Goal: Task Accomplishment & Management: Manage account settings

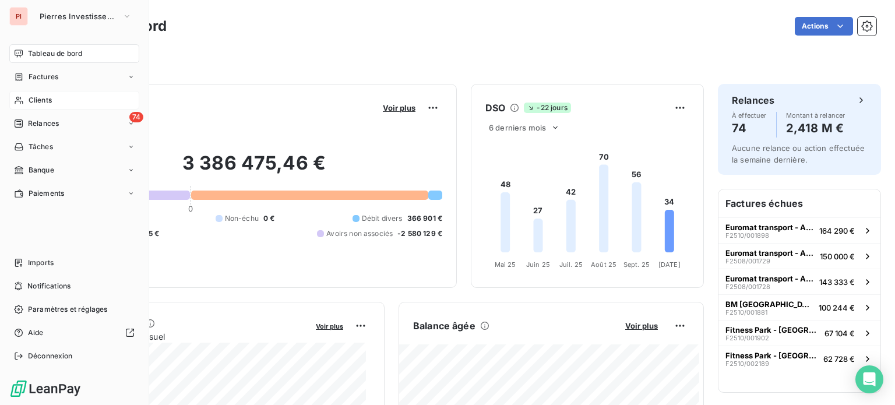
click at [27, 100] on div "Clients" at bounding box center [74, 100] width 130 height 19
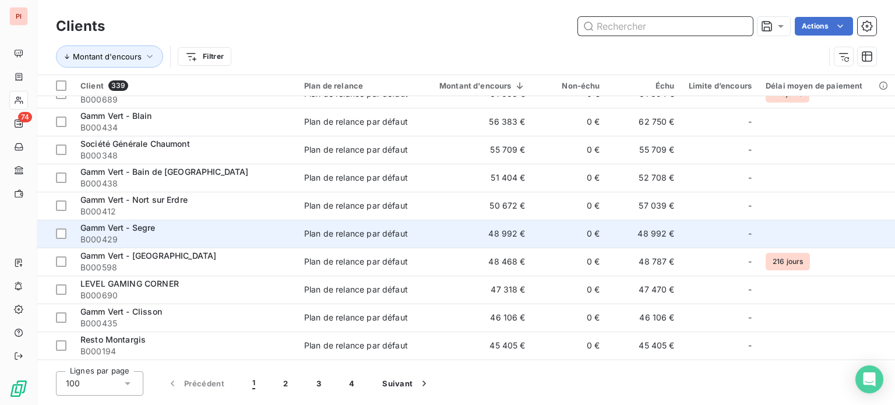
scroll to position [466, 0]
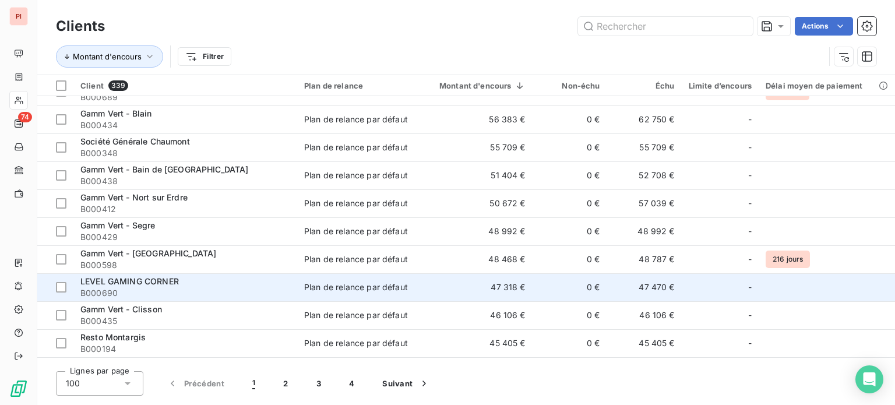
click at [187, 282] on div "LEVEL GAMING CORNER" at bounding box center [185, 282] width 210 height 12
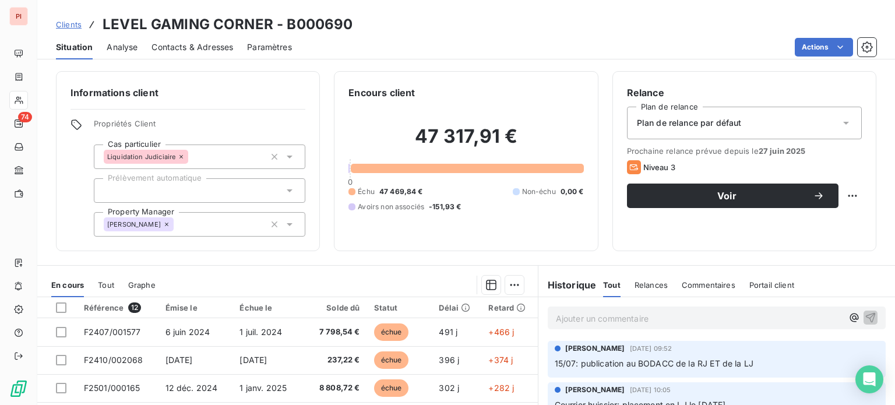
click at [653, 123] on span "Plan de relance par défaut" at bounding box center [689, 123] width 105 height 12
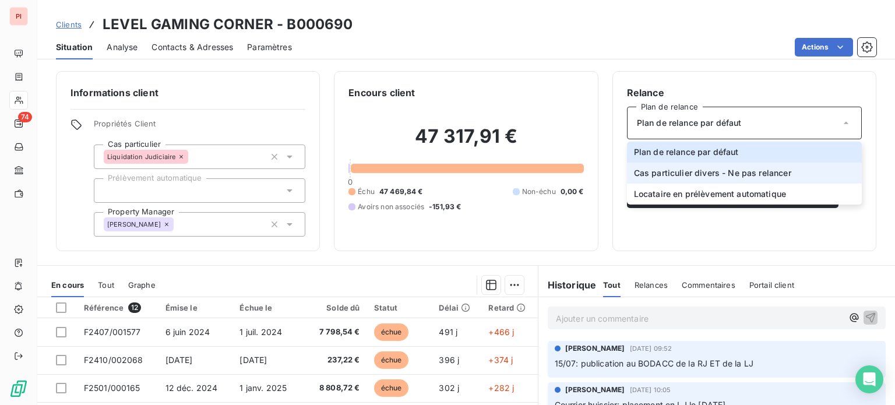
click at [660, 174] on span "Cas particulier divers - Ne pas relancer" at bounding box center [712, 173] width 157 height 12
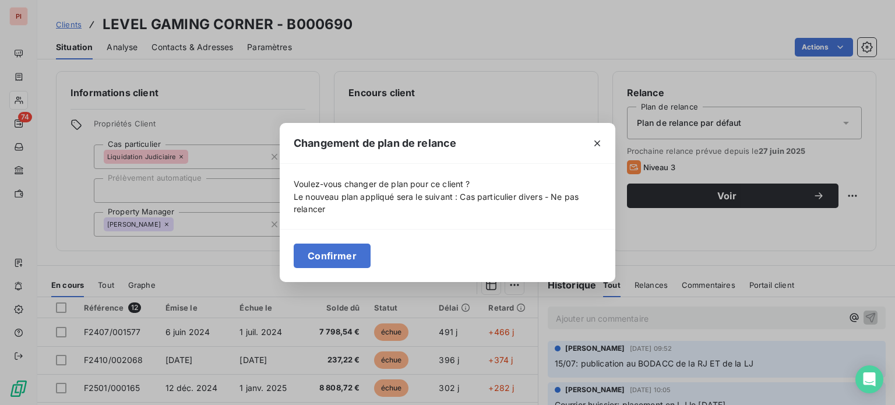
drag, startPoint x: 301, startPoint y: 245, endPoint x: 334, endPoint y: 253, distance: 33.5
click at [305, 248] on button "Confirmer" at bounding box center [332, 256] width 77 height 24
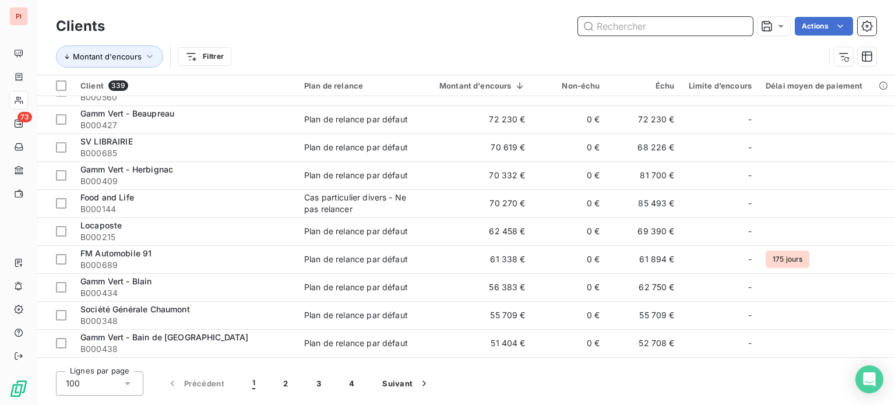
scroll to position [1166, 0]
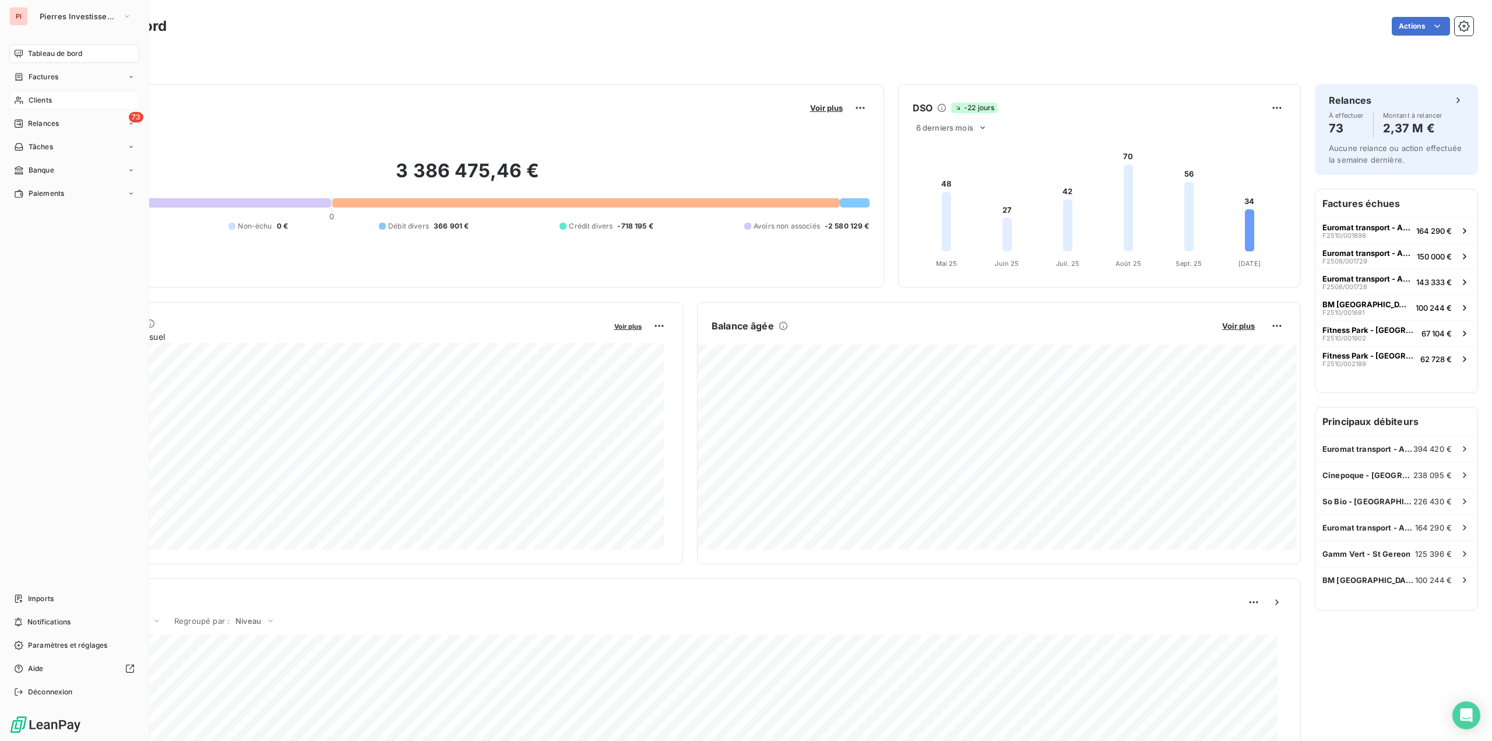
click at [26, 98] on div "Clients" at bounding box center [74, 100] width 130 height 19
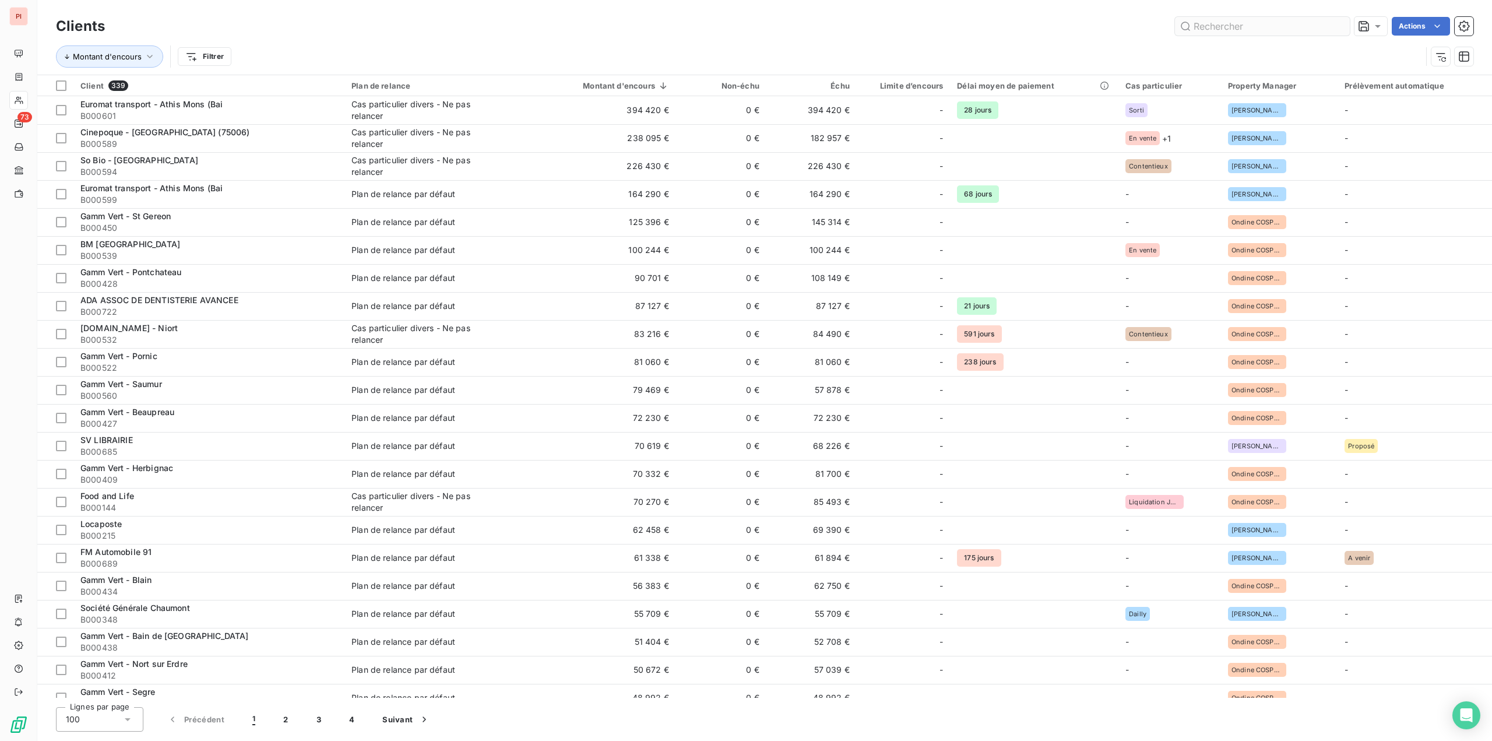
drag, startPoint x: 1232, startPoint y: 27, endPoint x: 1238, endPoint y: 33, distance: 8.3
click at [1233, 27] on input "text" at bounding box center [1262, 26] width 175 height 19
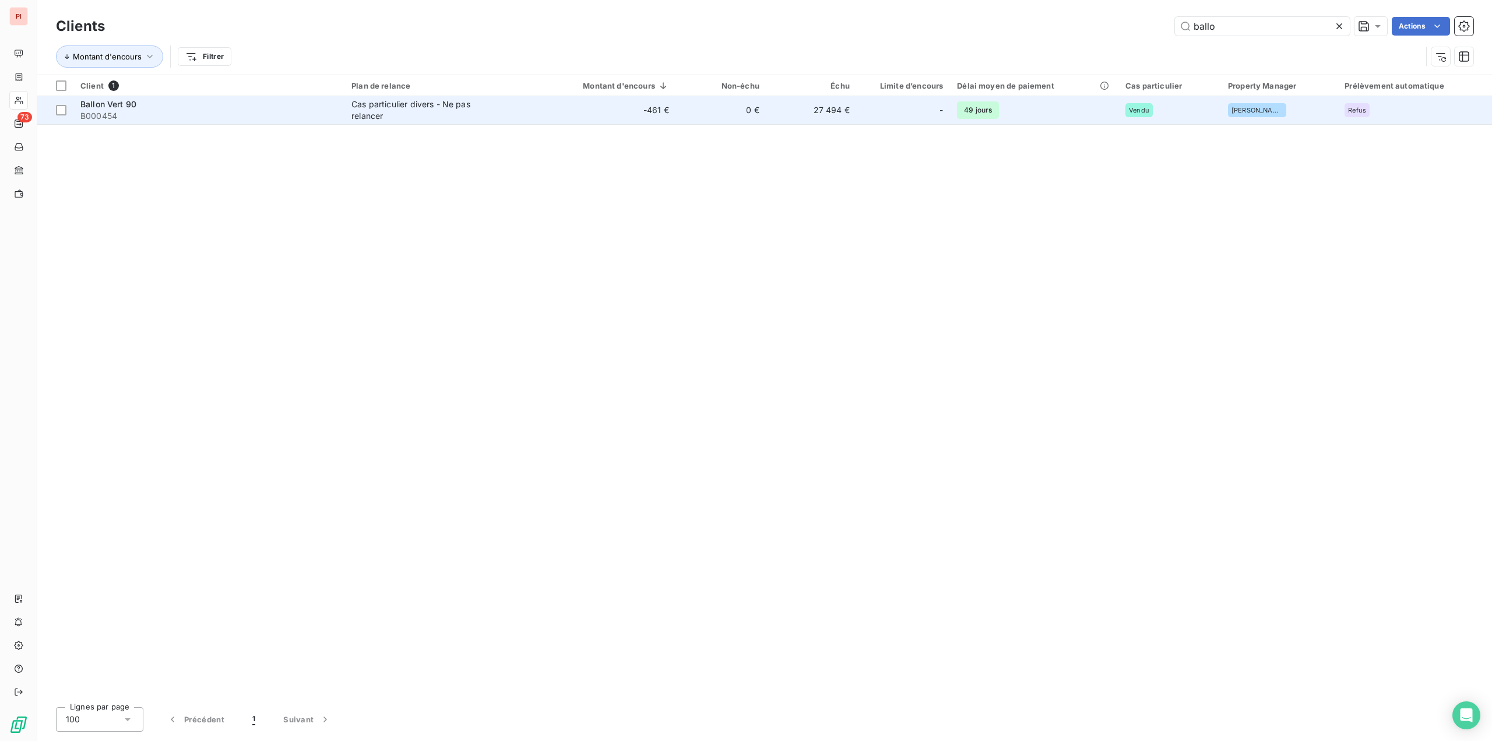
type input "ballo"
click at [514, 112] on span "Cas particulier divers - Ne pas relancer" at bounding box center [441, 110] width 180 height 23
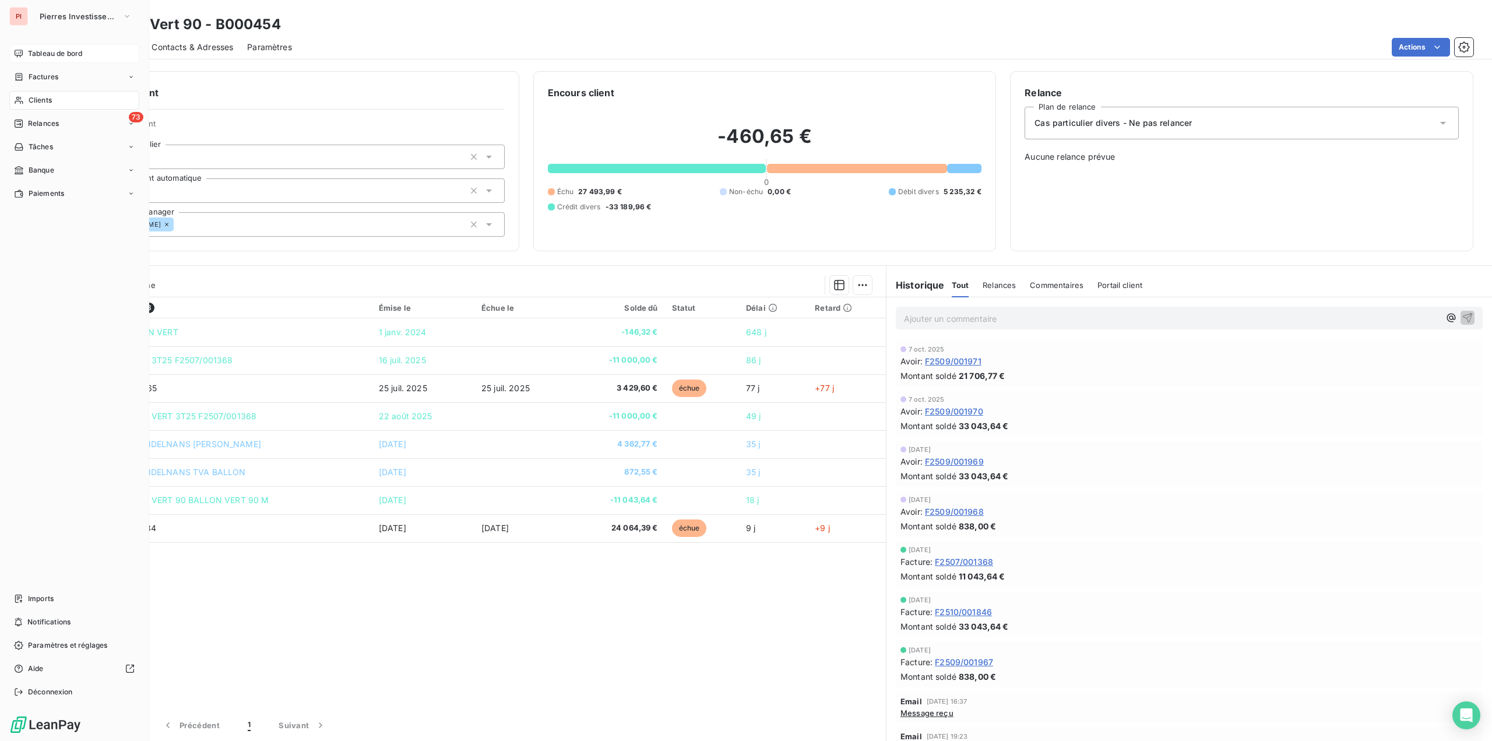
click at [68, 56] on span "Tableau de bord" at bounding box center [55, 53] width 54 height 10
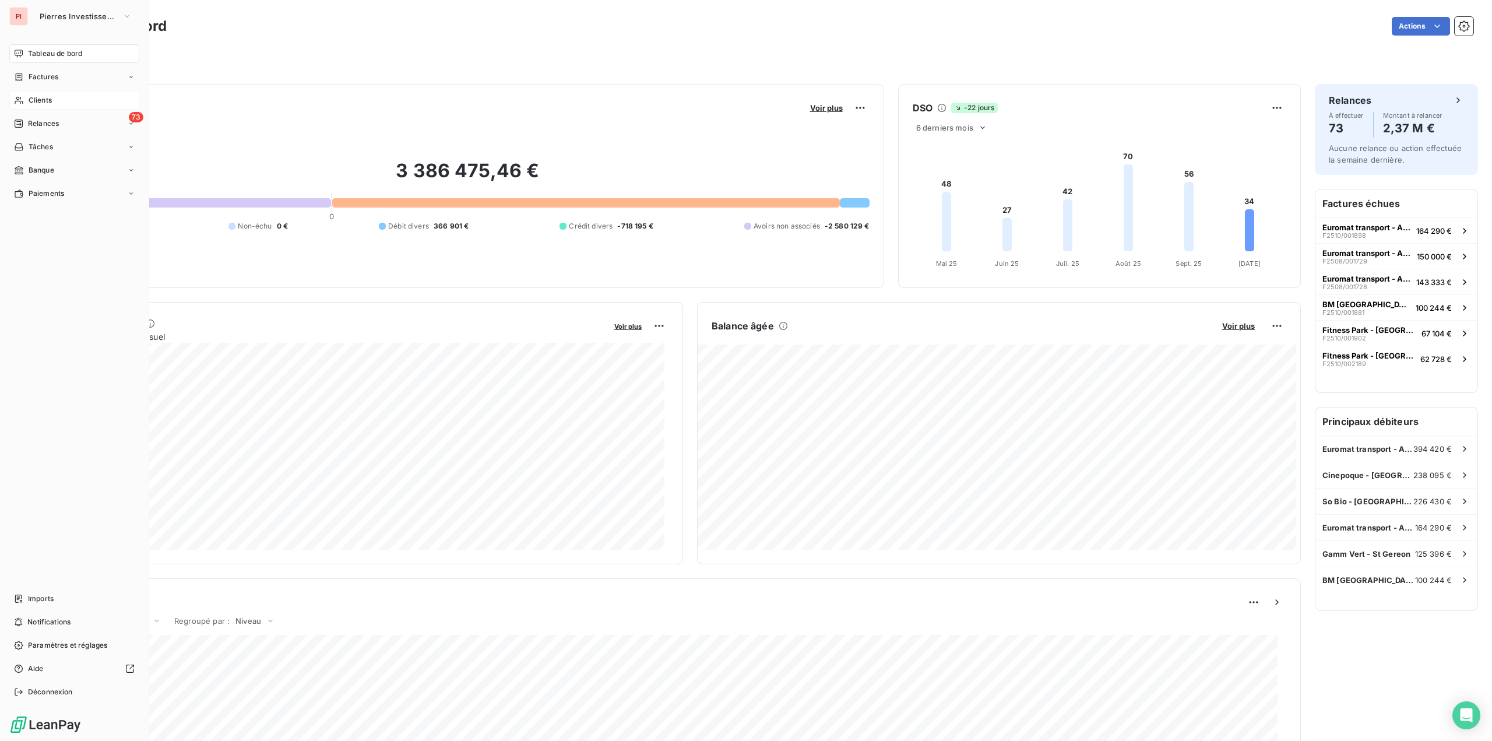
click at [51, 98] on span "Clients" at bounding box center [40, 100] width 23 height 10
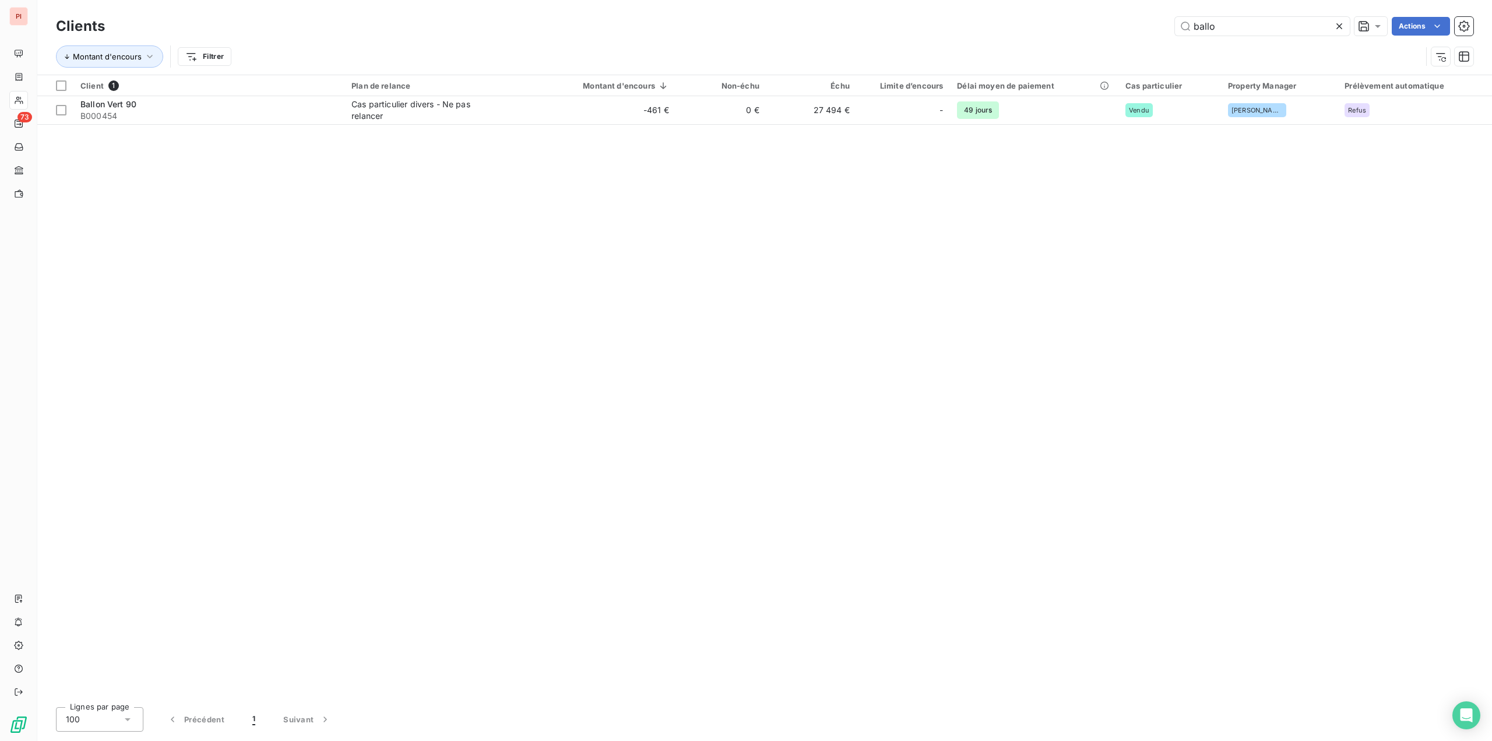
click at [1340, 26] on icon at bounding box center [1340, 26] width 12 height 12
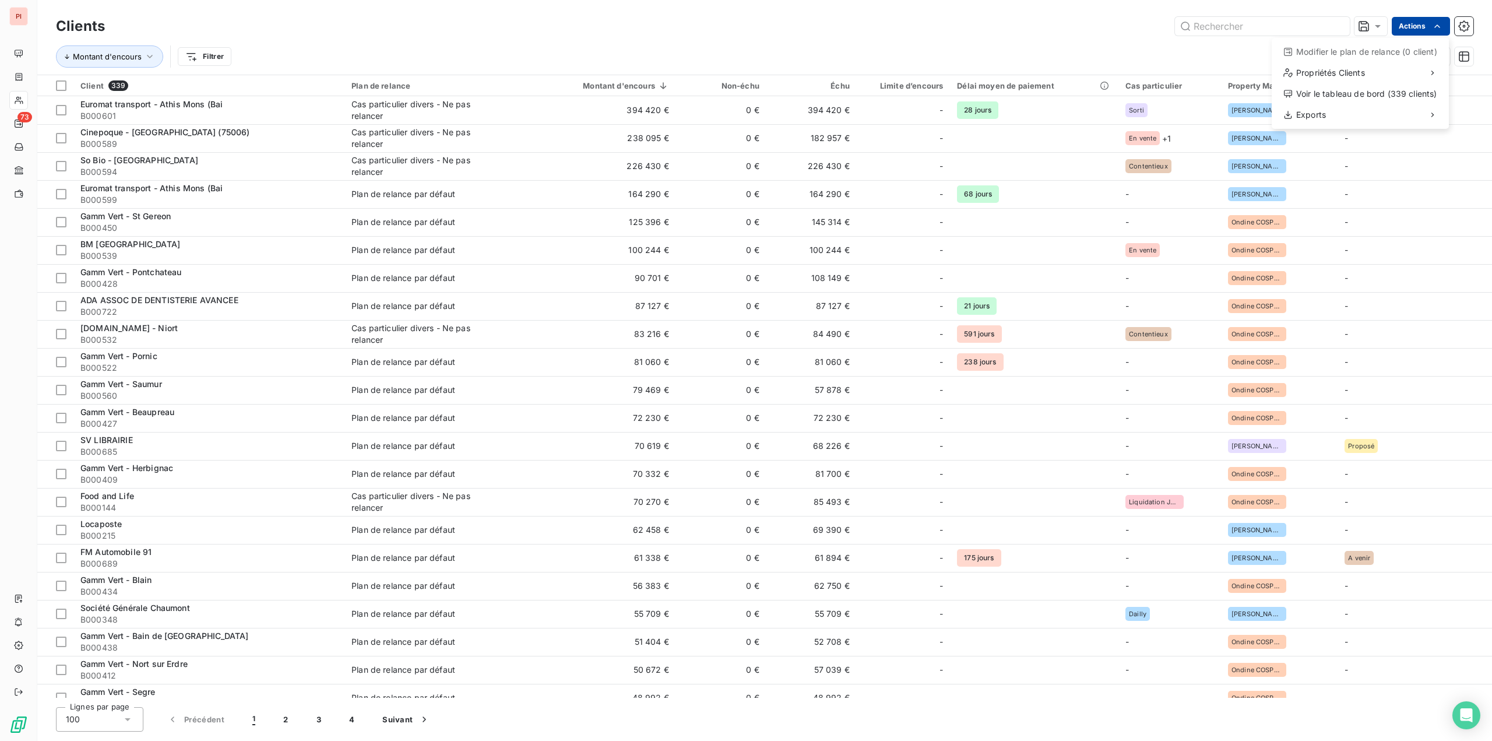
click at [1427, 30] on html "PI 73 Clients Actions Modifier le plan de relance (0 client) Propriétés Clients…" at bounding box center [746, 370] width 1492 height 741
click at [1148, 51] on html "PI 73 Clients Actions Modifier le plan de relance (0 client) Propriétés Clients…" at bounding box center [746, 370] width 1492 height 741
click at [1068, 117] on div at bounding box center [1121, 116] width 168 height 24
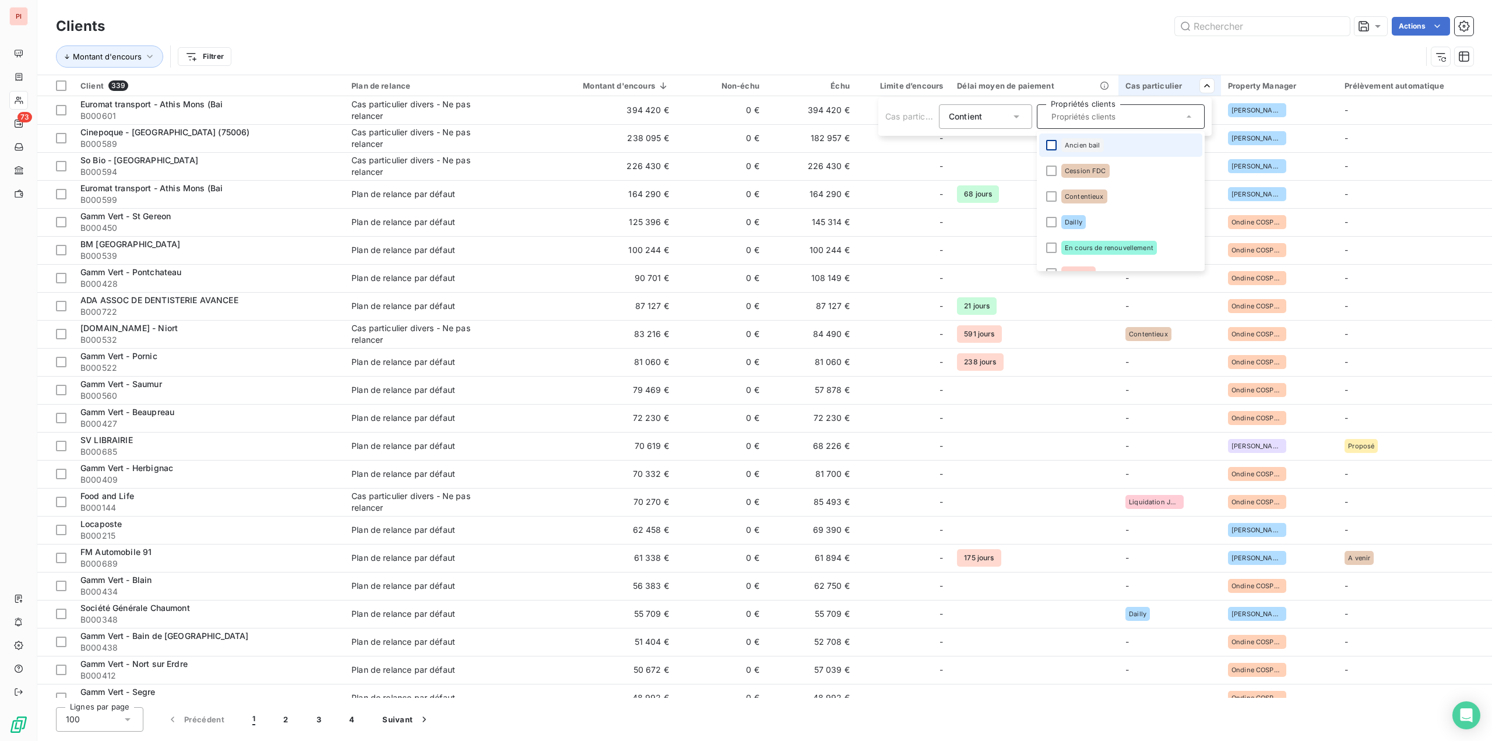
click at [1049, 148] on div at bounding box center [1051, 145] width 10 height 10
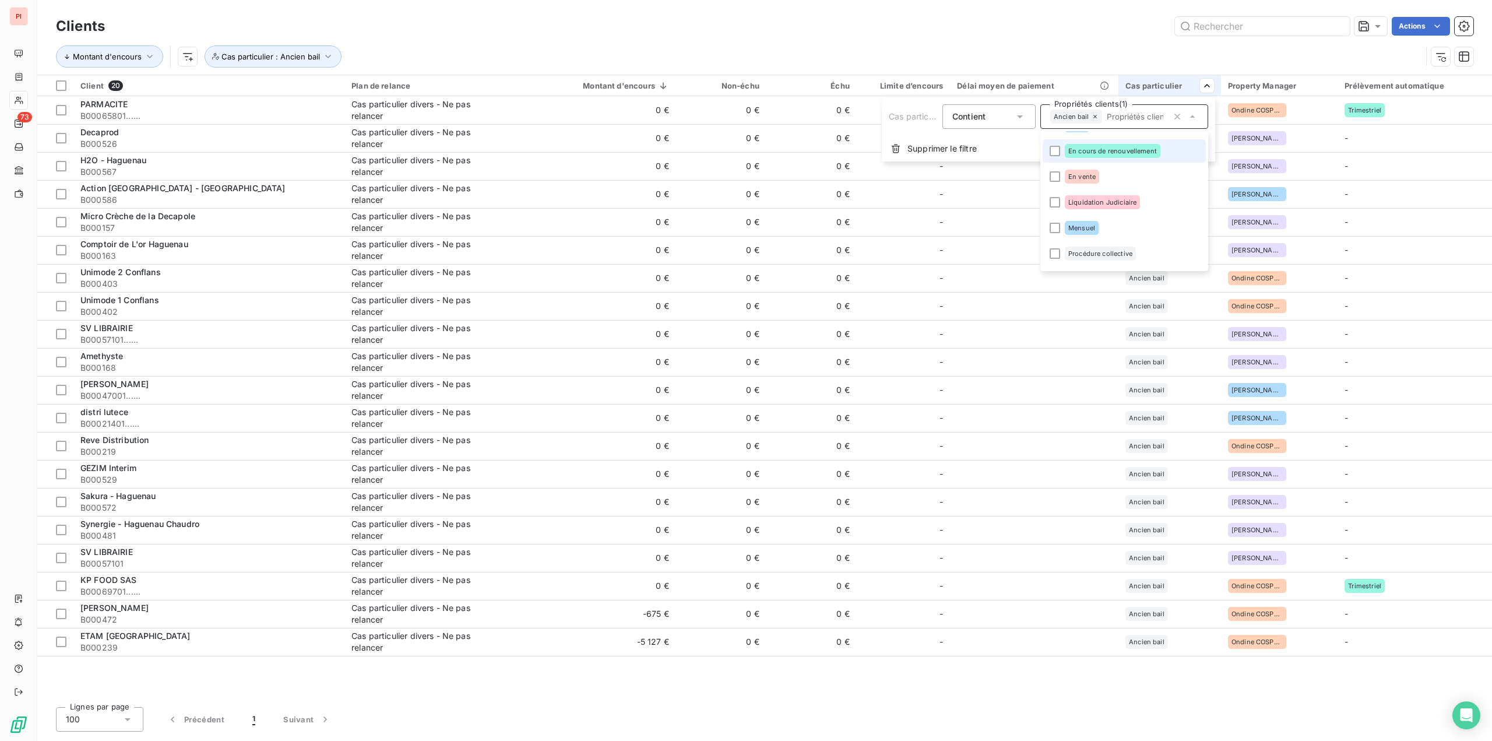
scroll to position [117, 0]
click at [1056, 185] on div at bounding box center [1055, 182] width 10 height 10
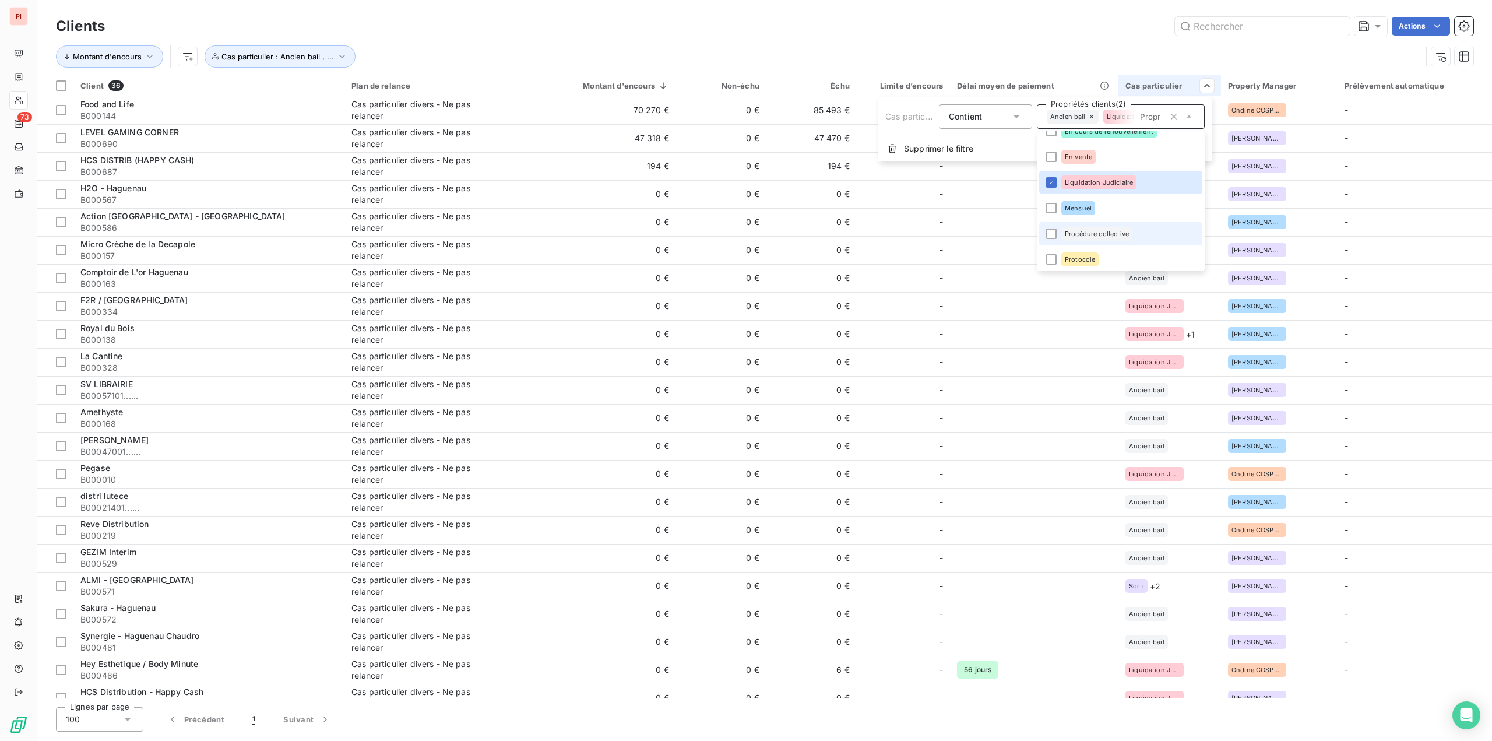
drag, startPoint x: 1049, startPoint y: 234, endPoint x: 1053, endPoint y: 229, distance: 6.6
click at [1049, 234] on div at bounding box center [1051, 234] width 10 height 10
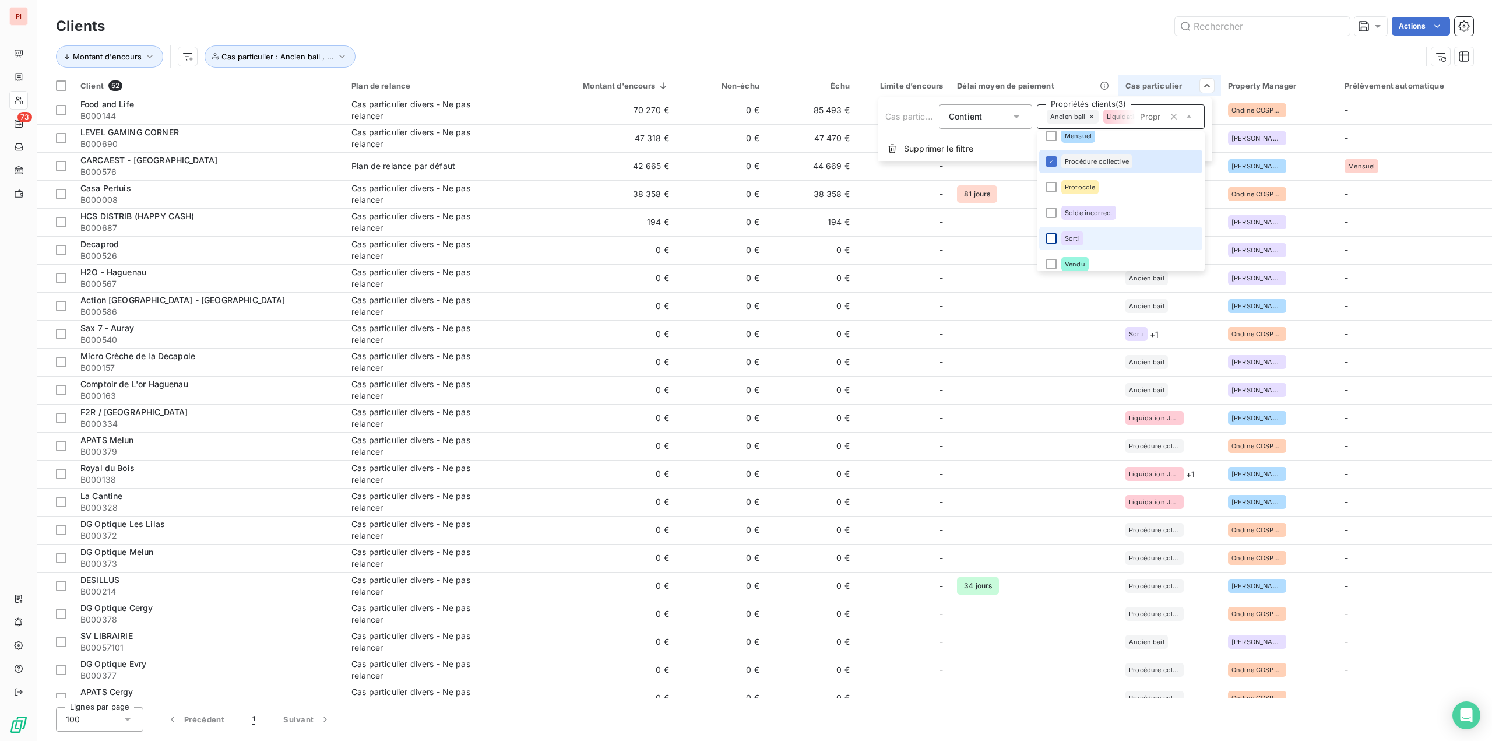
scroll to position [196, 0]
click at [1049, 229] on div at bounding box center [1051, 231] width 10 height 10
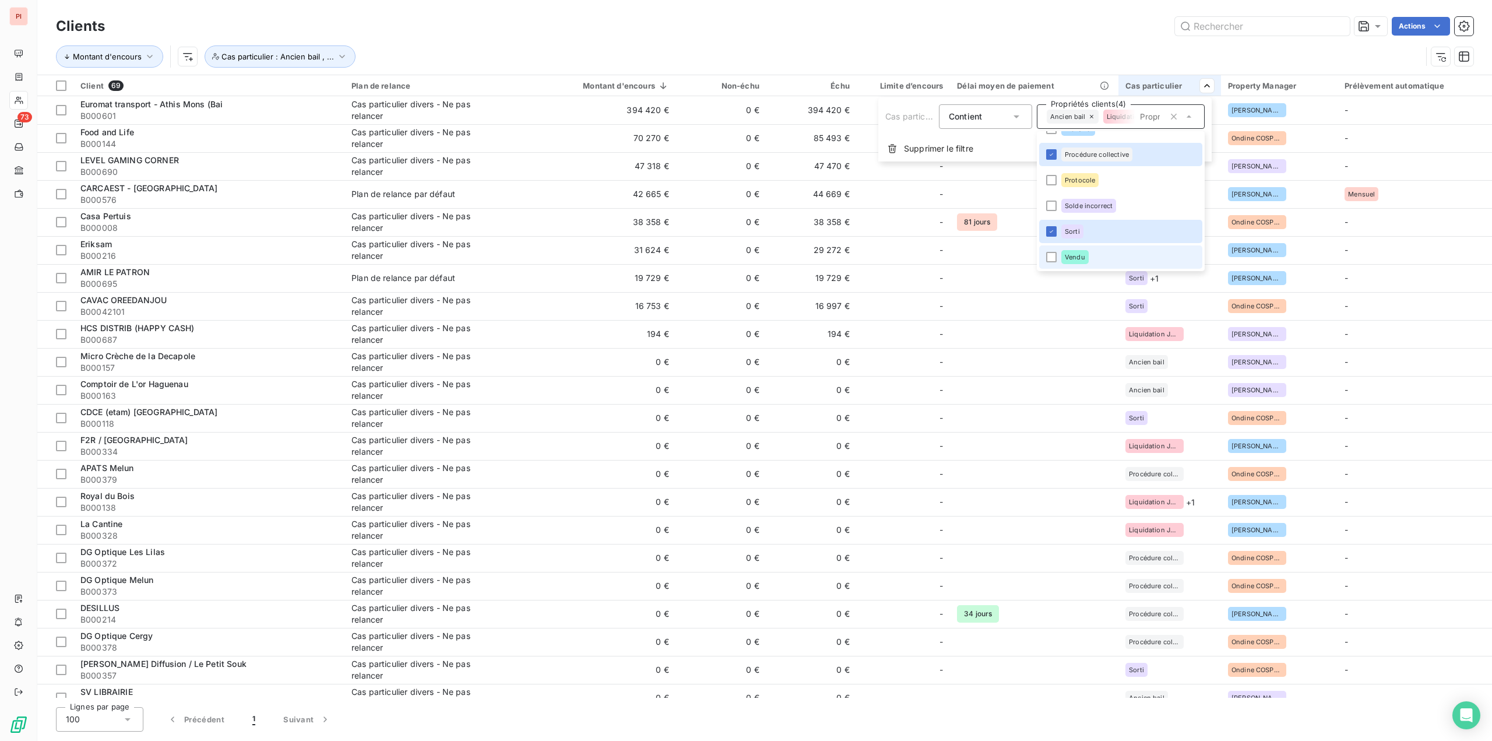
click at [1052, 251] on li "Vendu" at bounding box center [1120, 256] width 163 height 23
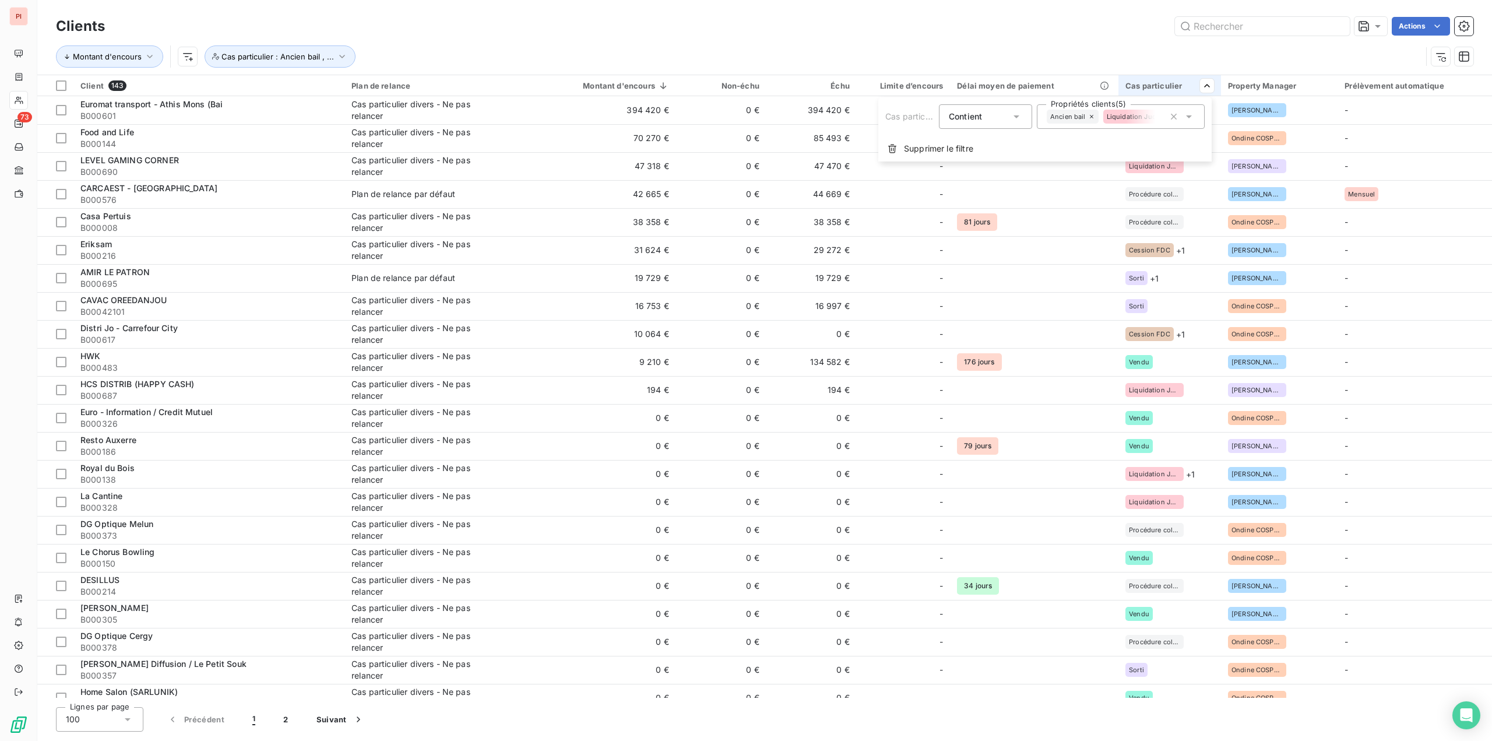
click at [1054, 40] on html "PI 73 Clients Actions Montant d'encours Cas particulier : Ancien bail , ... Cli…" at bounding box center [746, 370] width 1492 height 741
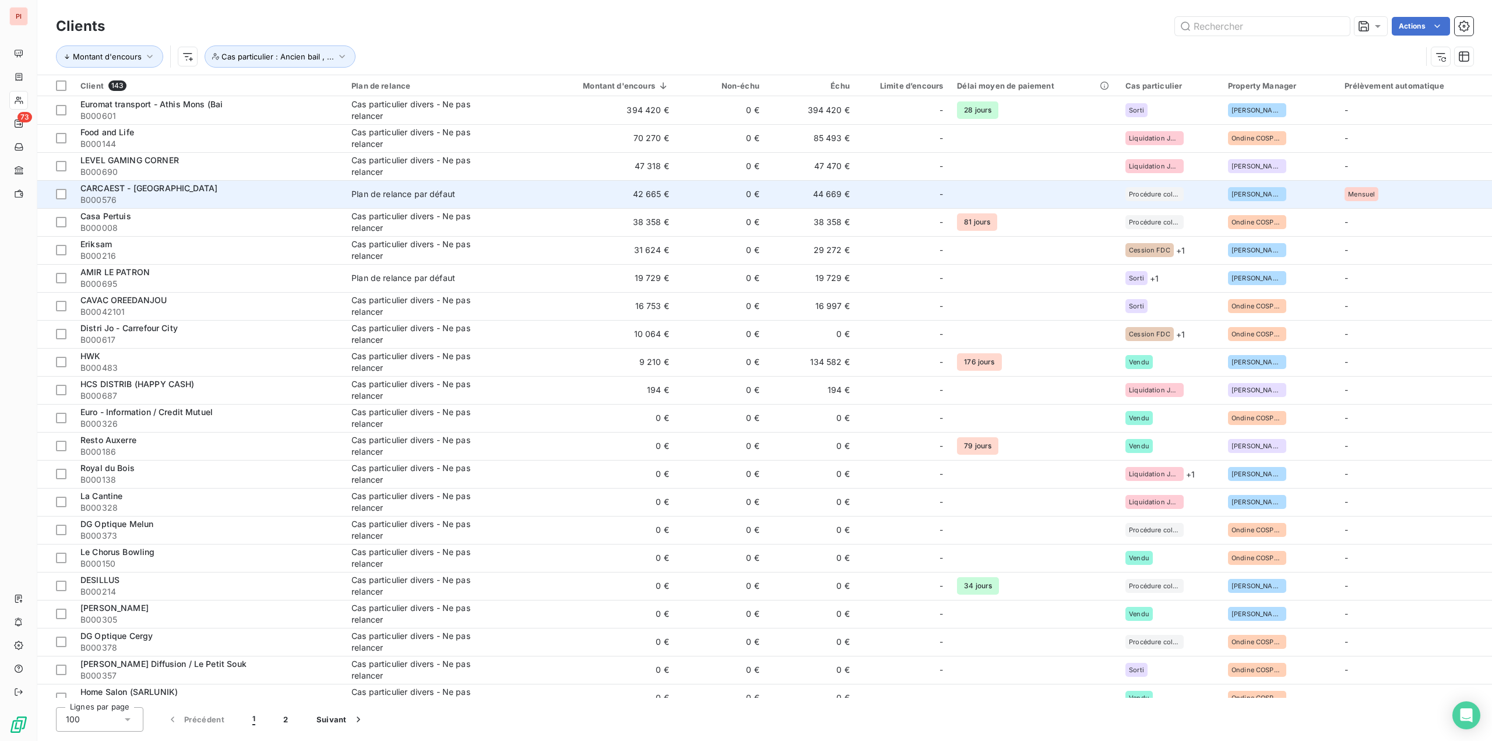
click at [461, 196] on span "Plan de relance par défaut" at bounding box center [441, 194] width 180 height 12
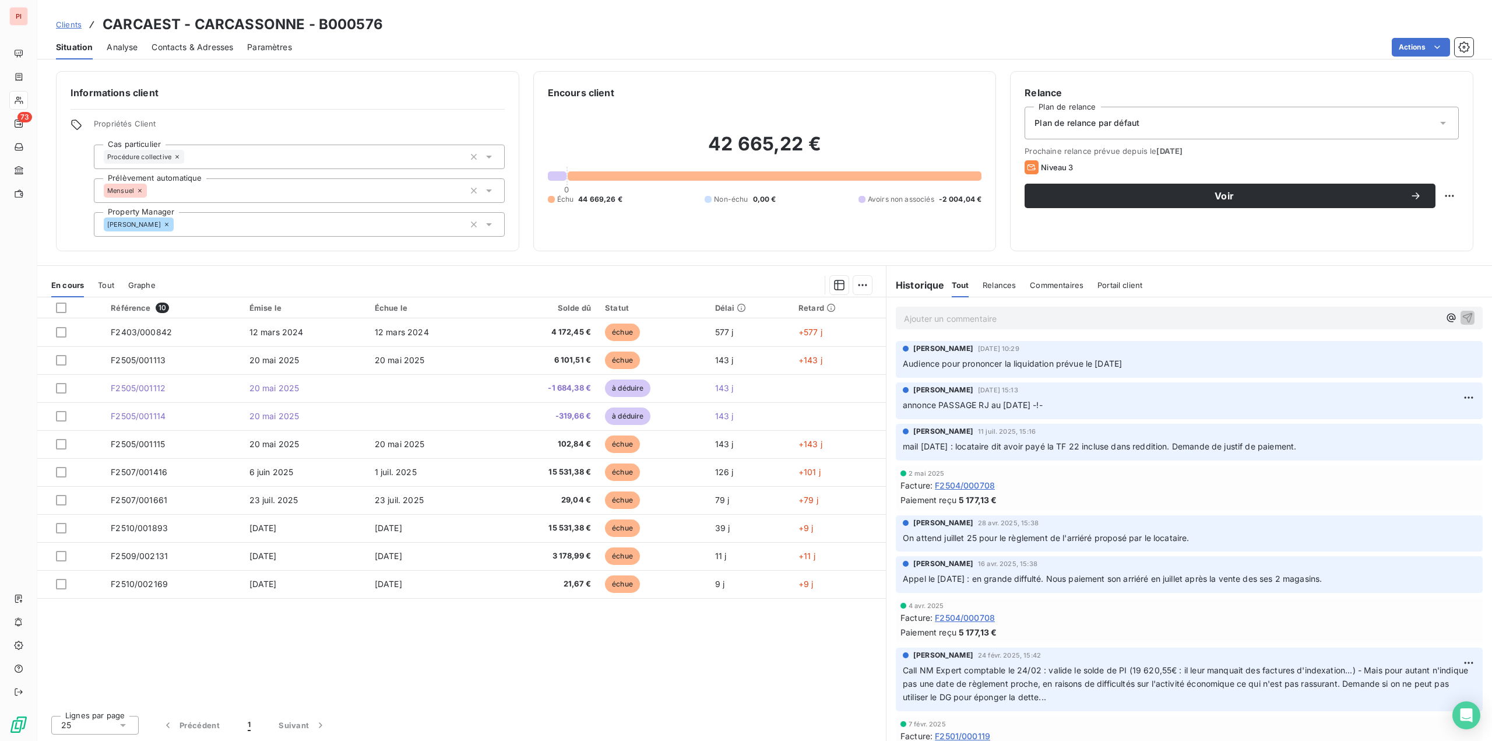
click at [1057, 111] on div "Plan de relance par défaut" at bounding box center [1242, 123] width 434 height 33
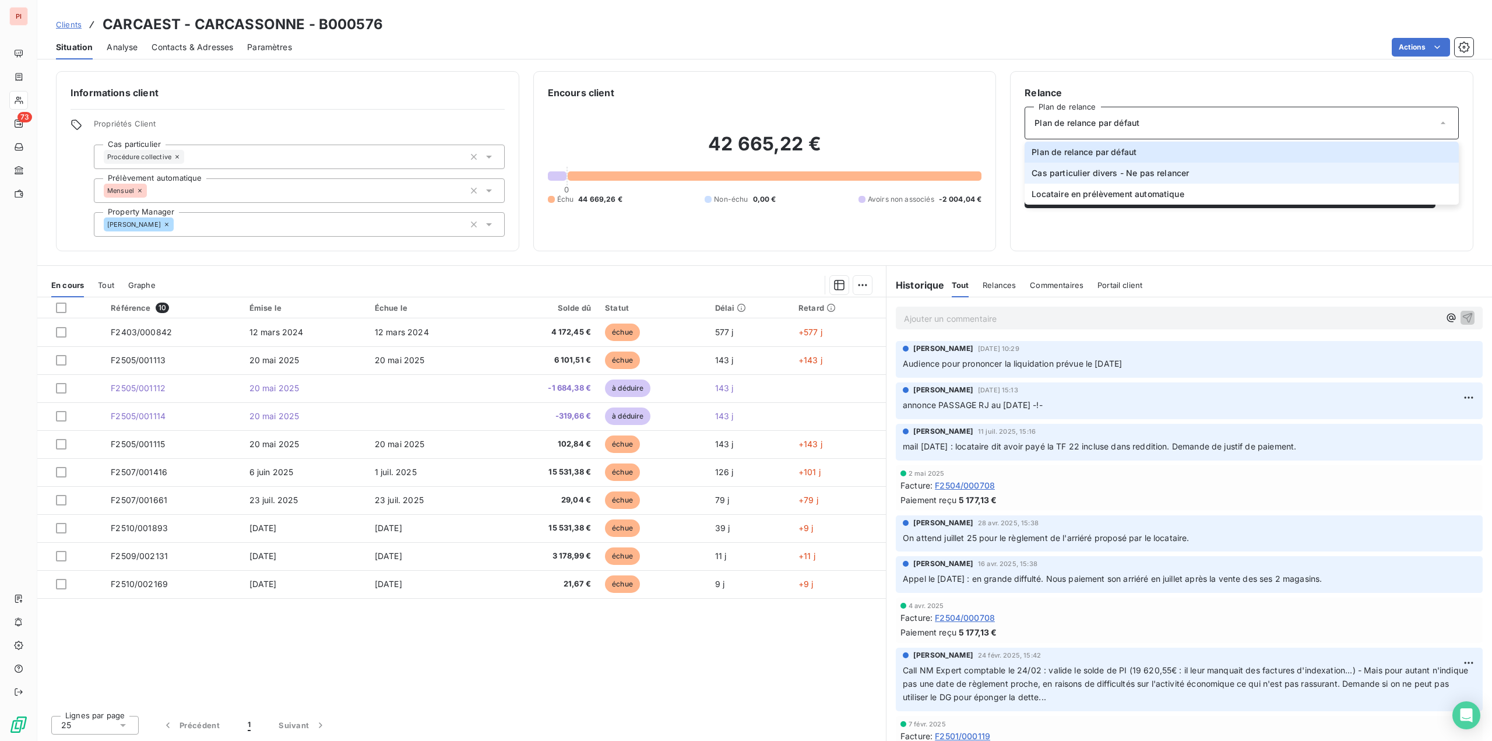
click at [1073, 171] on span "Cas particulier divers - Ne pas relancer" at bounding box center [1110, 173] width 157 height 12
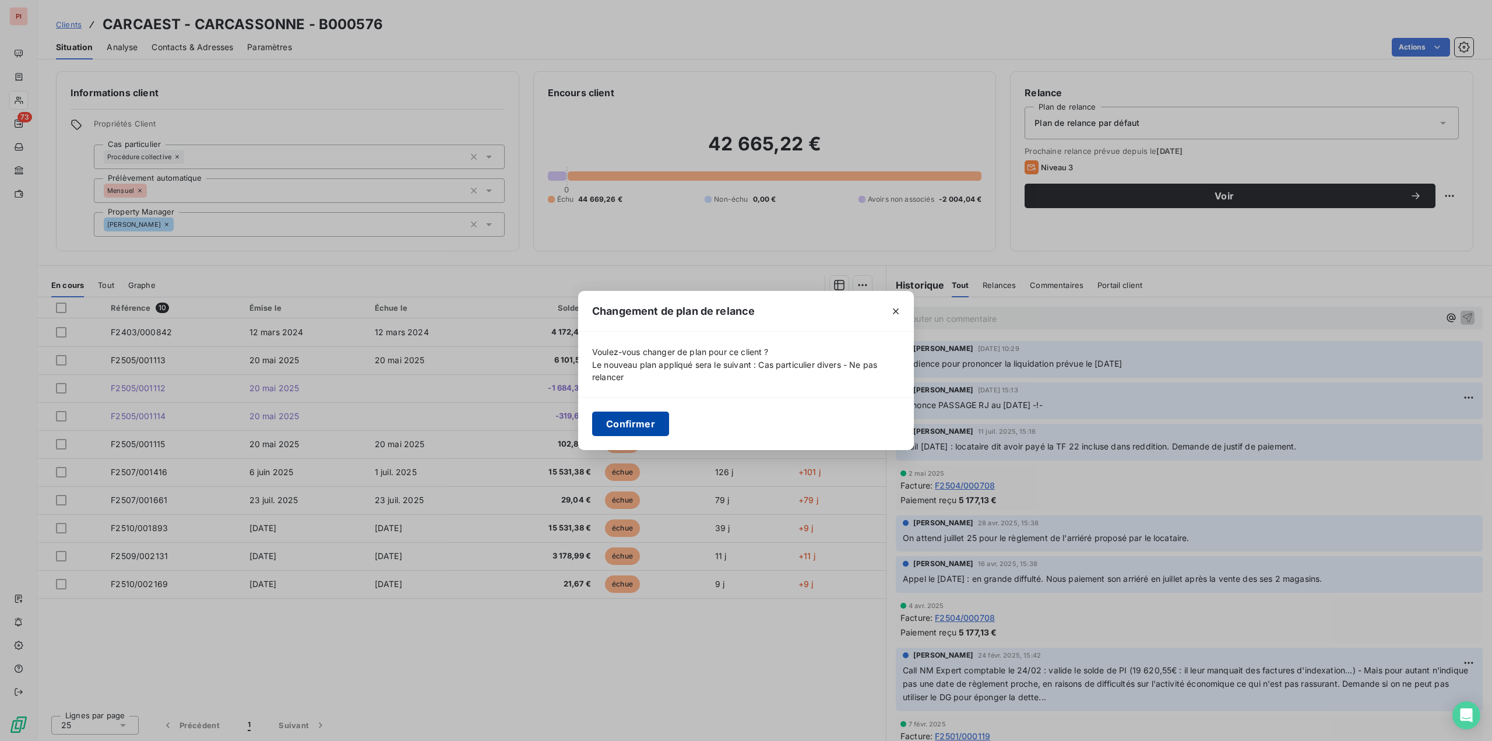
click at [641, 420] on button "Confirmer" at bounding box center [630, 424] width 77 height 24
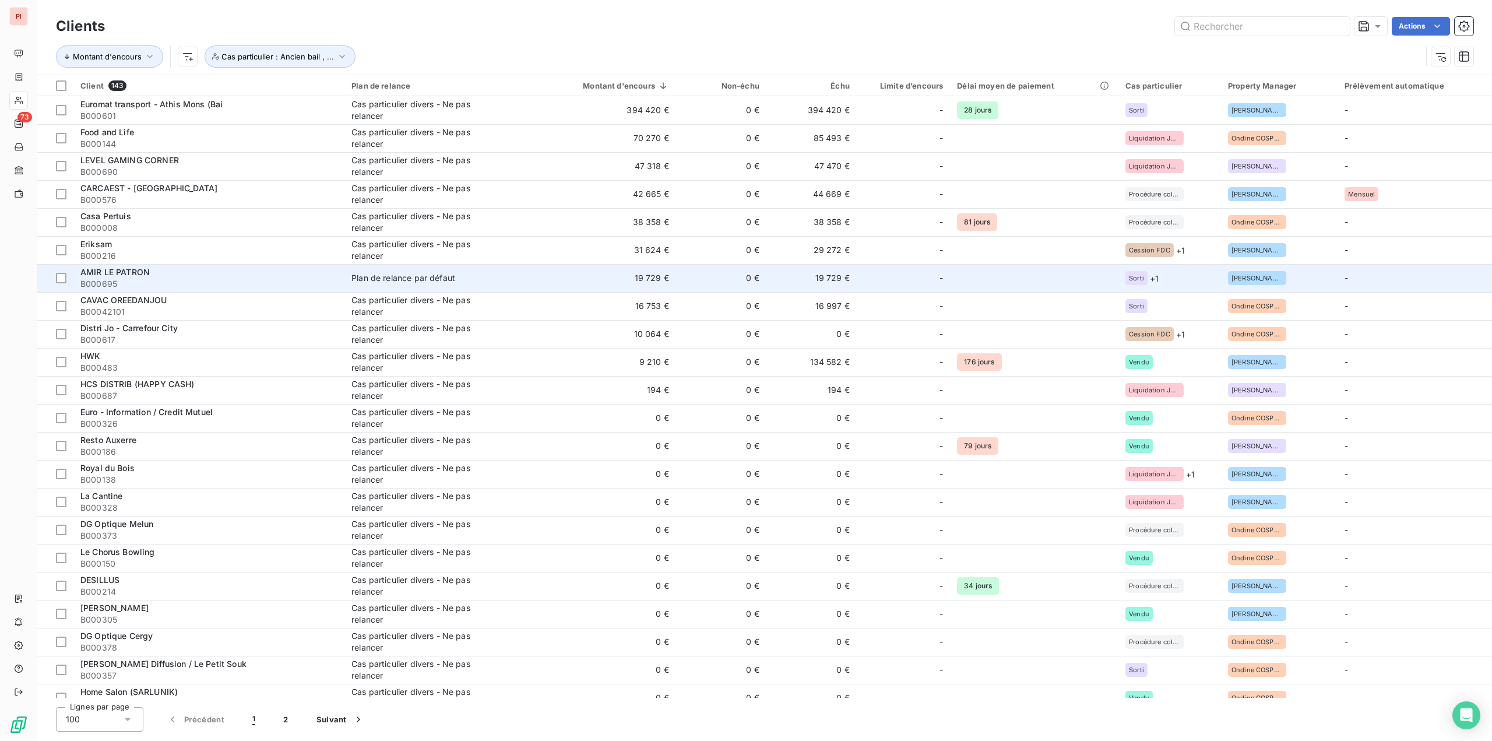
click at [452, 278] on div "Plan de relance par défaut" at bounding box center [403, 278] width 104 height 12
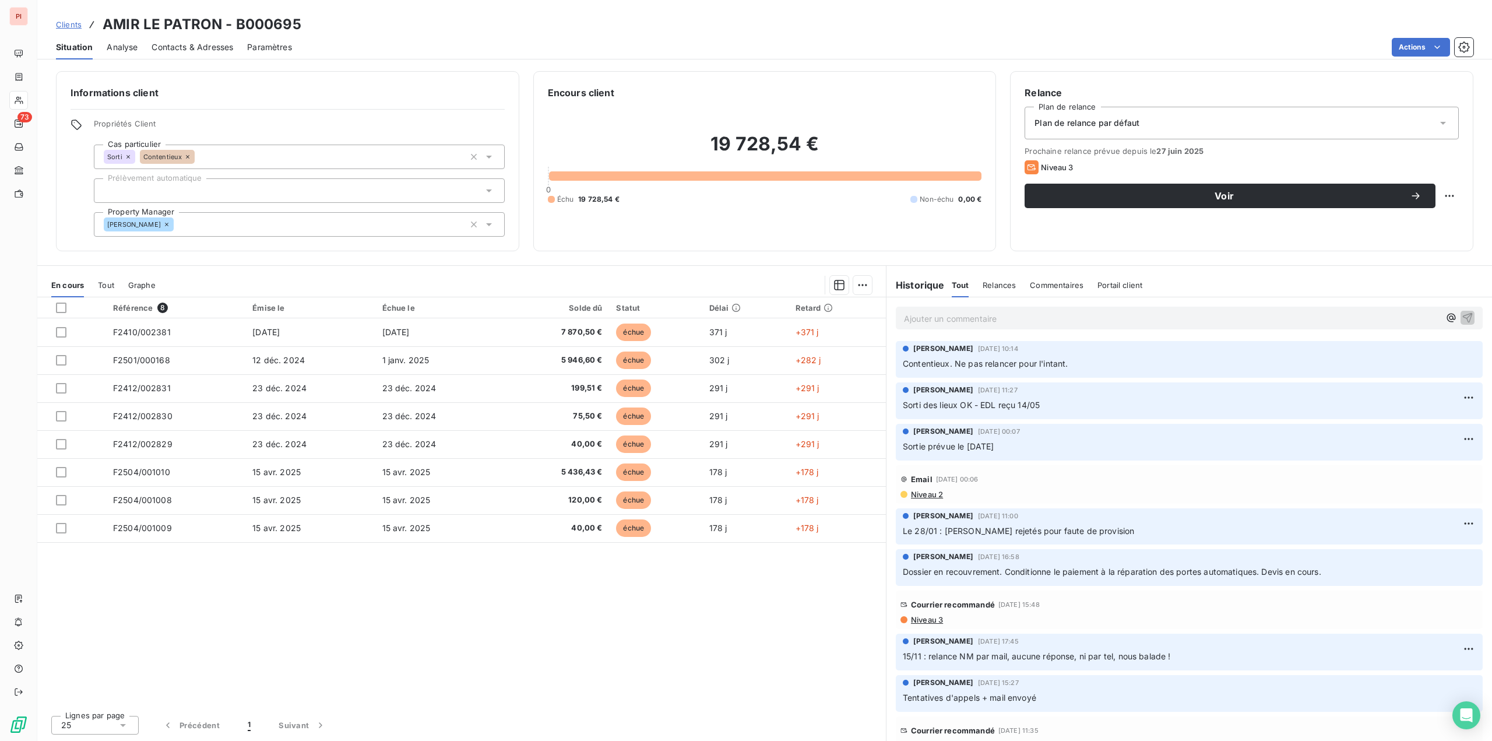
click at [1144, 117] on div "Plan de relance par défaut" at bounding box center [1242, 123] width 434 height 33
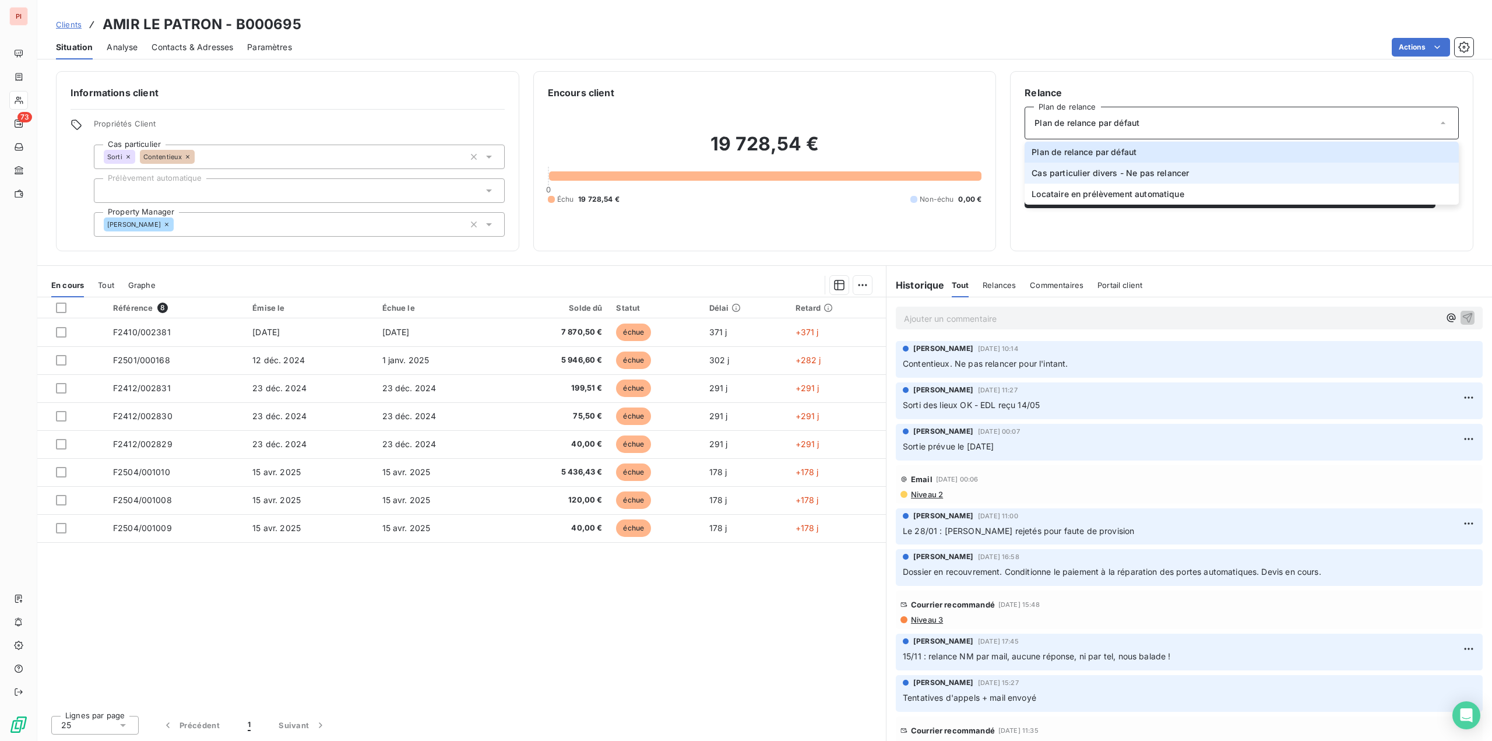
click at [1106, 173] on span "Cas particulier divers - Ne pas relancer" at bounding box center [1110, 173] width 157 height 12
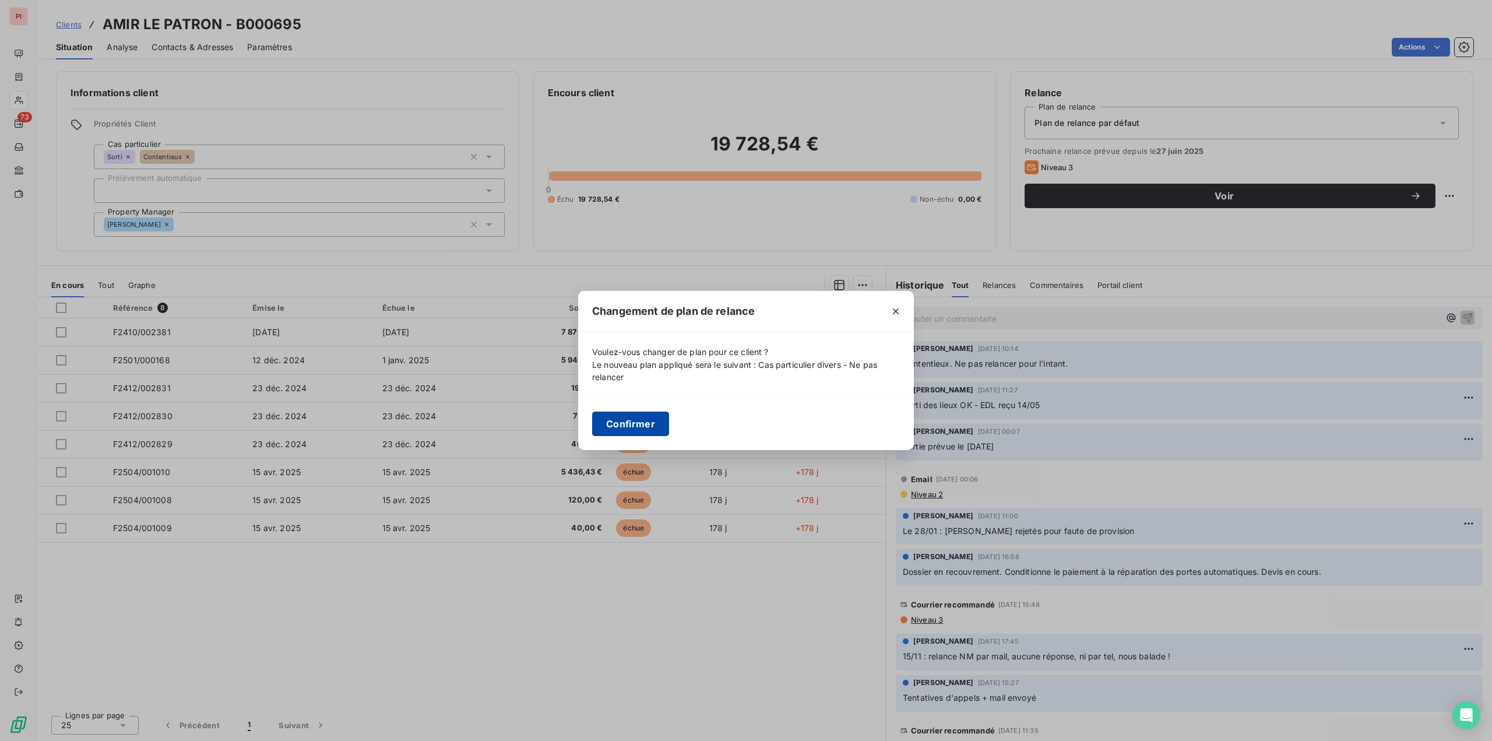
click at [626, 422] on button "Confirmer" at bounding box center [630, 424] width 77 height 24
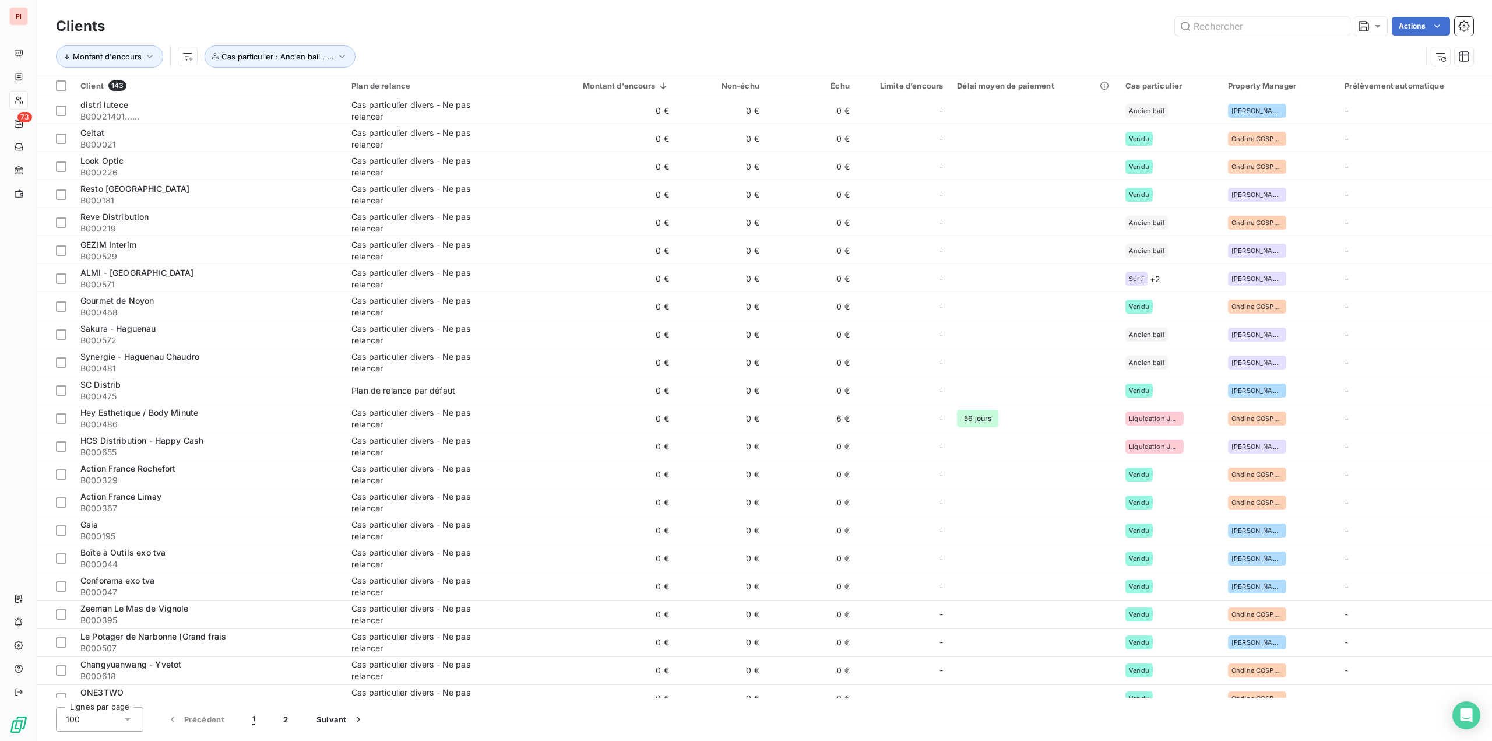
scroll to position [933, 0]
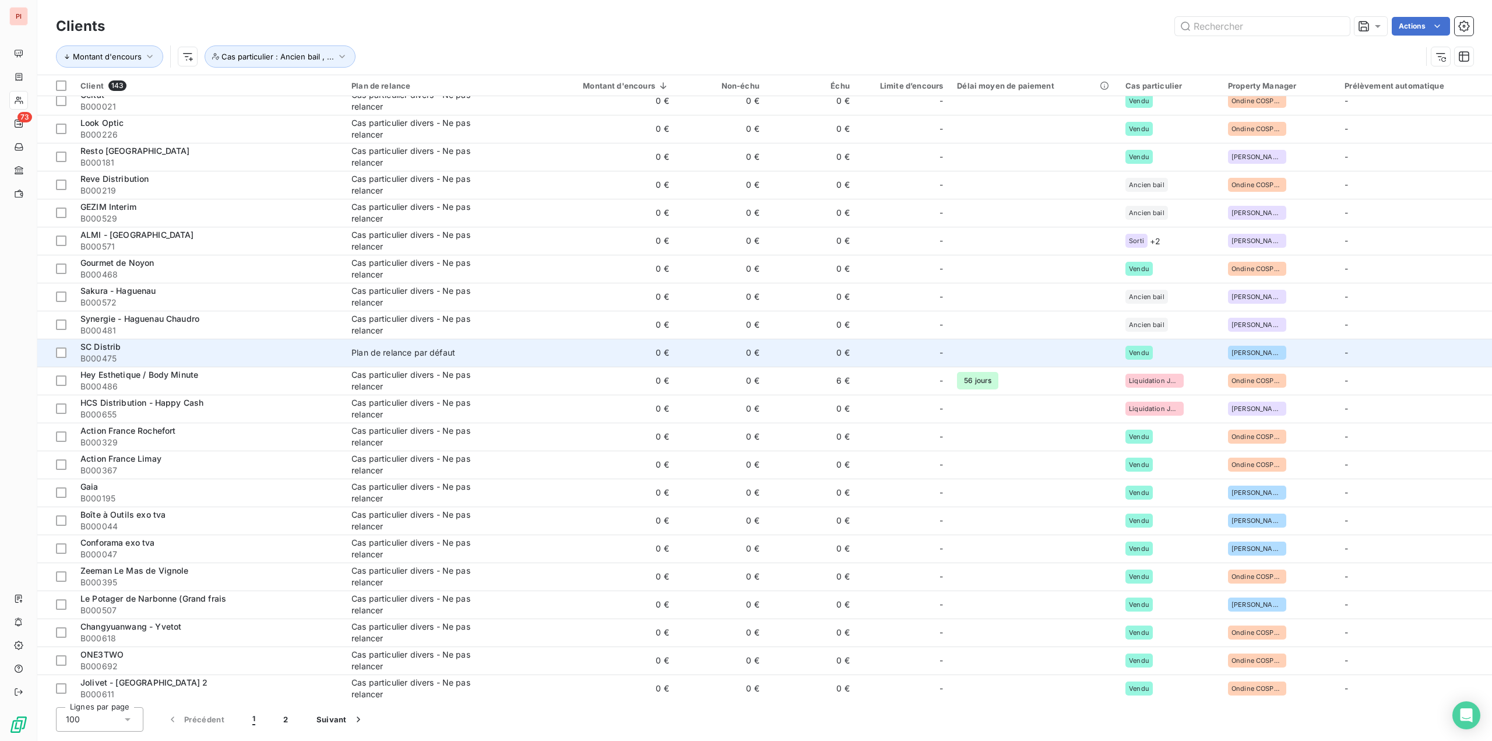
click at [425, 351] on div "Plan de relance par défaut" at bounding box center [403, 353] width 104 height 12
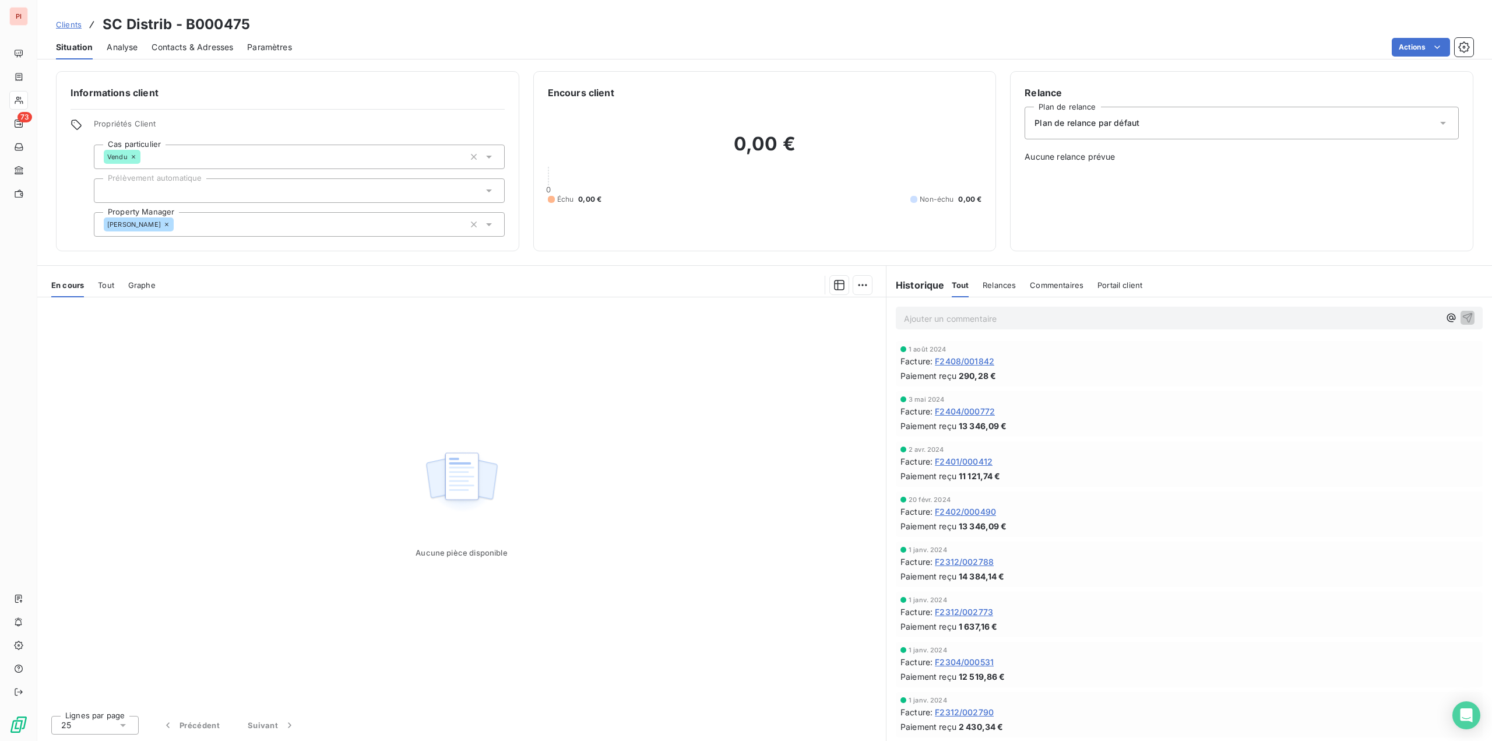
click at [1110, 124] on span "Plan de relance par défaut" at bounding box center [1087, 123] width 105 height 12
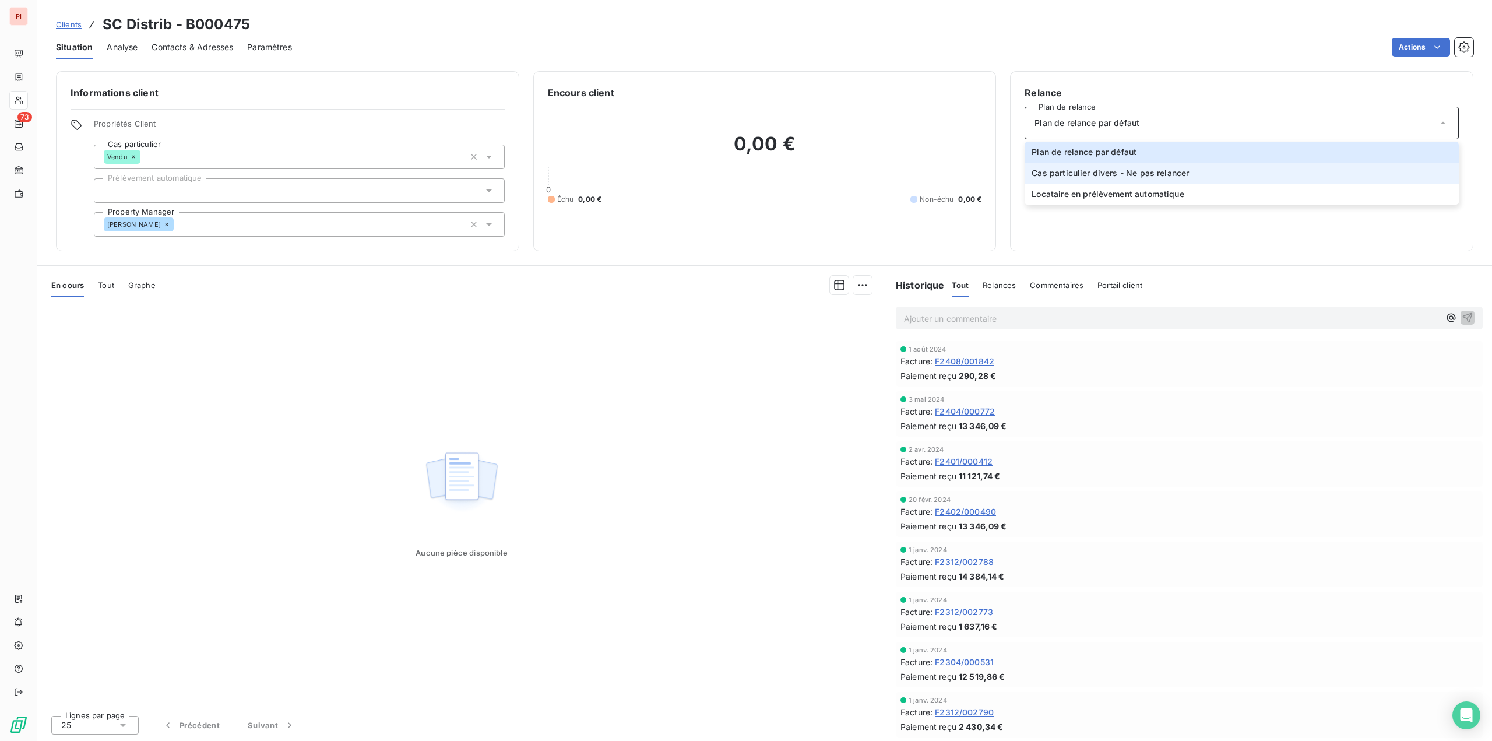
click at [1073, 174] on span "Cas particulier divers - Ne pas relancer" at bounding box center [1110, 173] width 157 height 12
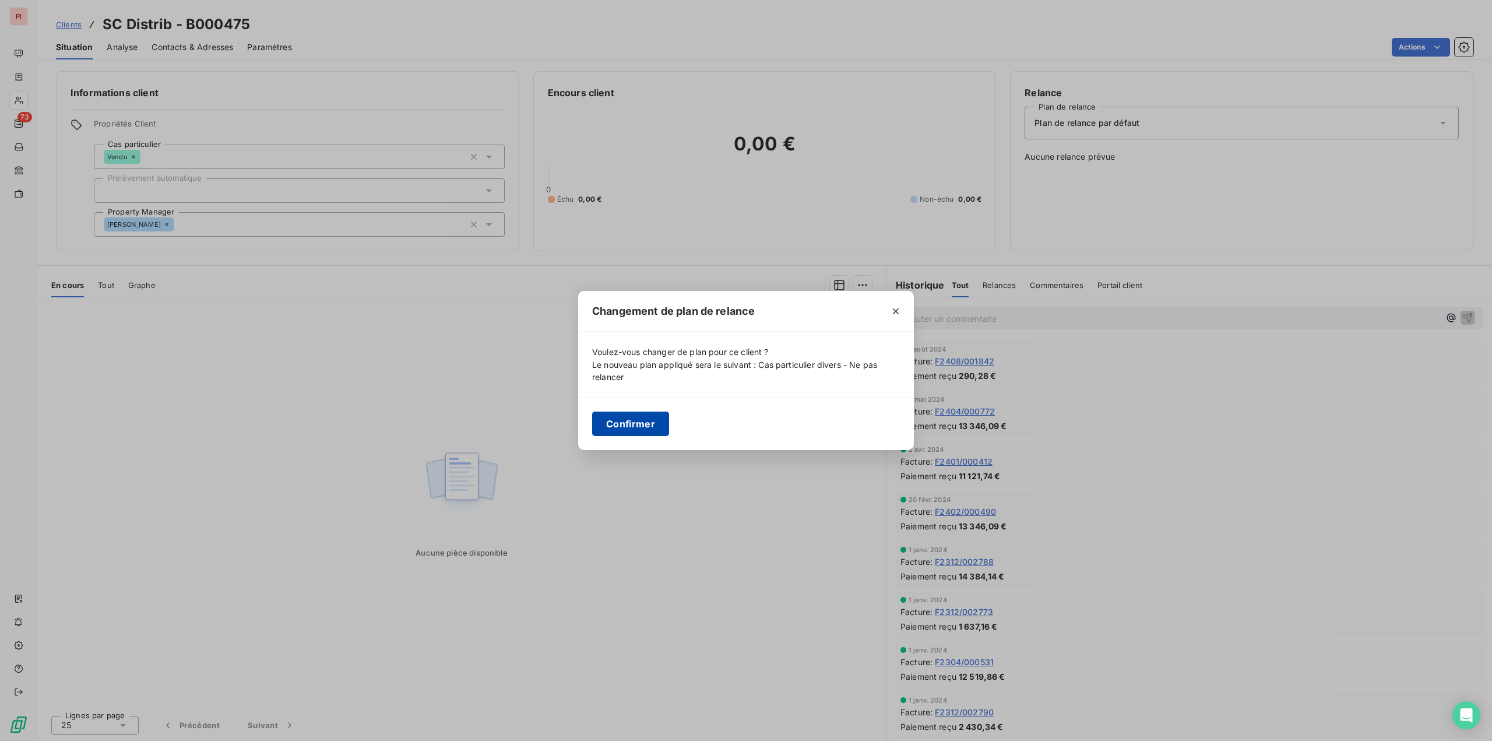
click at [638, 426] on button "Confirmer" at bounding box center [630, 424] width 77 height 24
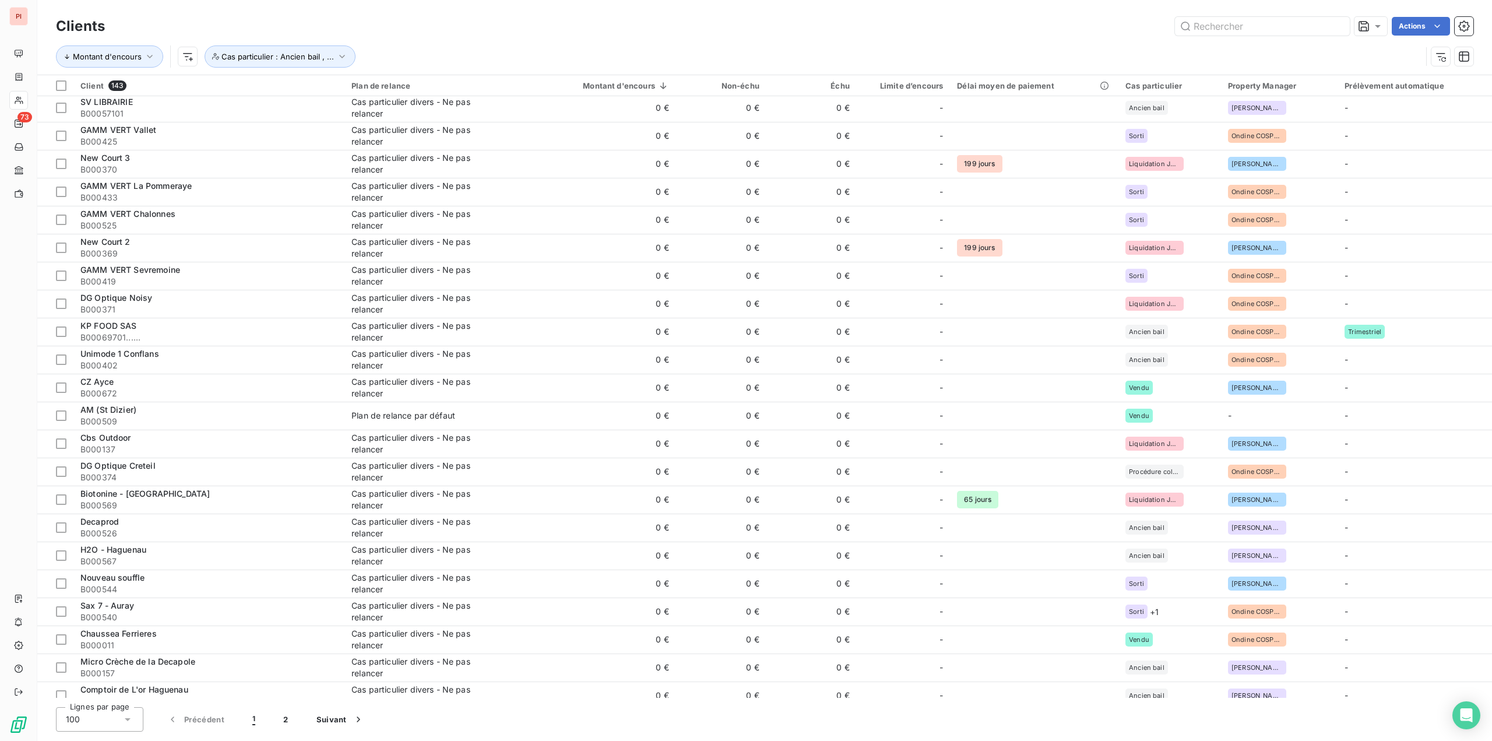
scroll to position [2197, 0]
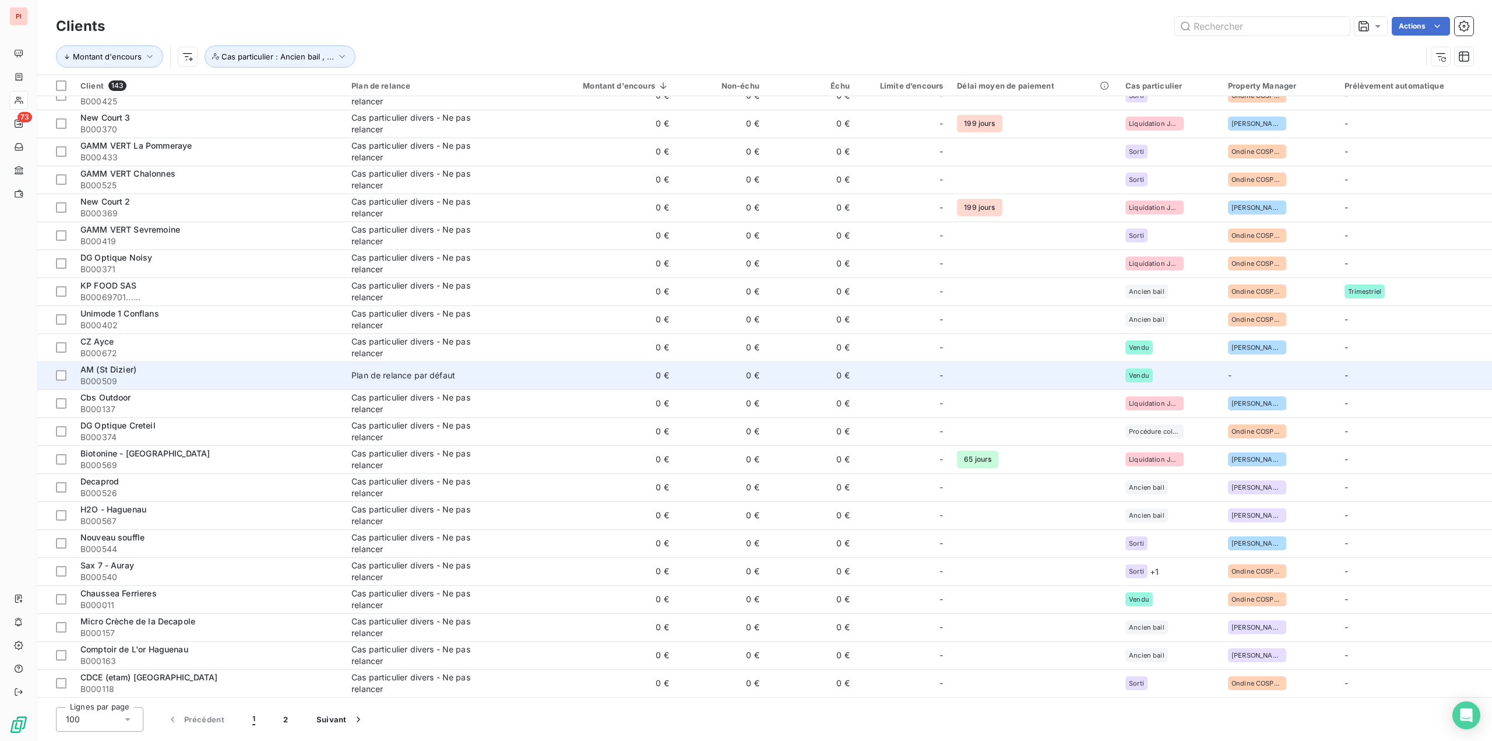
click at [433, 376] on div "Plan de relance par défaut" at bounding box center [403, 376] width 104 height 12
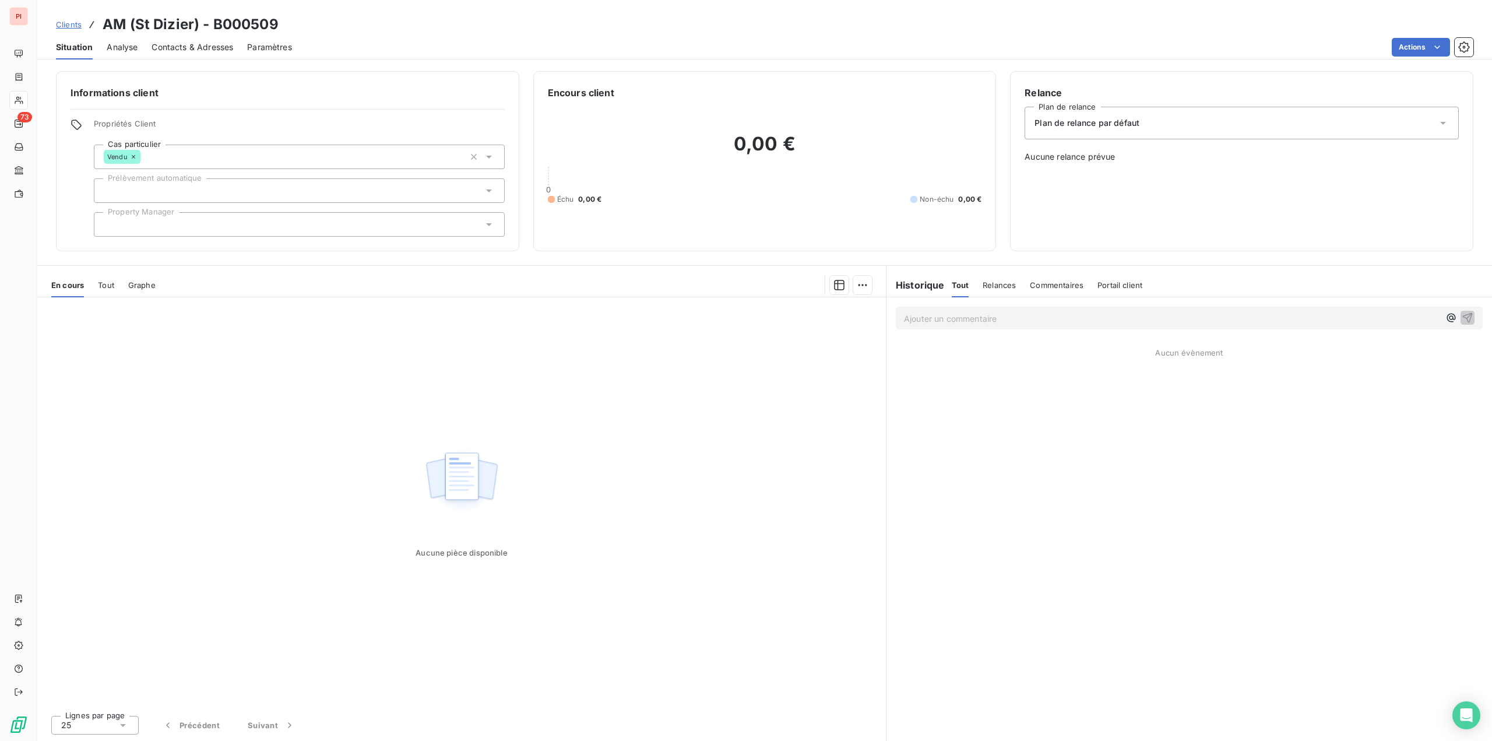
click at [1098, 130] on div "Plan de relance par défaut" at bounding box center [1242, 123] width 434 height 33
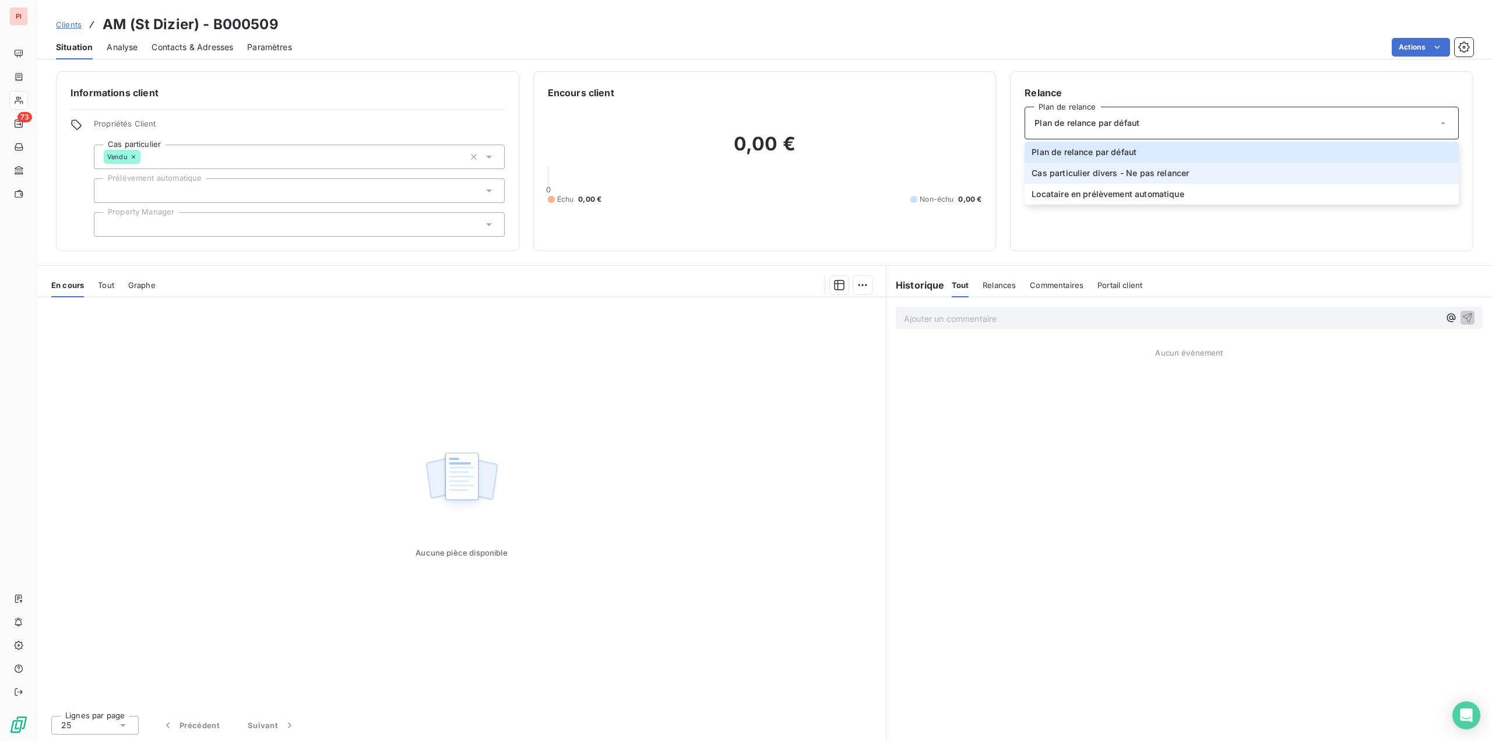
click at [1096, 172] on span "Cas particulier divers - Ne pas relancer" at bounding box center [1110, 173] width 157 height 12
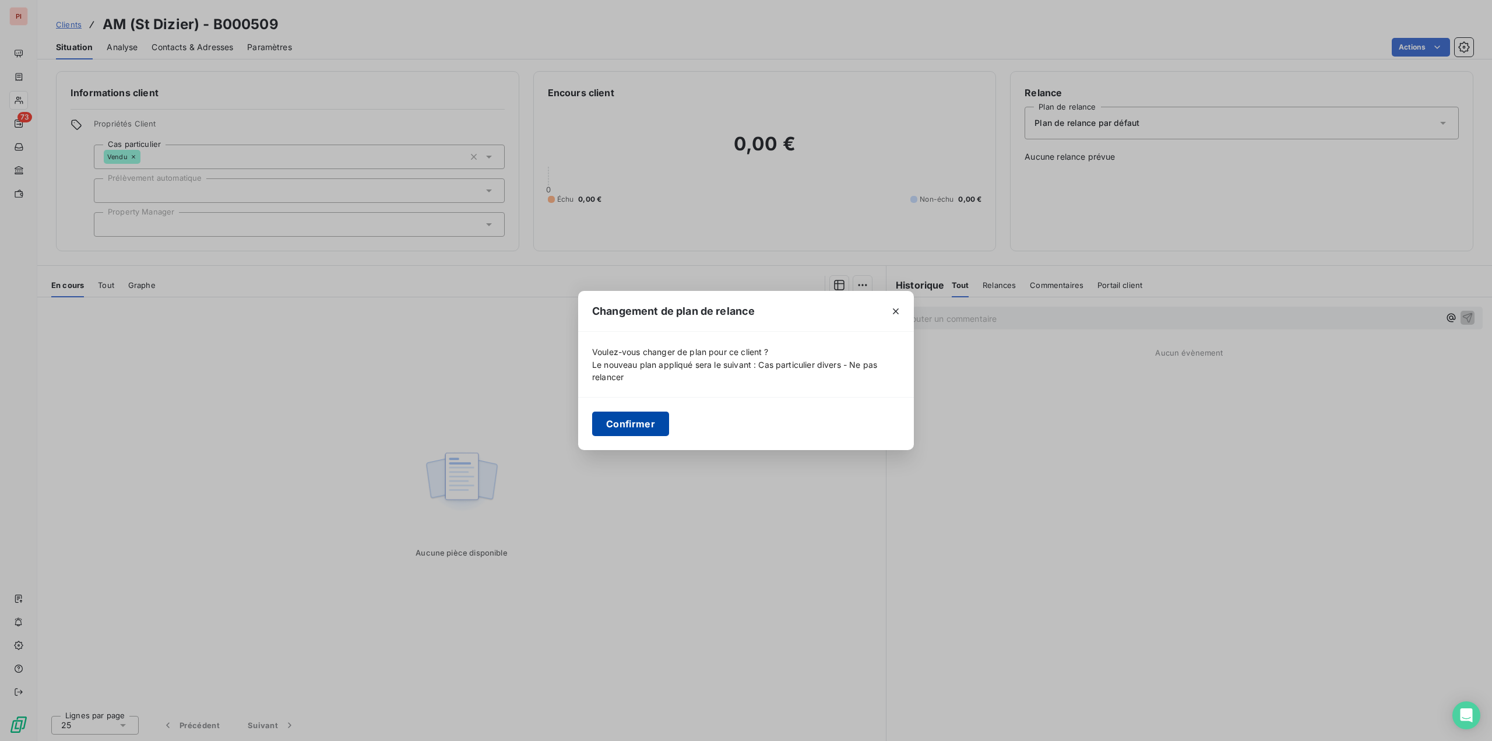
click at [645, 434] on button "Confirmer" at bounding box center [630, 424] width 77 height 24
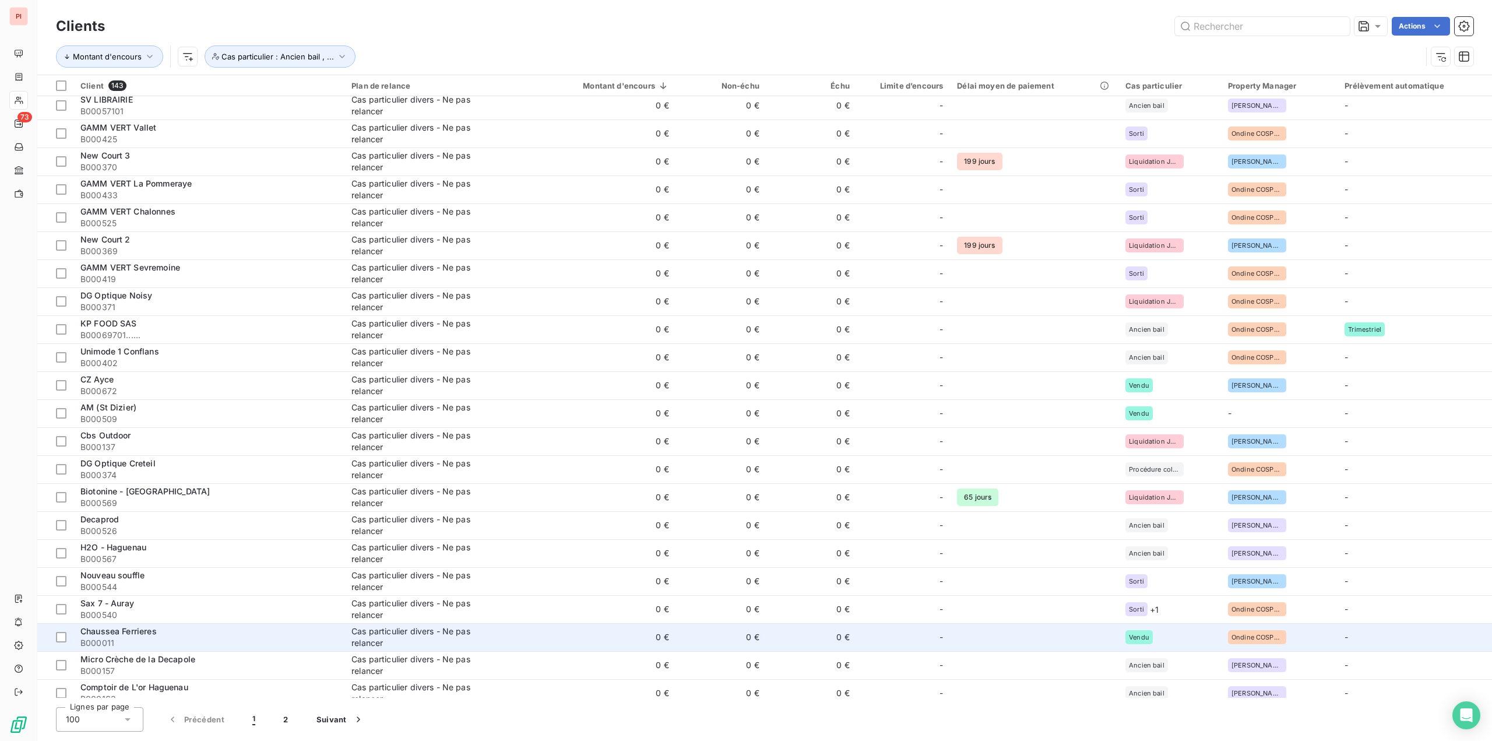
scroll to position [2139, 0]
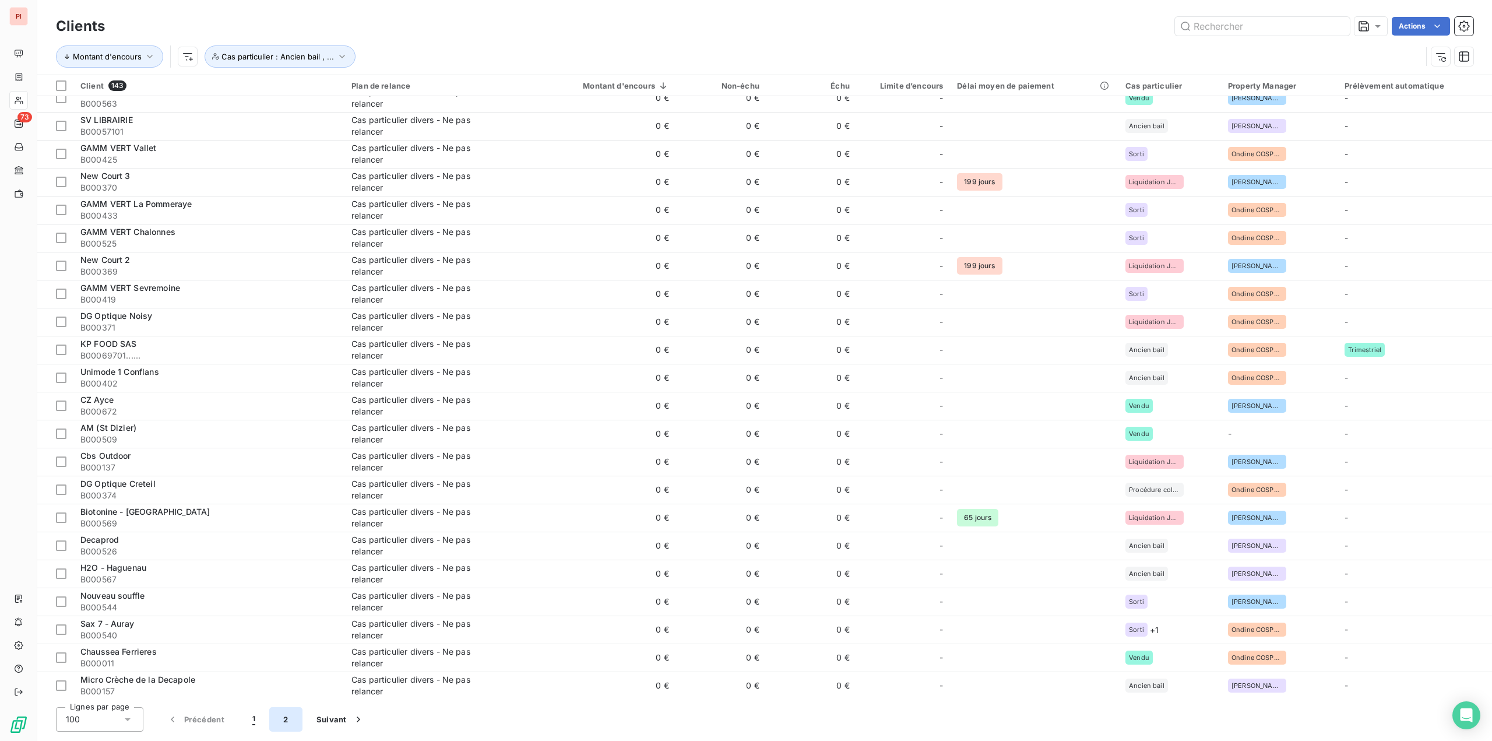
click at [286, 716] on button "2" at bounding box center [285, 719] width 33 height 24
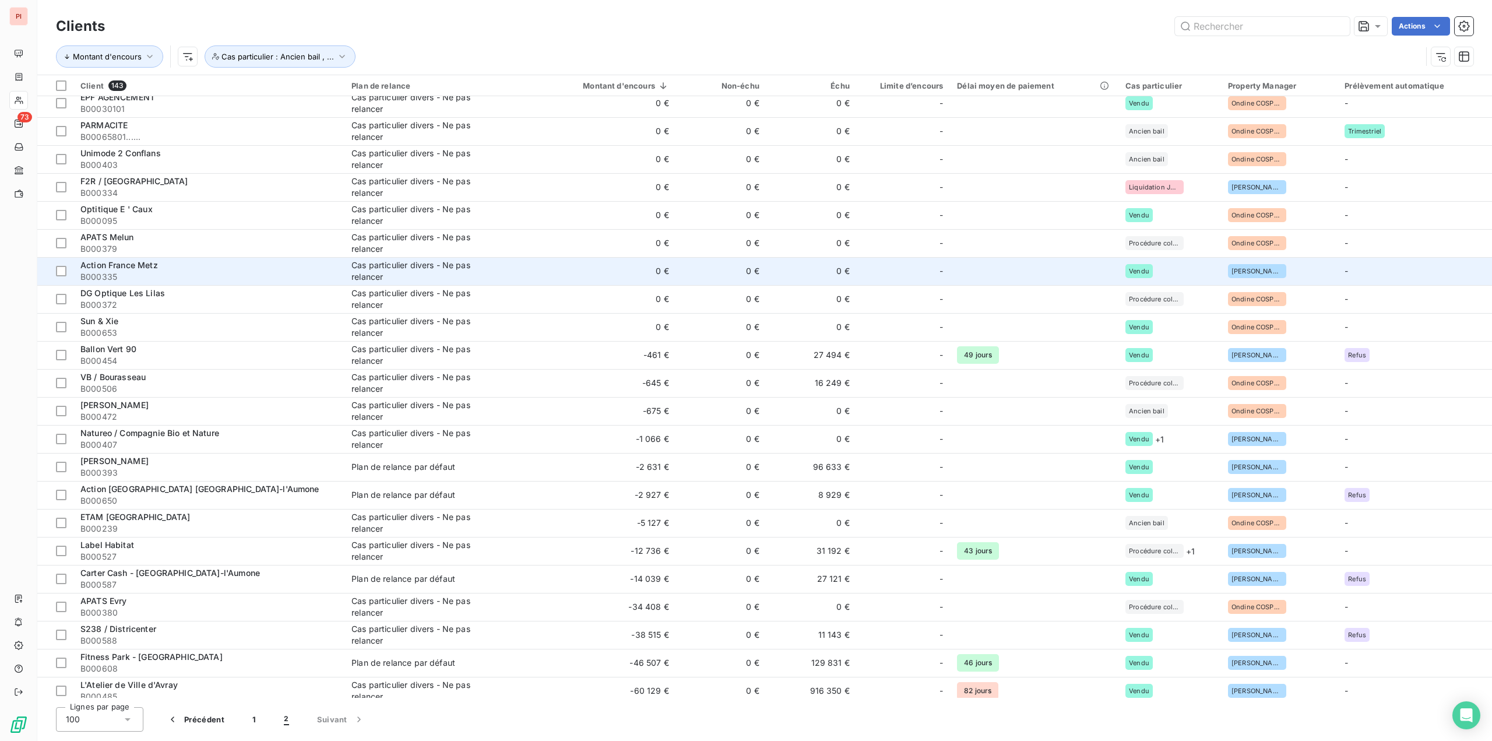
scroll to position [583, 0]
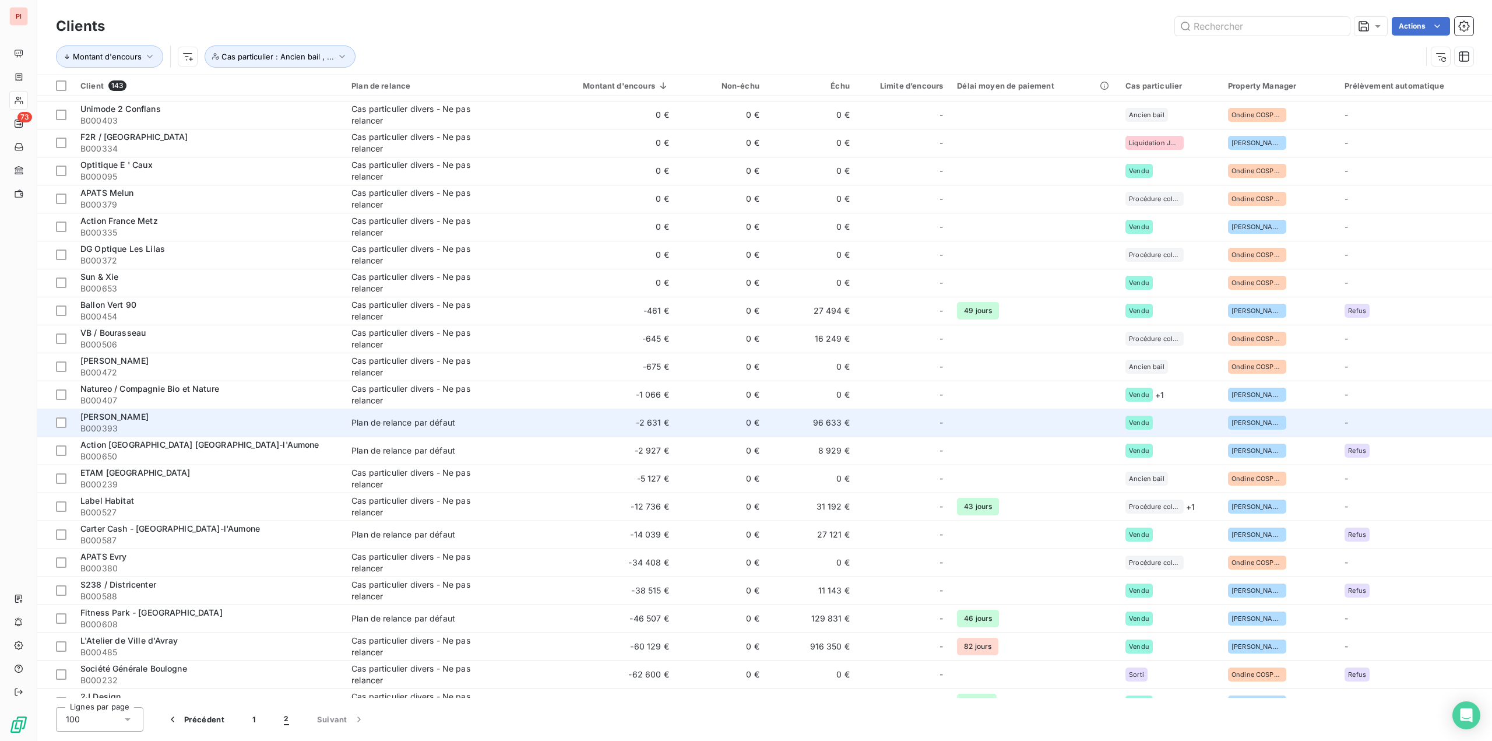
click at [368, 428] on div "Plan de relance par défaut" at bounding box center [403, 423] width 104 height 12
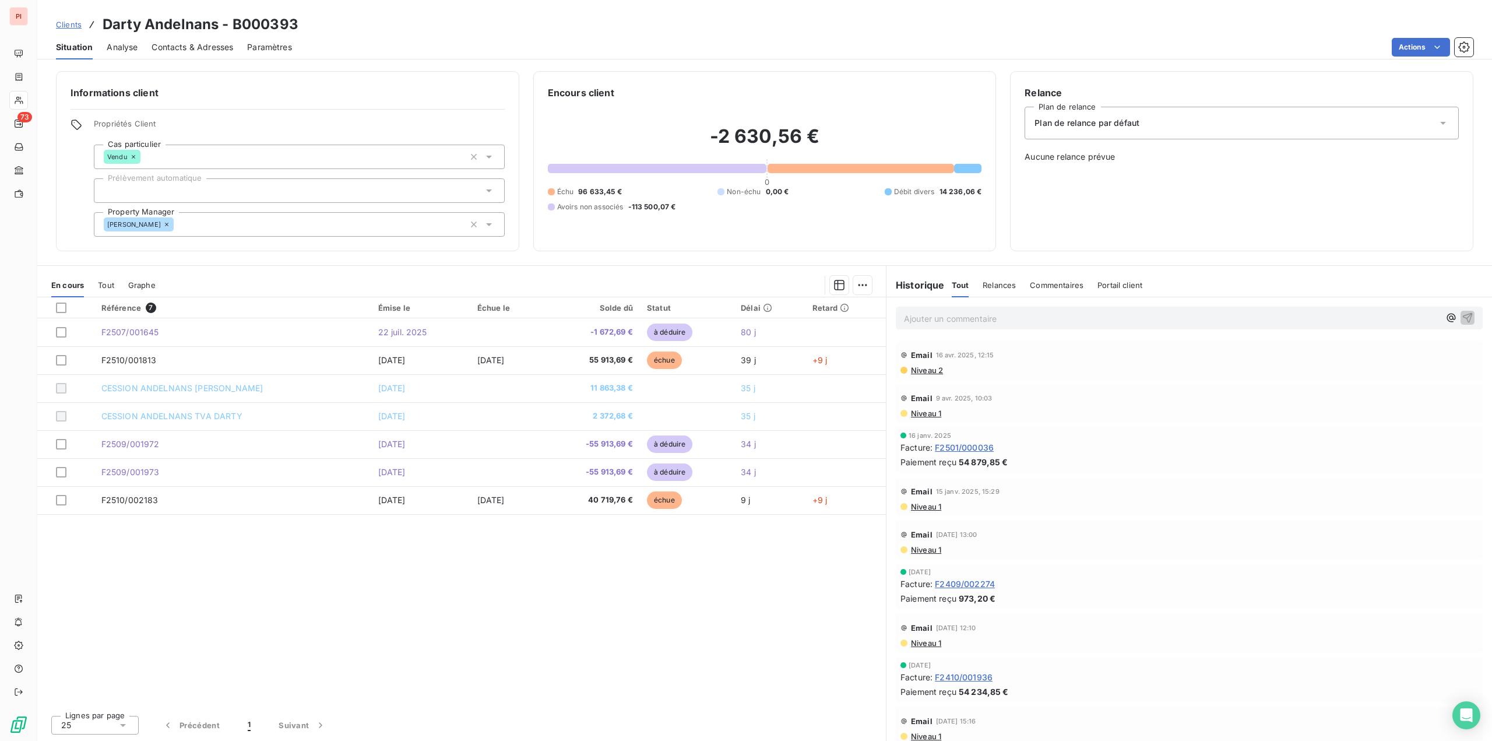
click at [1092, 126] on span "Plan de relance par défaut" at bounding box center [1087, 123] width 105 height 12
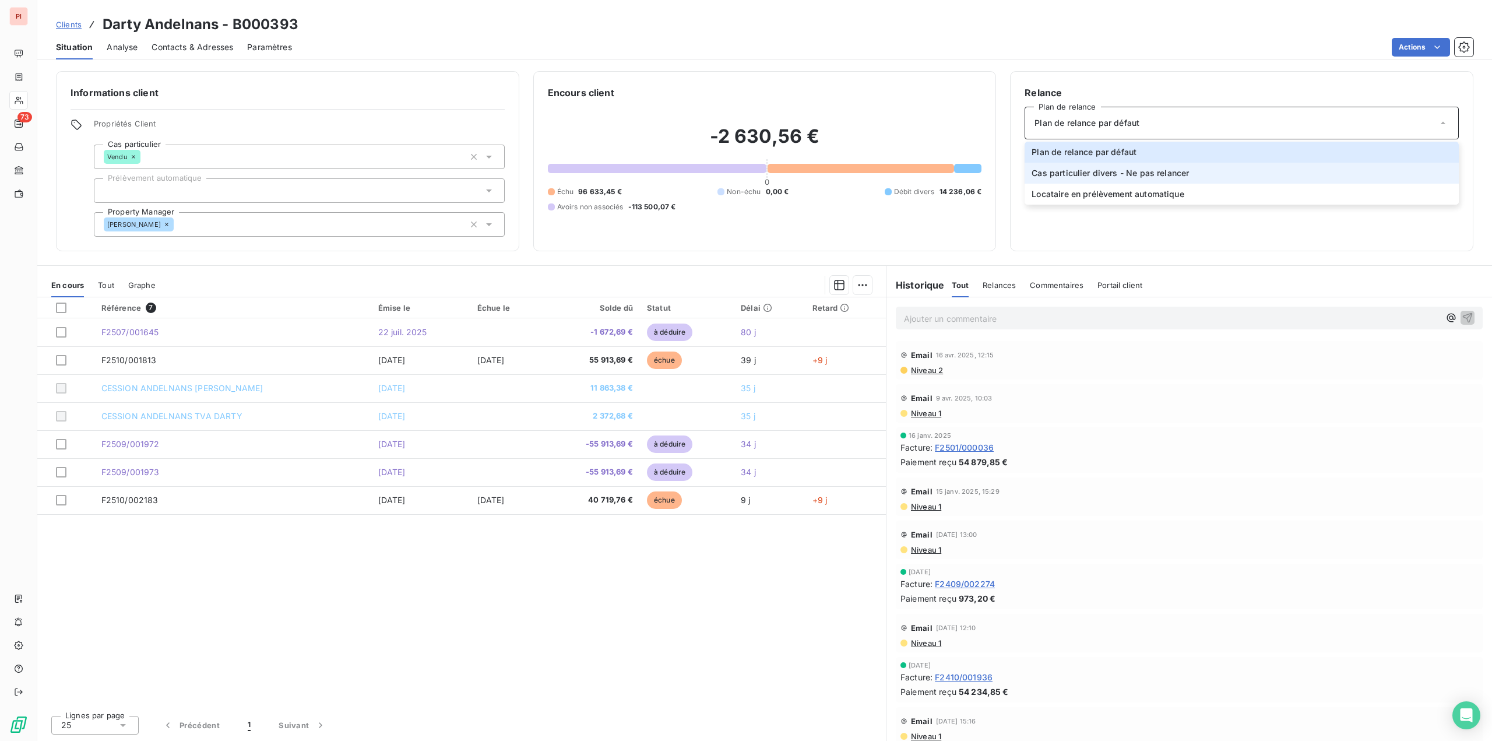
click at [1068, 177] on span "Cas particulier divers - Ne pas relancer" at bounding box center [1110, 173] width 157 height 12
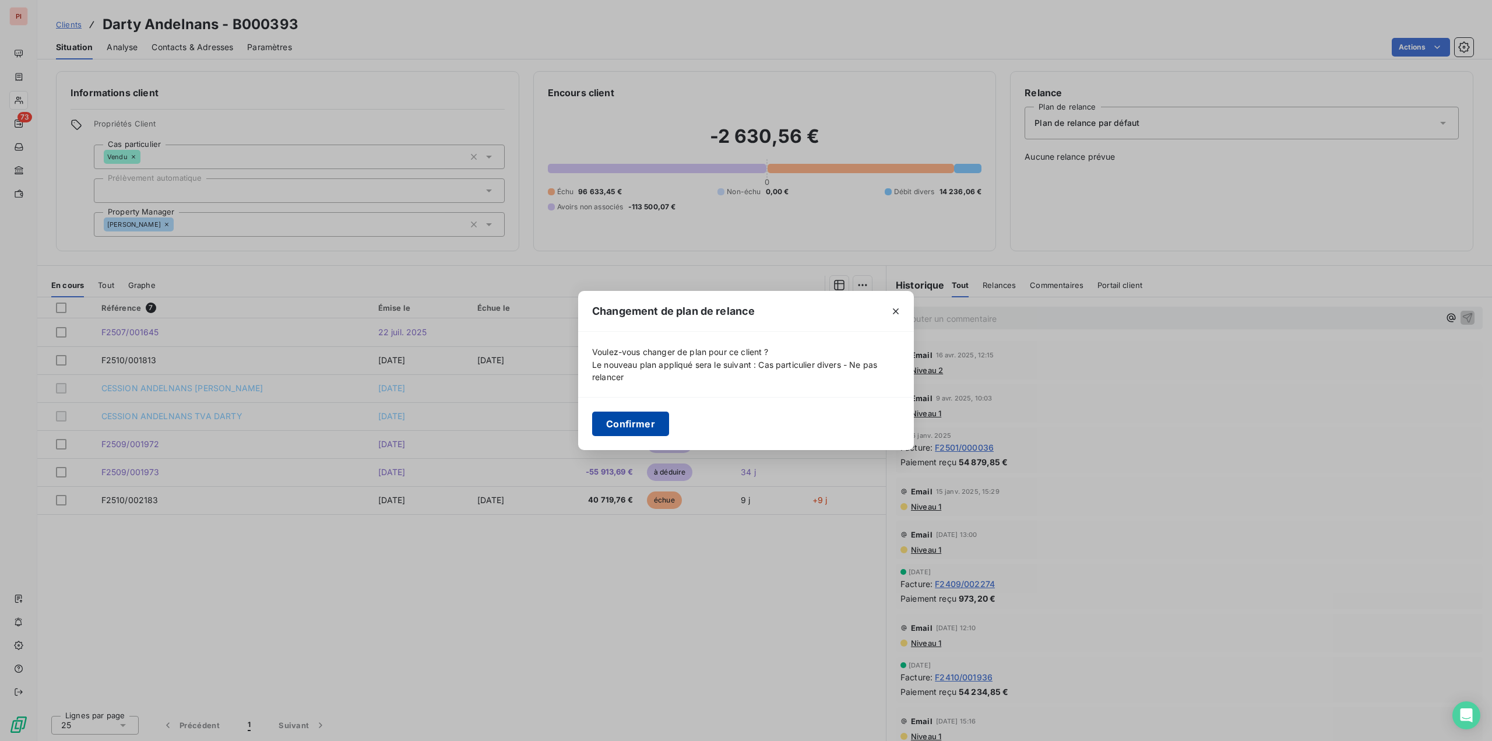
click at [627, 427] on button "Confirmer" at bounding box center [630, 424] width 77 height 24
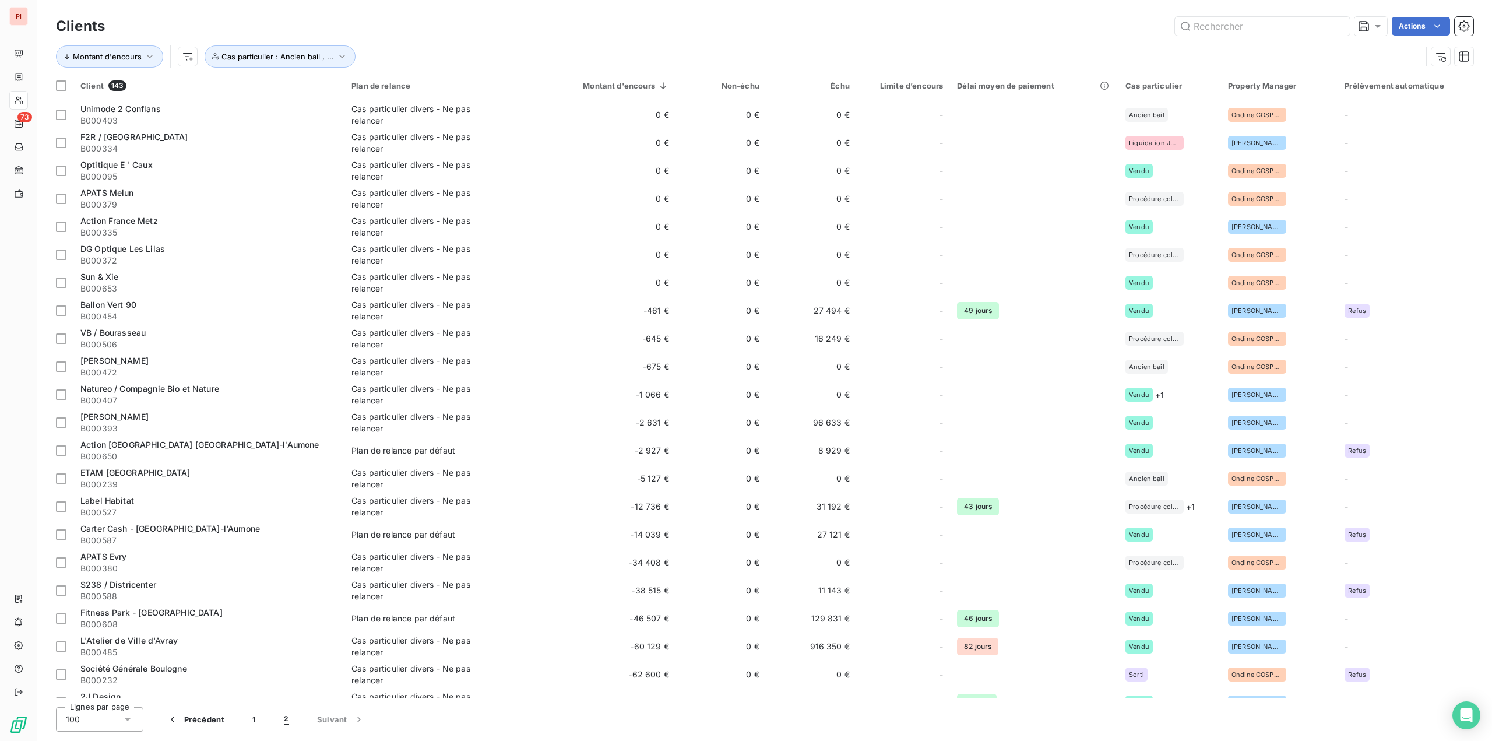
scroll to position [602, 0]
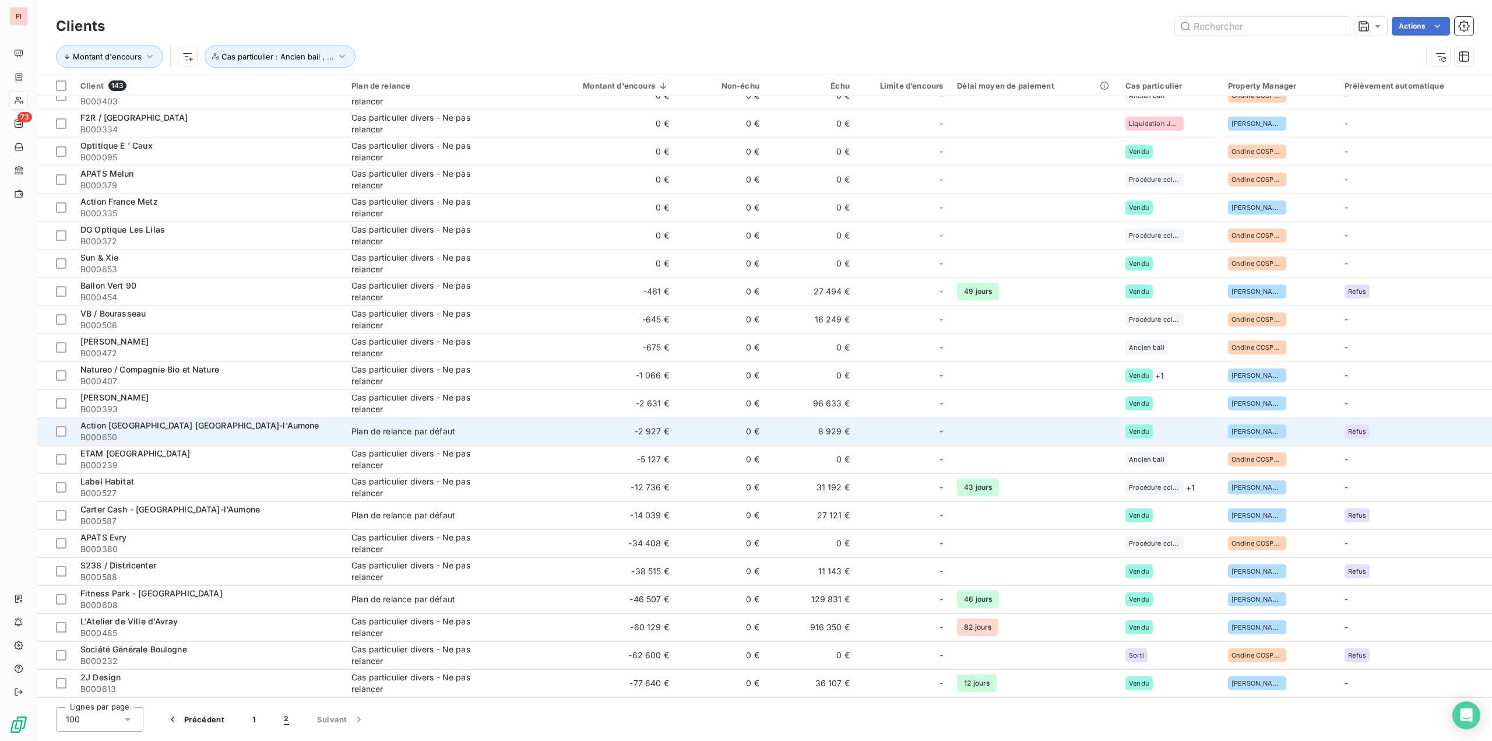
click at [423, 424] on td "Plan de relance par défaut" at bounding box center [442, 431] width 194 height 28
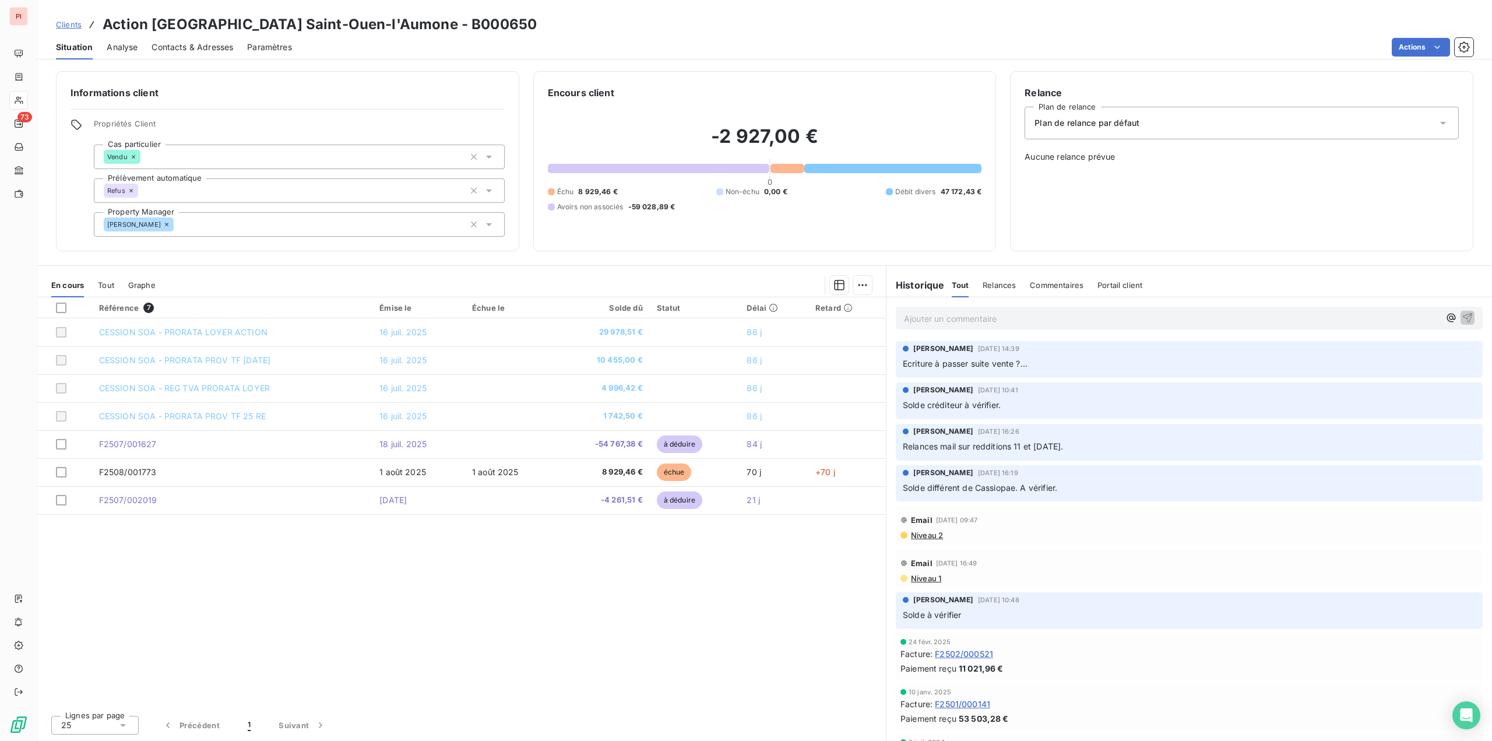
click at [1119, 135] on div "Plan de relance par défaut" at bounding box center [1242, 123] width 434 height 33
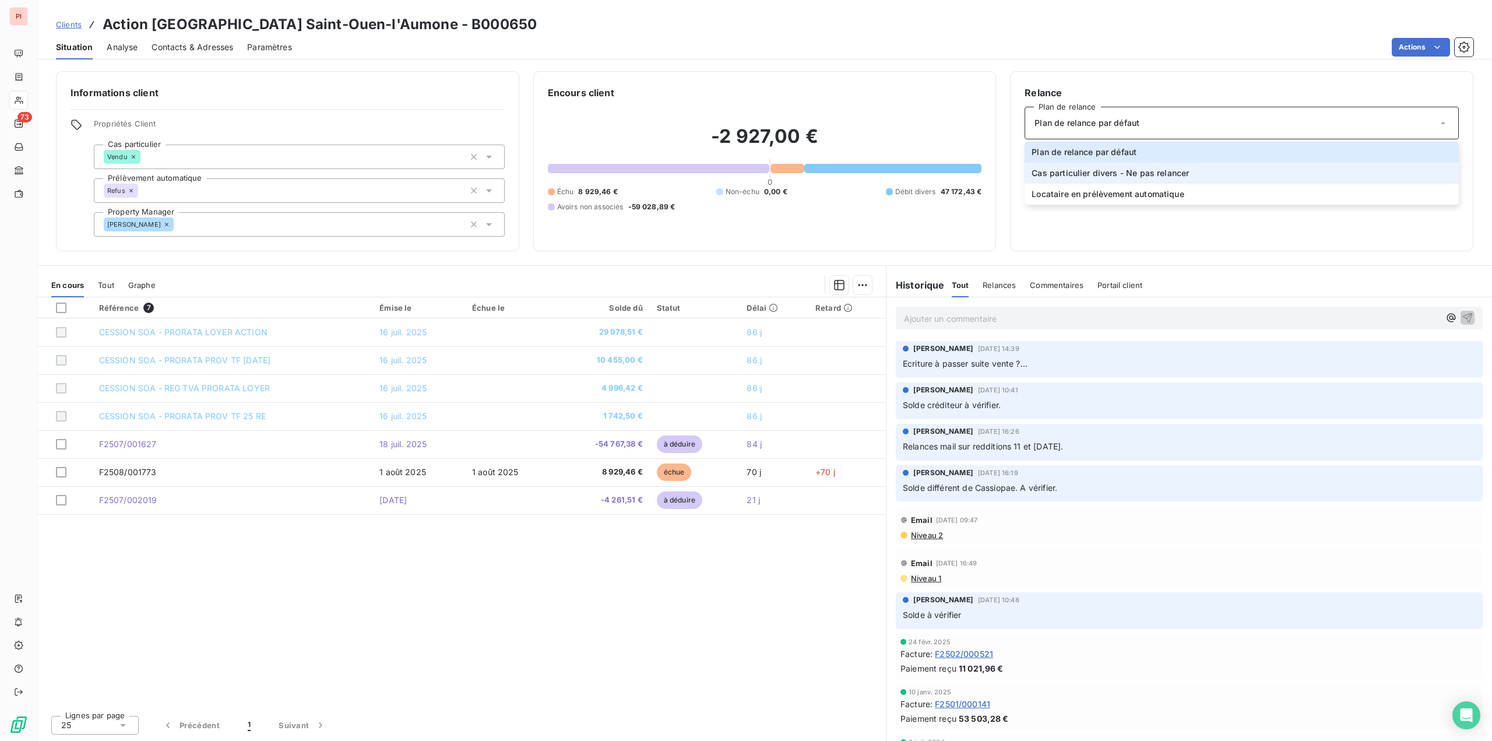
click at [1097, 174] on span "Cas particulier divers - Ne pas relancer" at bounding box center [1110, 173] width 157 height 12
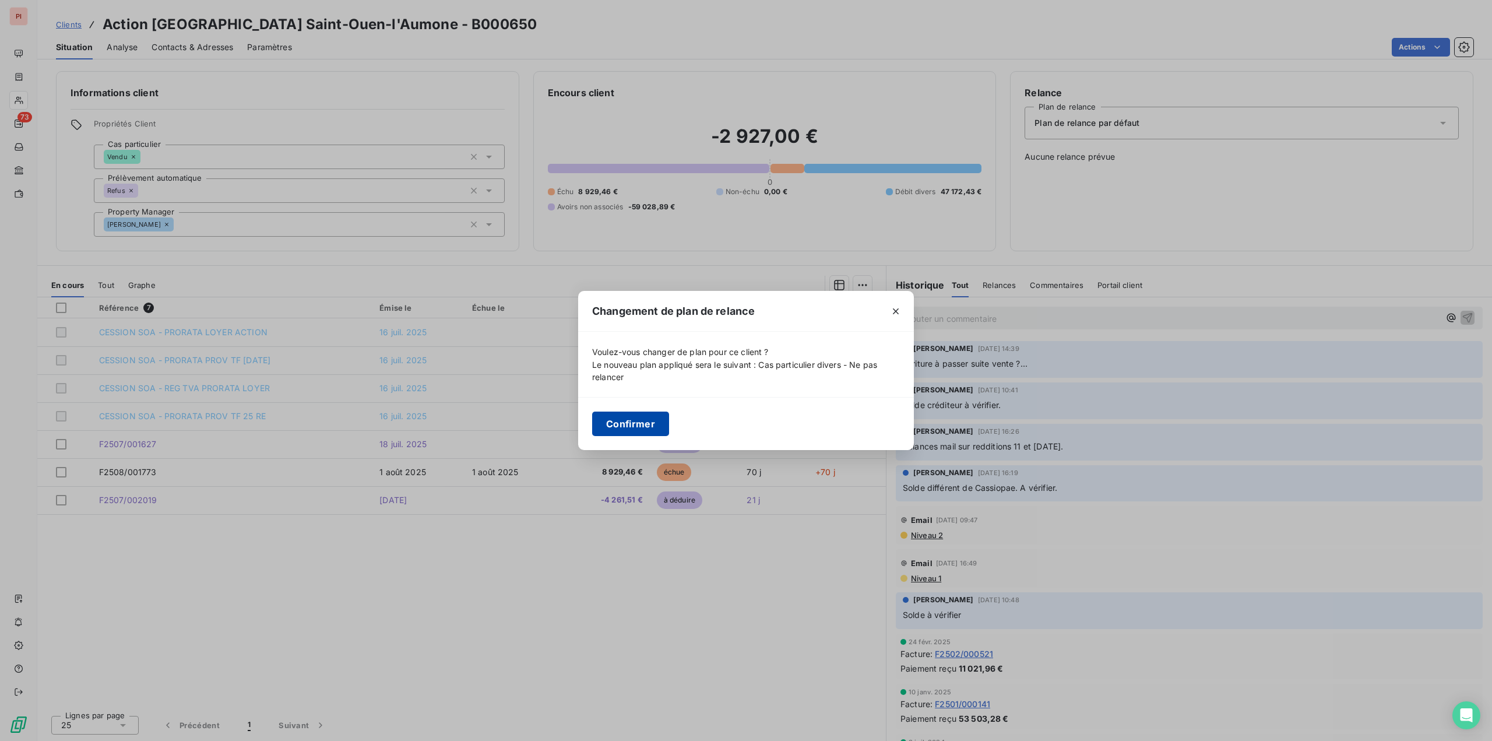
click at [636, 426] on button "Confirmer" at bounding box center [630, 424] width 77 height 24
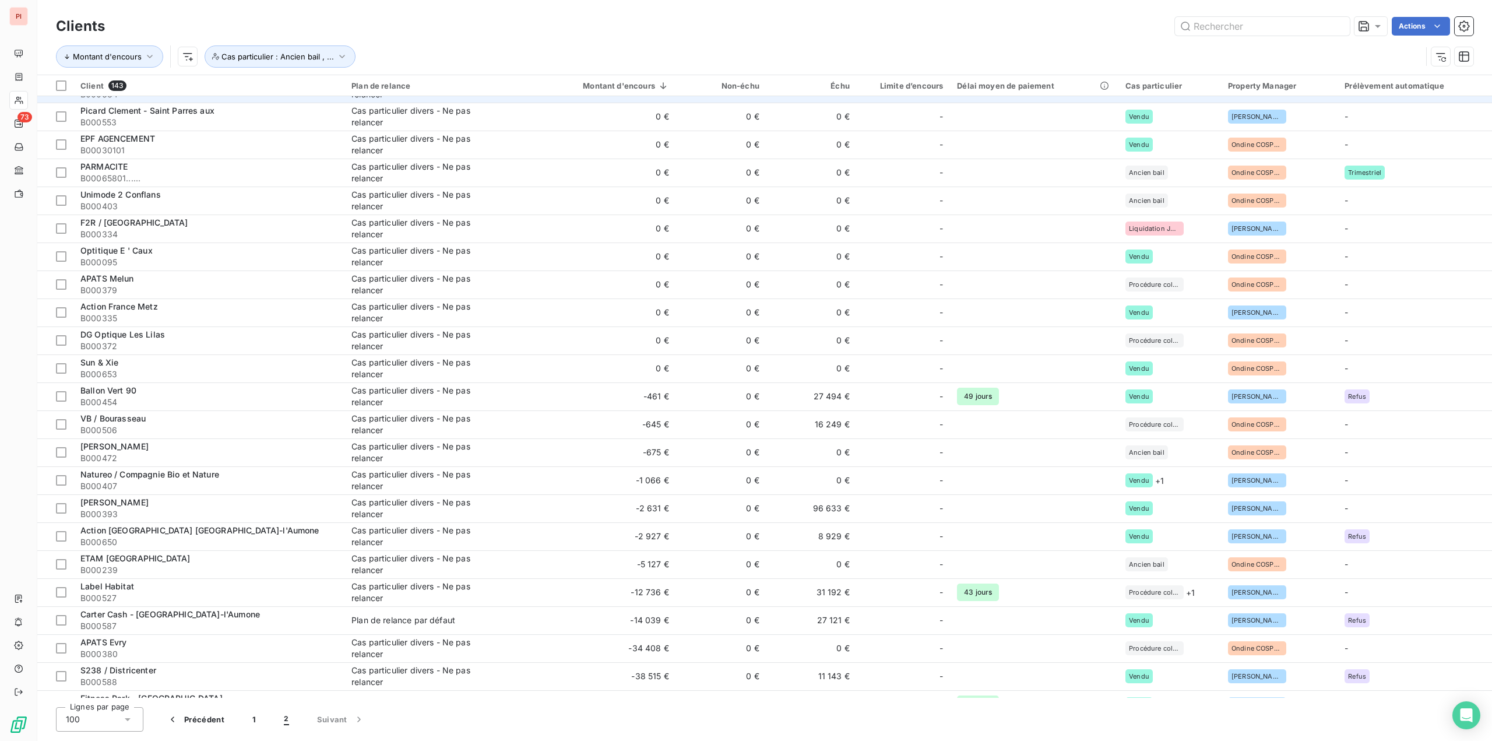
scroll to position [602, 0]
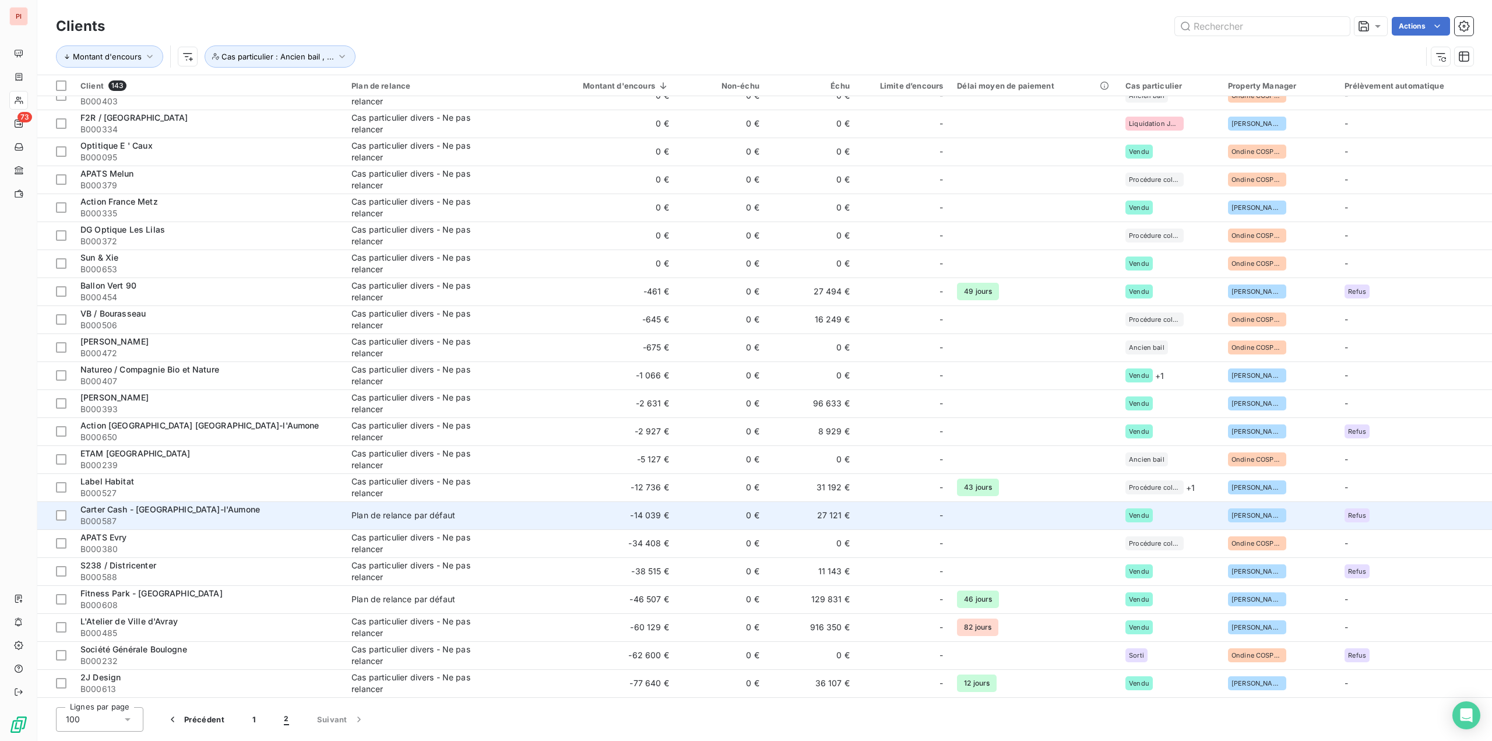
click at [367, 513] on div "Plan de relance par défaut" at bounding box center [403, 515] width 104 height 12
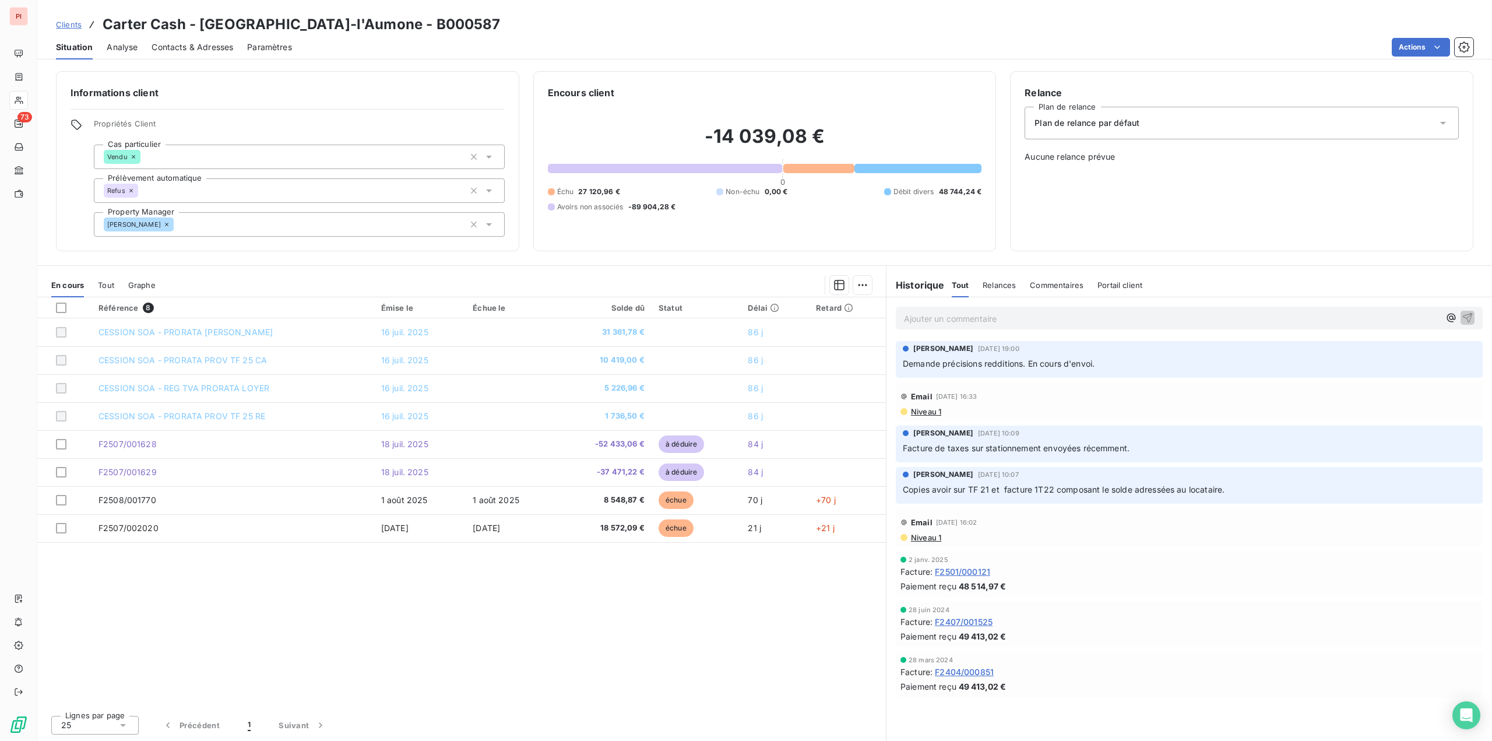
click at [1073, 131] on div "Plan de relance par défaut" at bounding box center [1242, 123] width 434 height 33
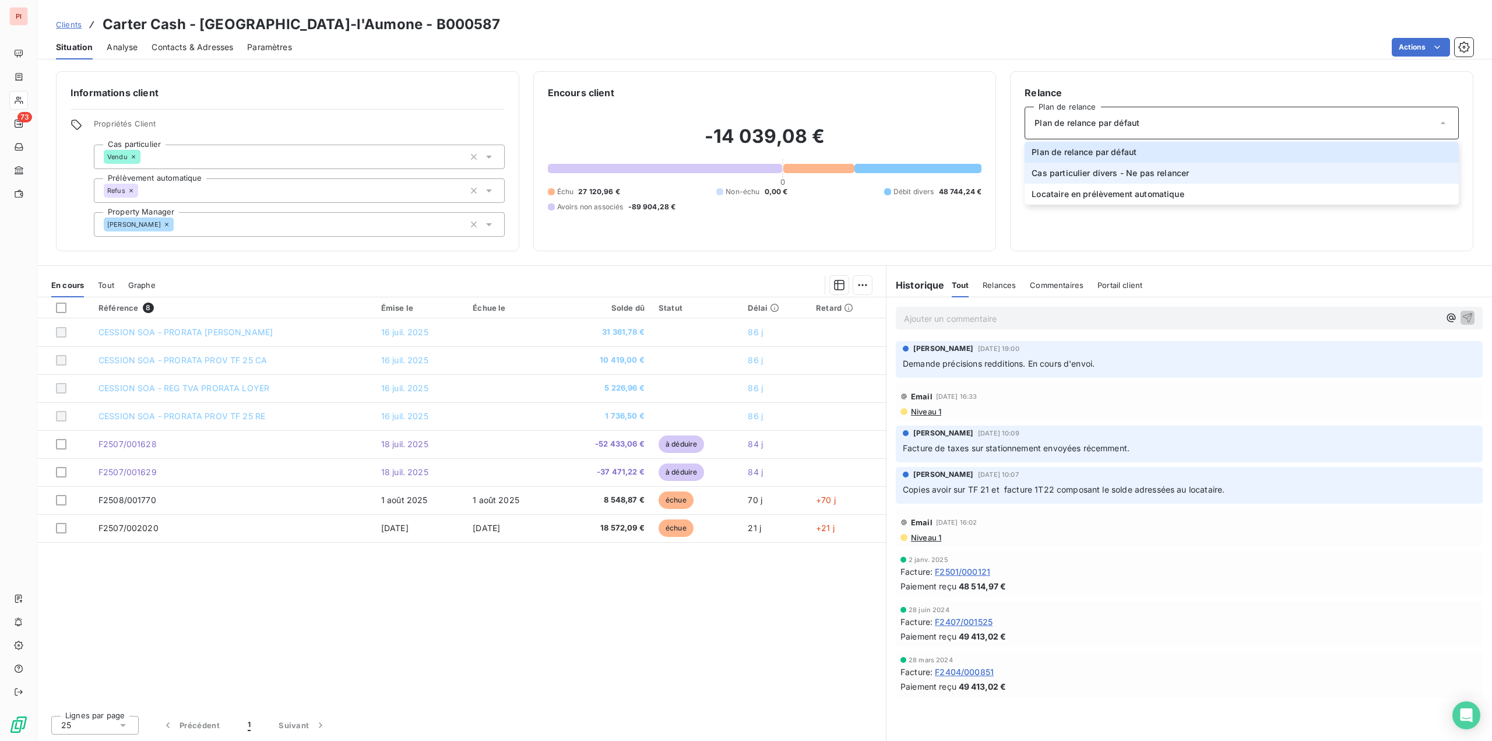
click at [1071, 172] on span "Cas particulier divers - Ne pas relancer" at bounding box center [1110, 173] width 157 height 12
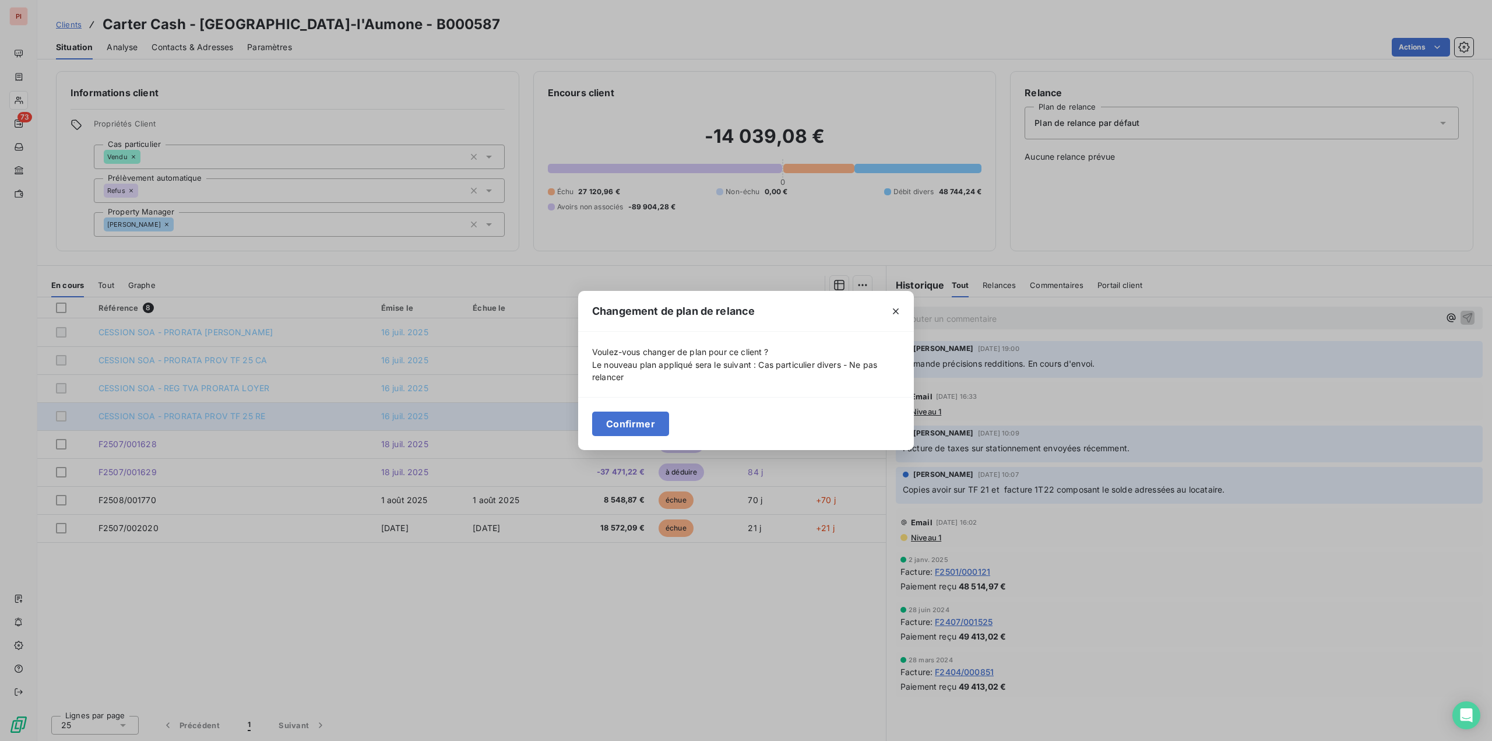
click at [639, 427] on button "Confirmer" at bounding box center [630, 424] width 77 height 24
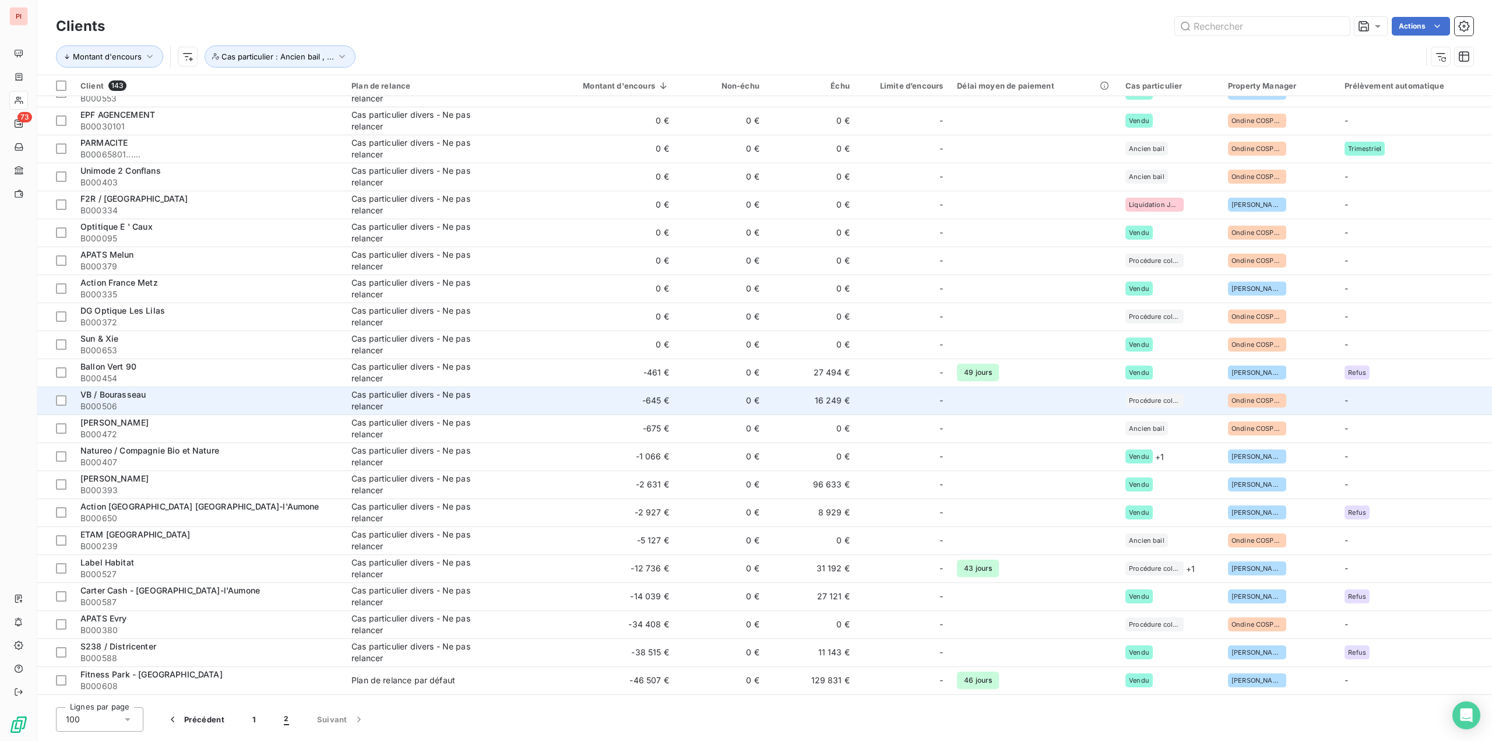
scroll to position [602, 0]
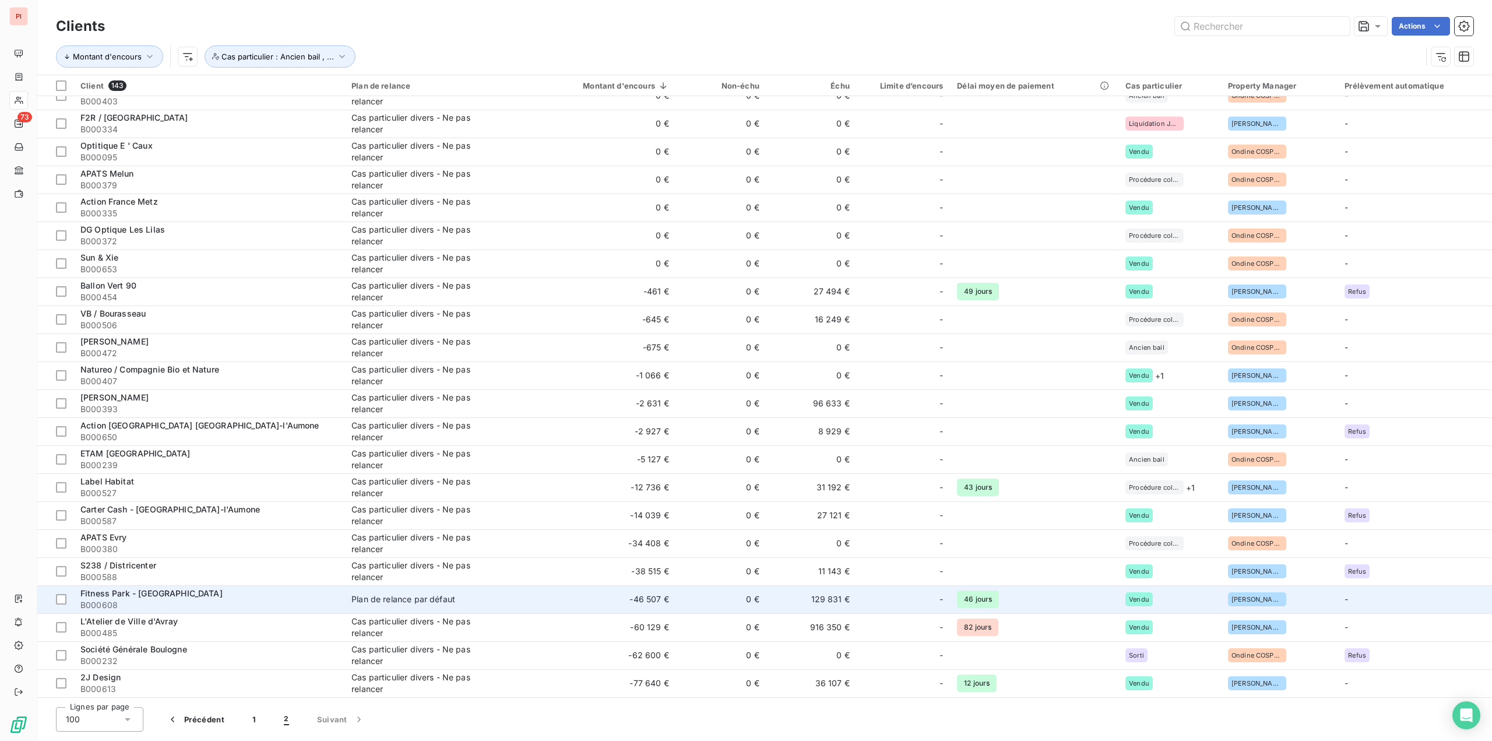
click at [370, 594] on div "Plan de relance par défaut" at bounding box center [403, 599] width 104 height 12
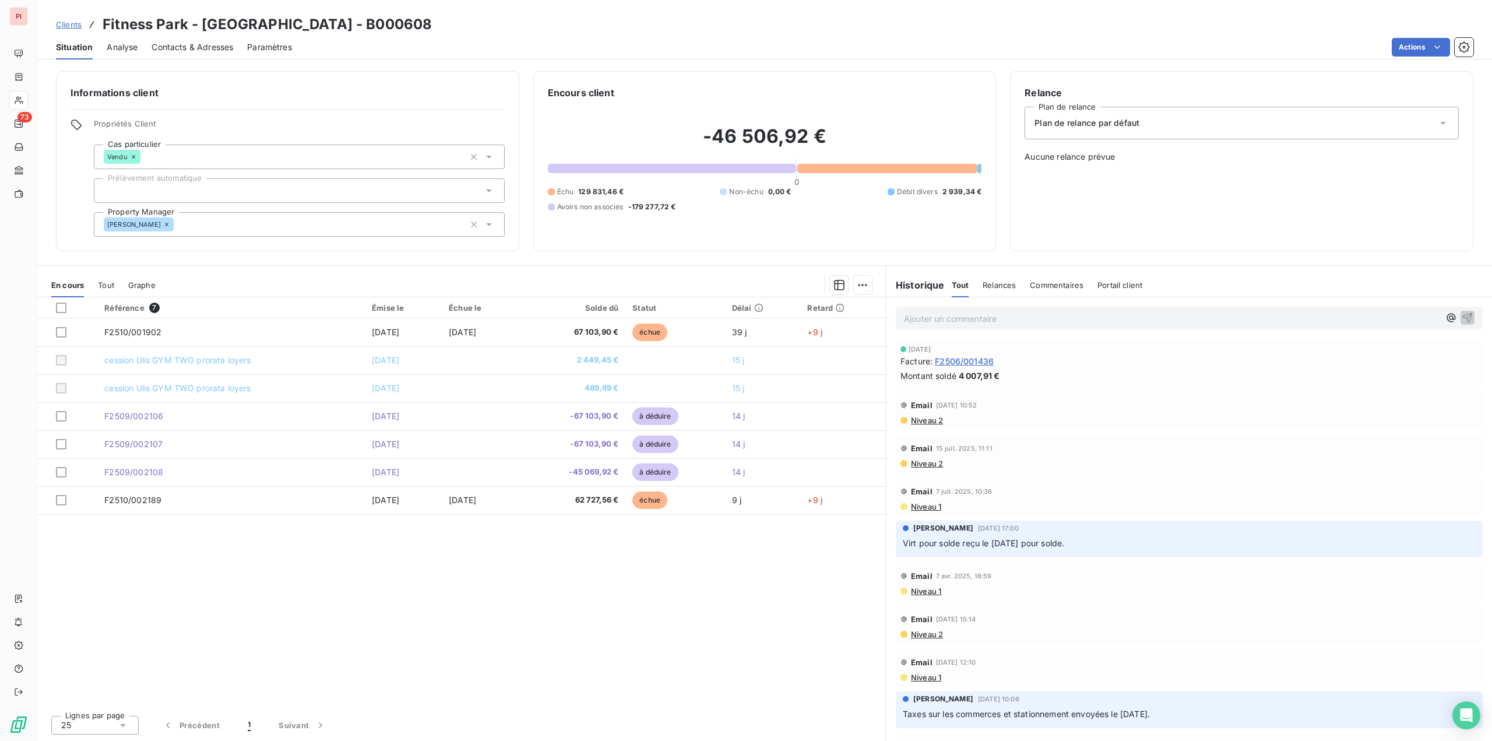
click at [1187, 123] on div "Plan de relance par défaut" at bounding box center [1242, 123] width 434 height 33
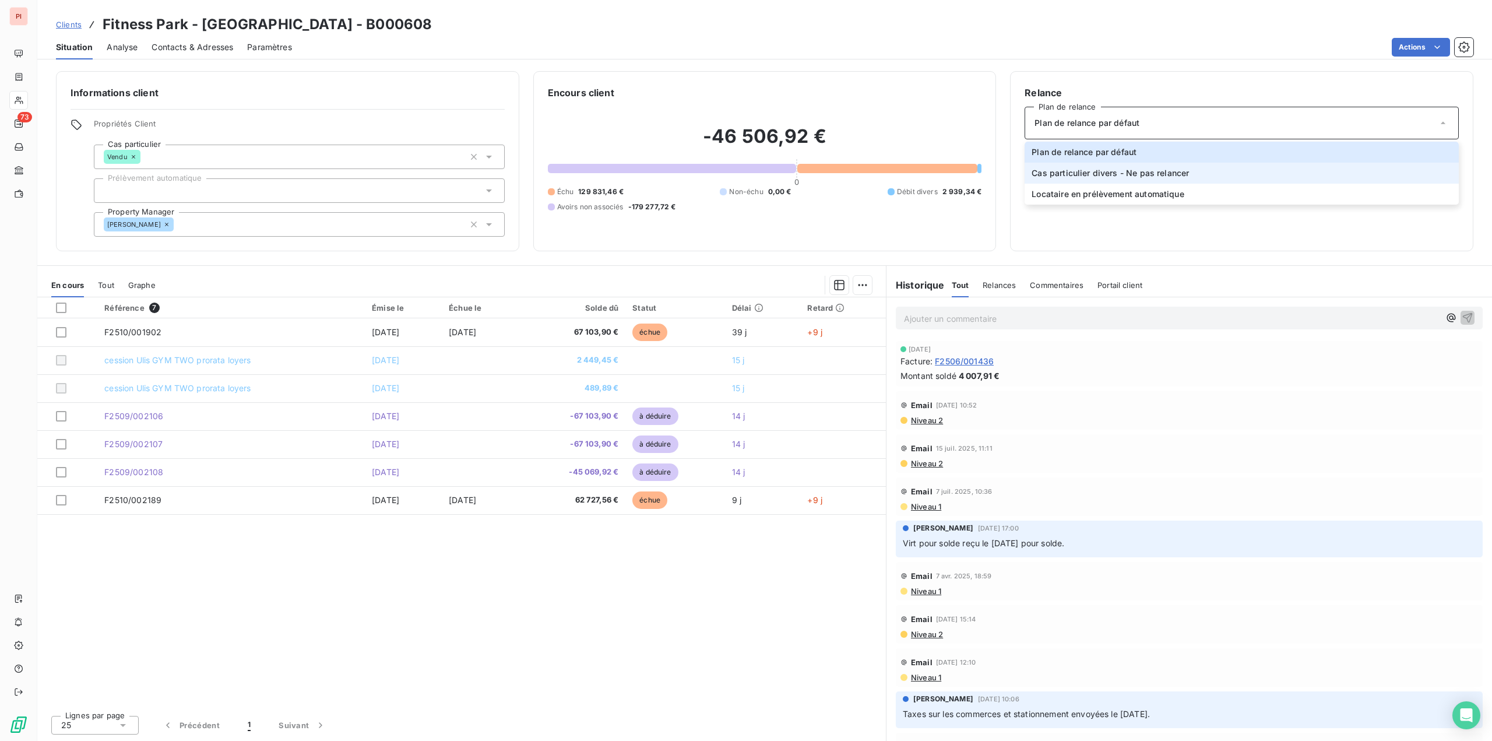
click at [1092, 167] on li "Cas particulier divers - Ne pas relancer" at bounding box center [1242, 173] width 434 height 21
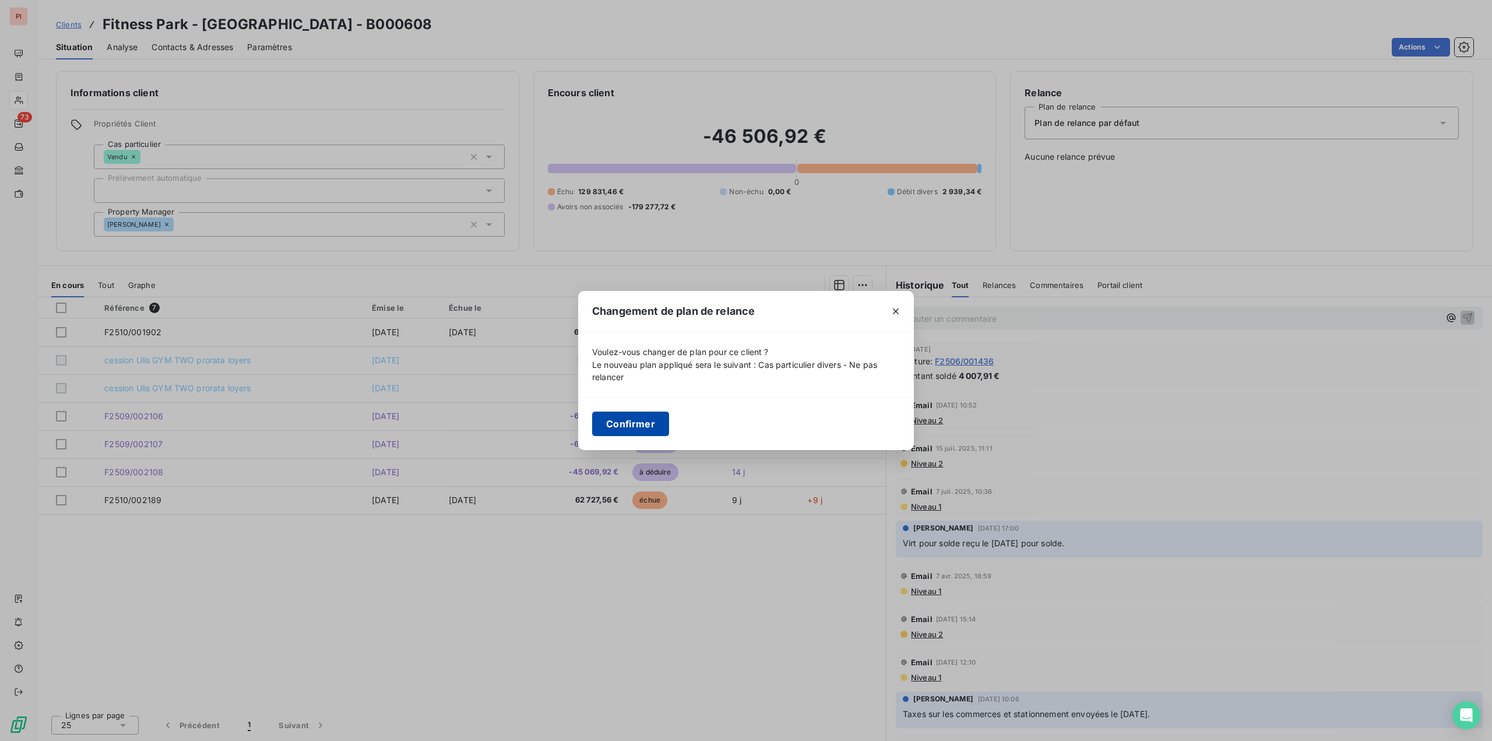
click at [613, 433] on button "Confirmer" at bounding box center [630, 424] width 77 height 24
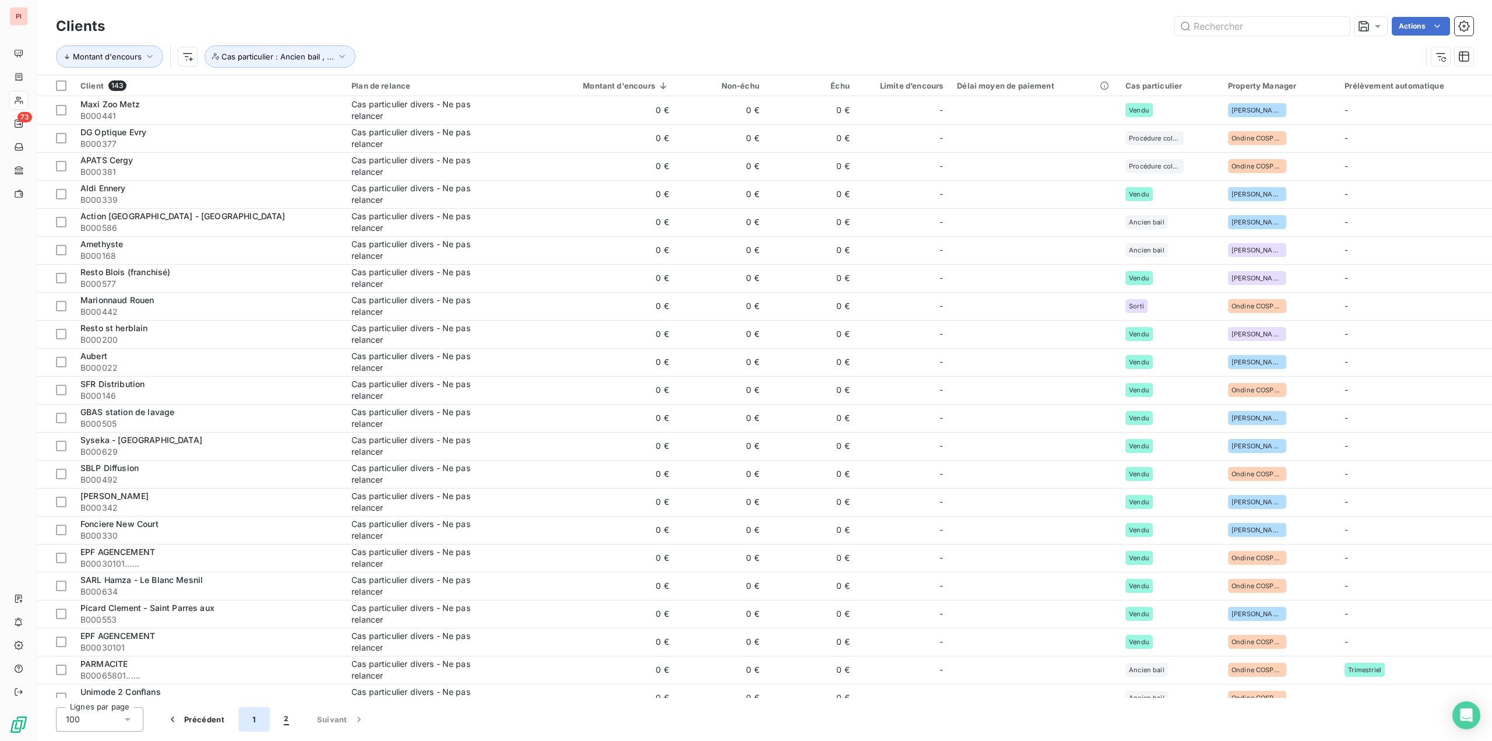
click at [248, 719] on button "1" at bounding box center [253, 719] width 31 height 24
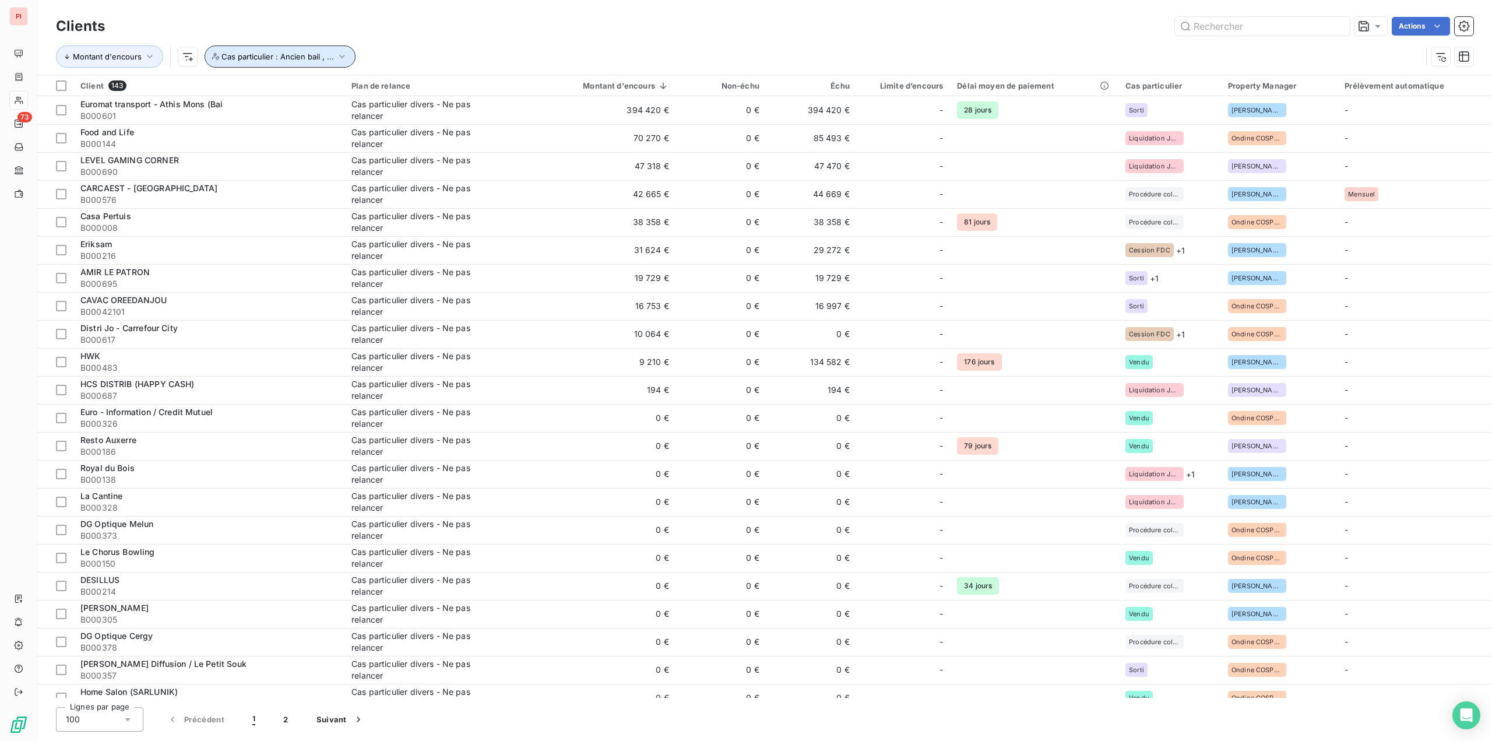
click at [237, 48] on button "Cas particulier : Ancien bail , ..." at bounding box center [280, 56] width 151 height 22
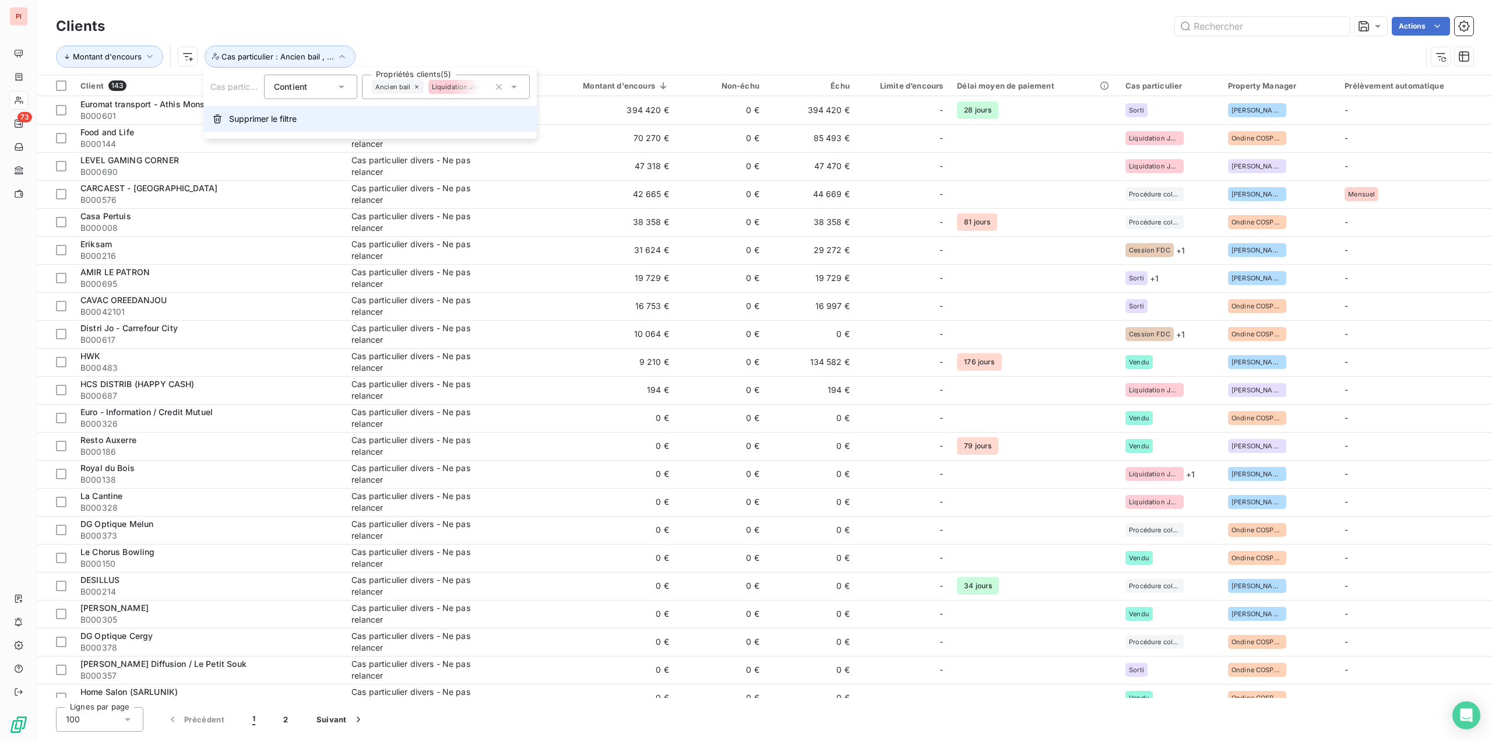
click at [252, 122] on span "Supprimer le filtre" at bounding box center [263, 119] width 68 height 12
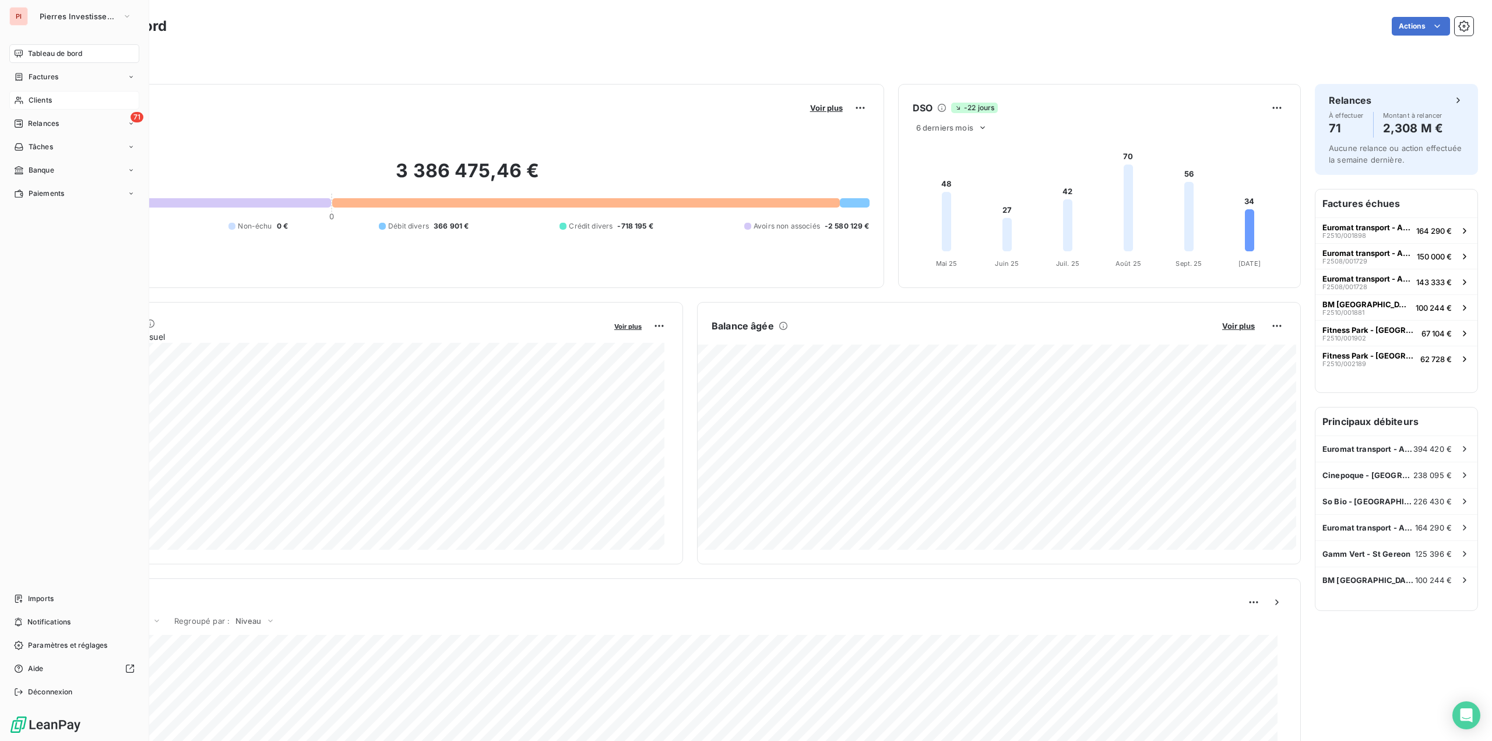
click at [52, 97] on div "Clients" at bounding box center [74, 100] width 130 height 19
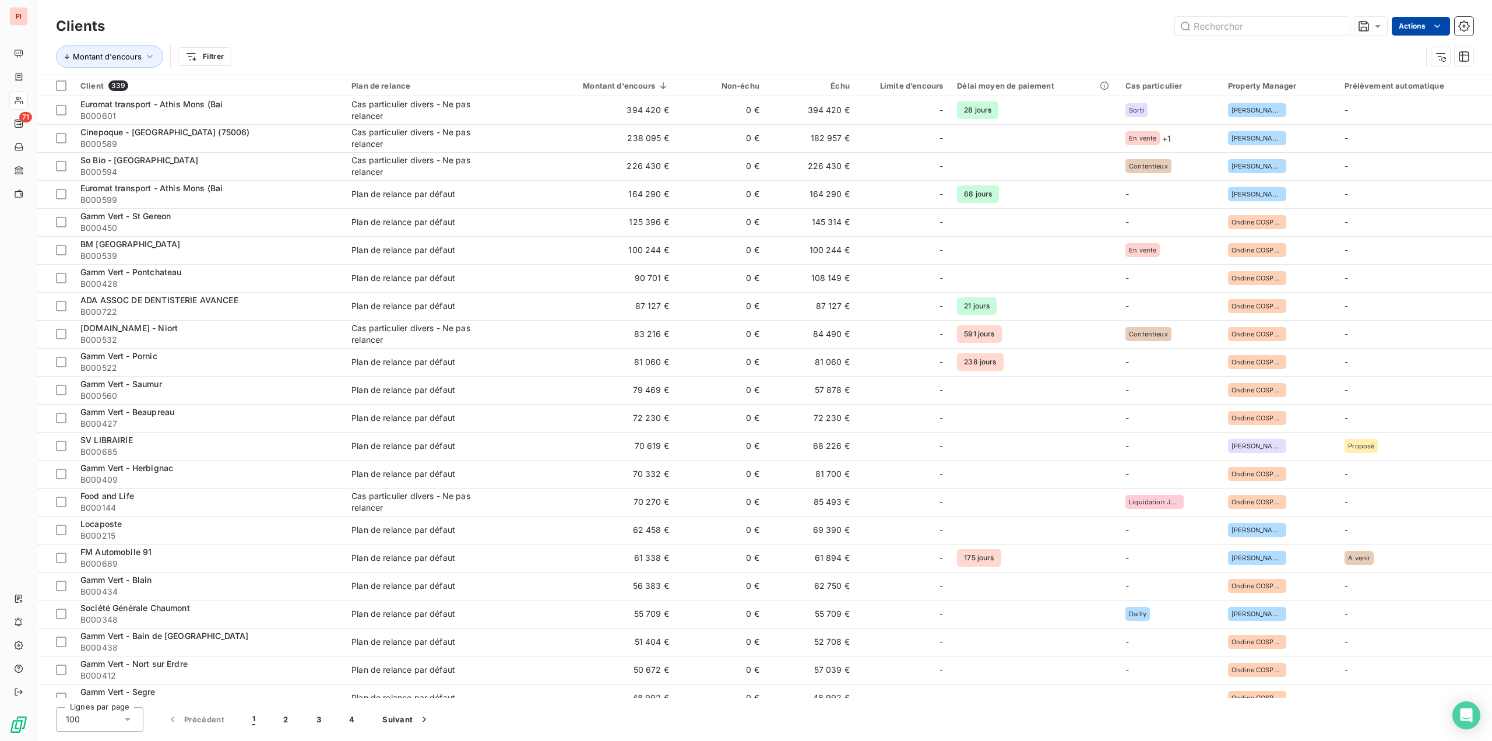
click at [1404, 27] on html "PI 71 Clients Actions Montant d'encours Filtrer Client 339 Plan de relance Mont…" at bounding box center [746, 370] width 1492 height 741
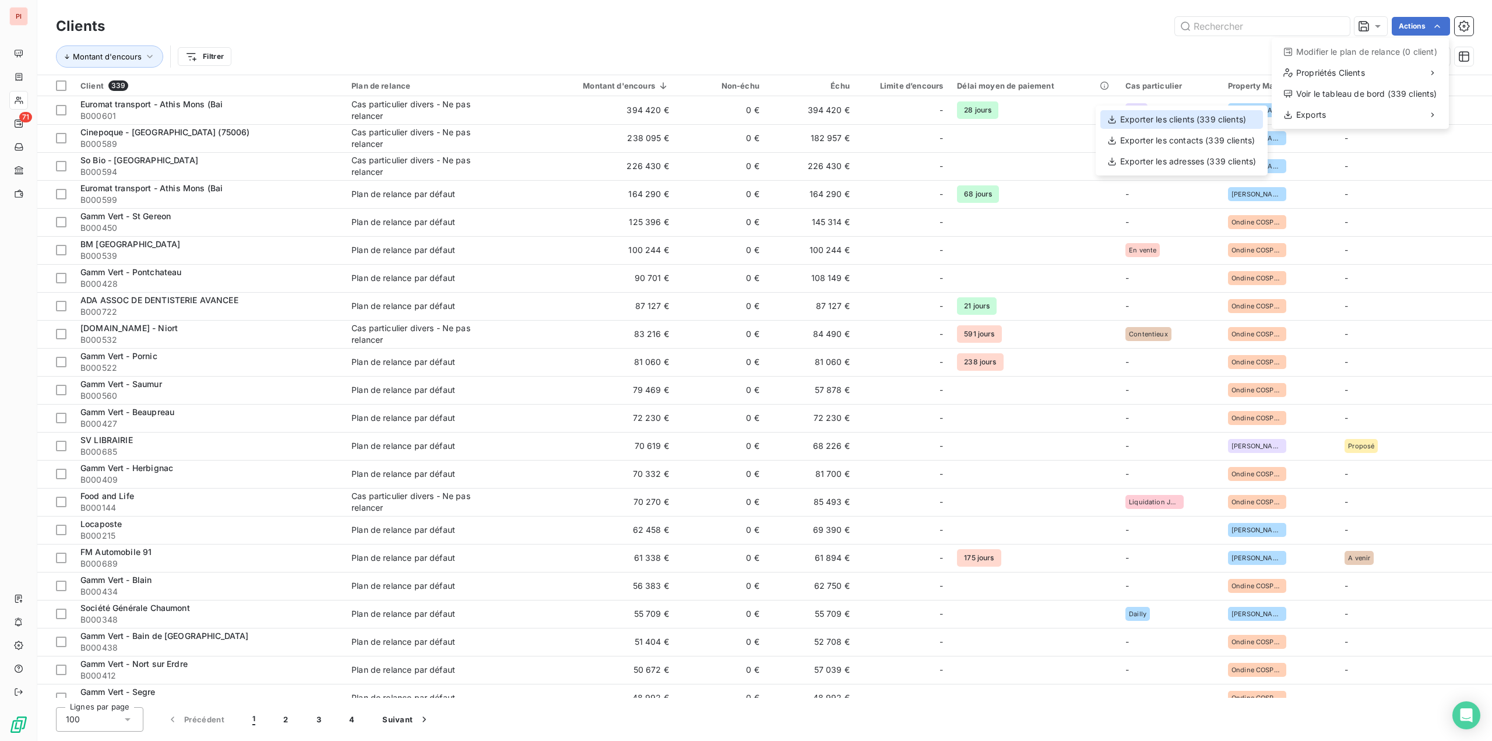
click at [1169, 123] on div "Exporter les clients (339 clients)" at bounding box center [1182, 119] width 163 height 19
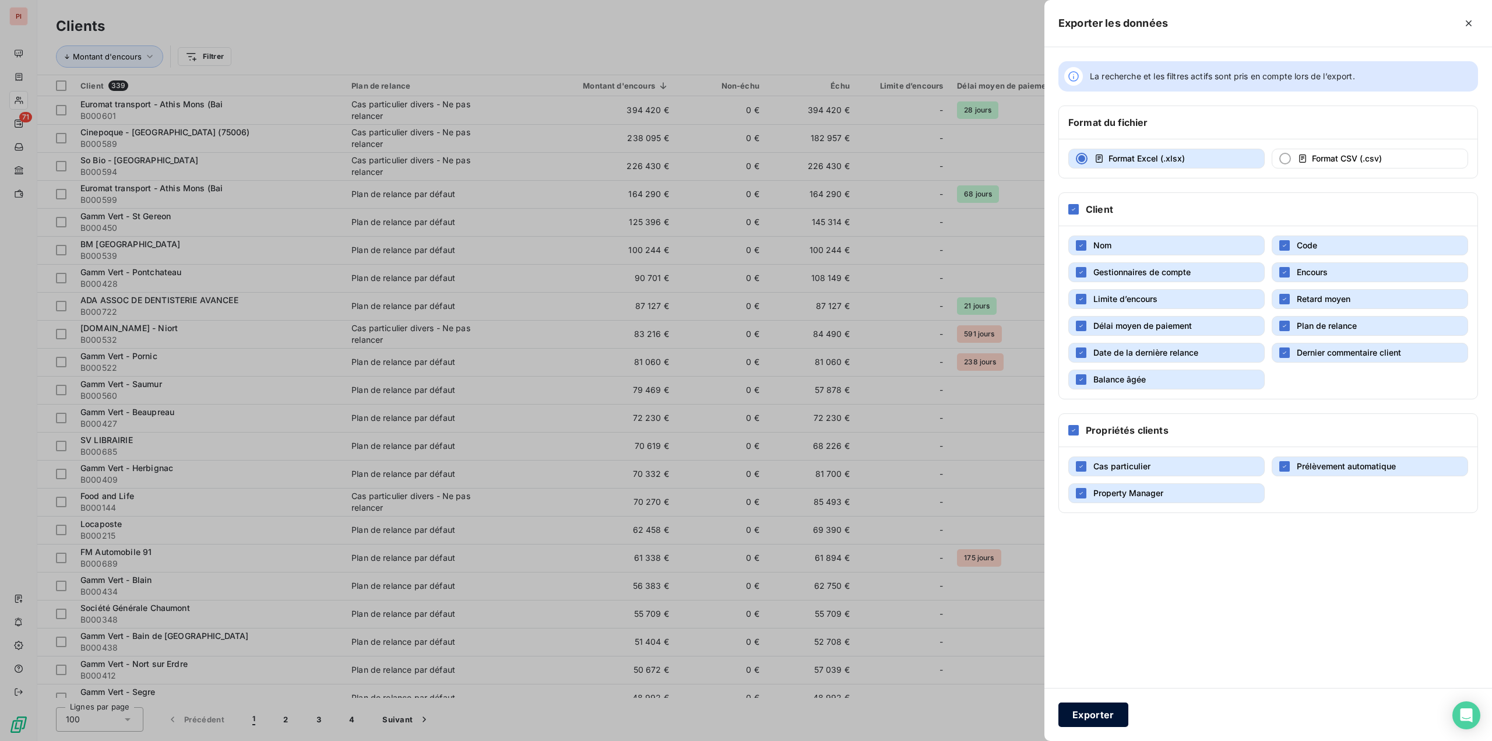
click at [1110, 719] on button "Exporter" at bounding box center [1094, 714] width 70 height 24
